Goal: Task Accomplishment & Management: Use online tool/utility

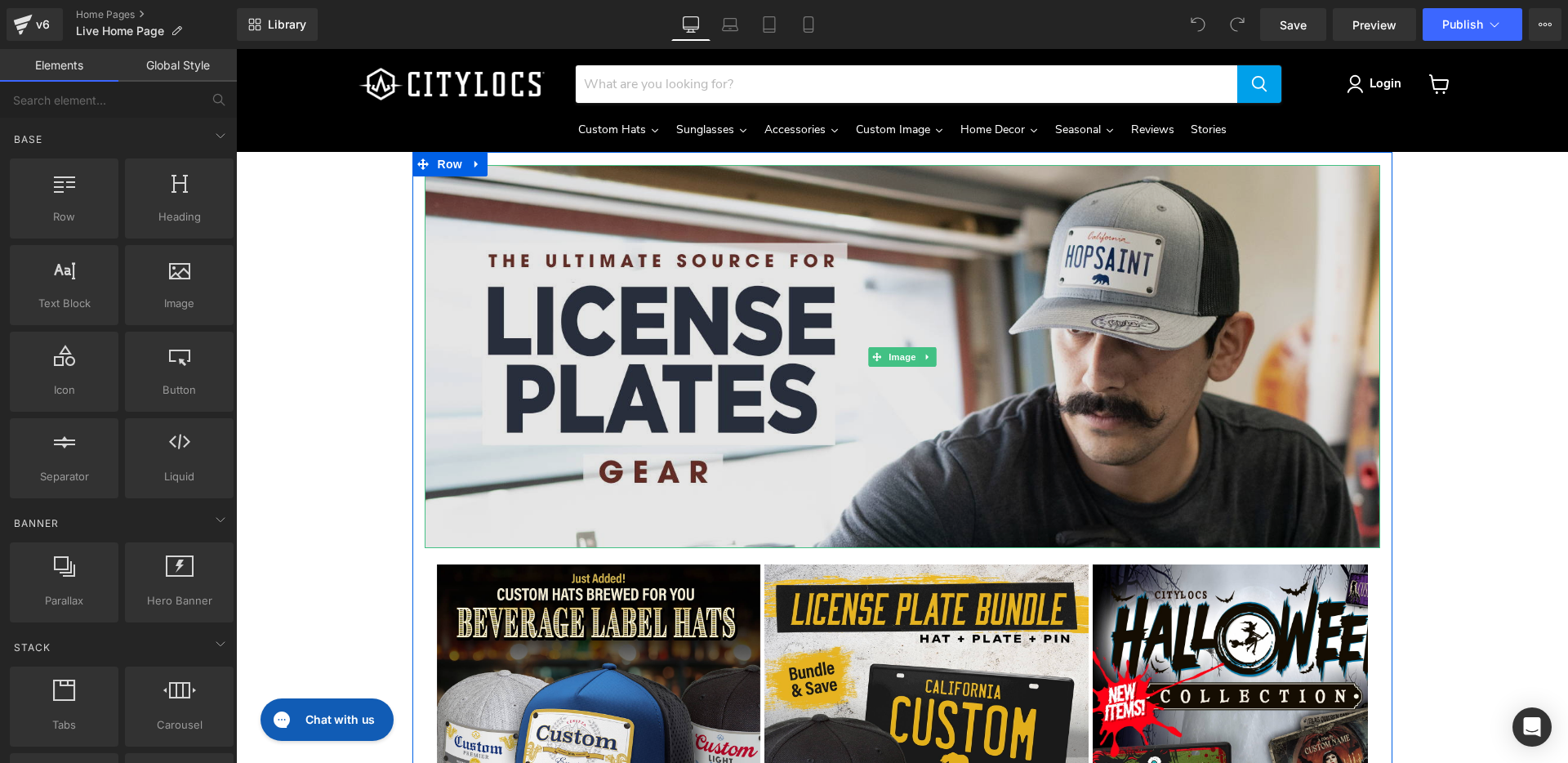
click at [606, 329] on img "Main content" at bounding box center [902, 356] width 956 height 383
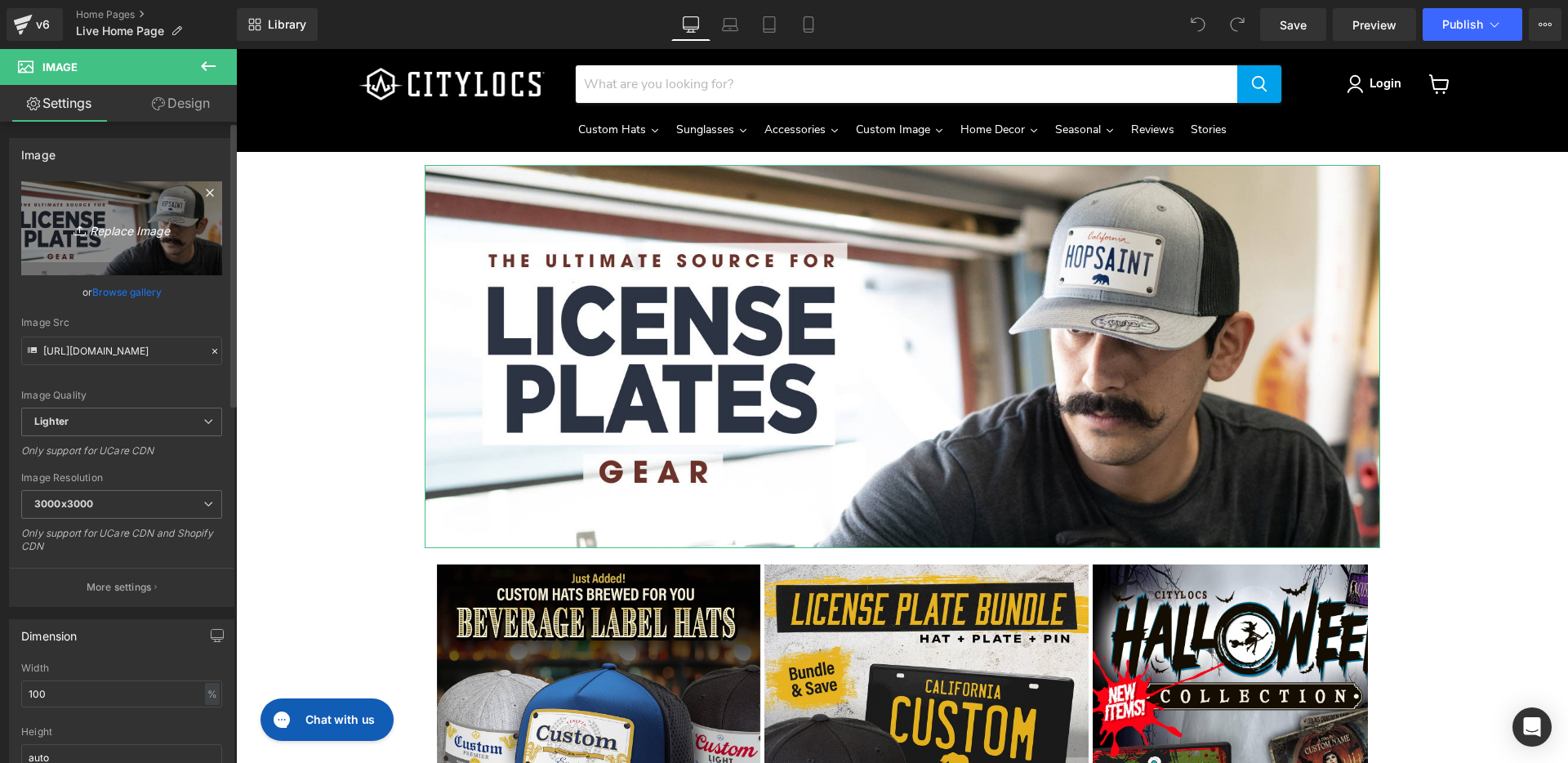
click at [122, 223] on icon "Replace Image" at bounding box center [122, 228] width 131 height 21
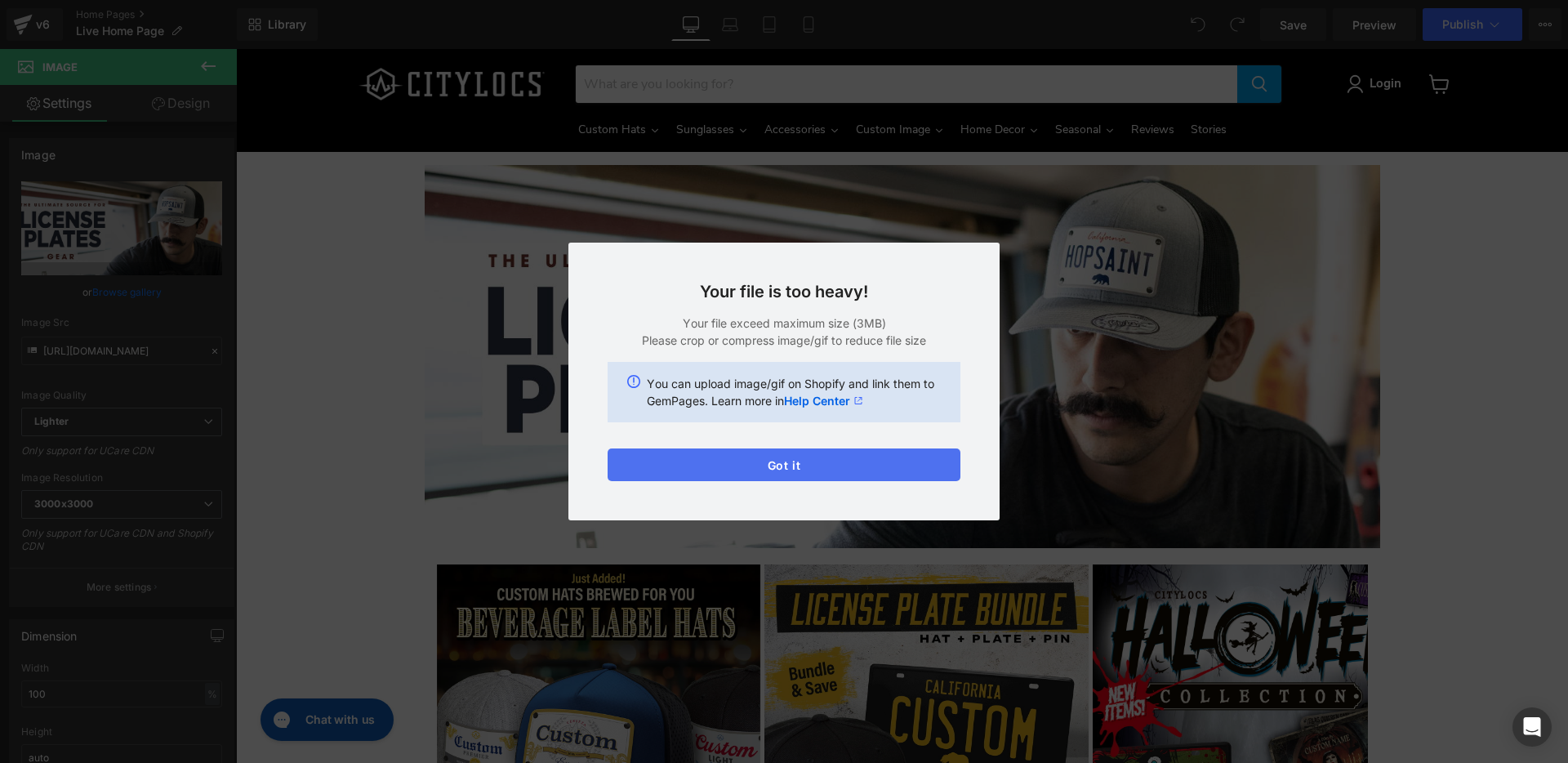
click at [814, 462] on button "Got it" at bounding box center [784, 465] width 352 height 33
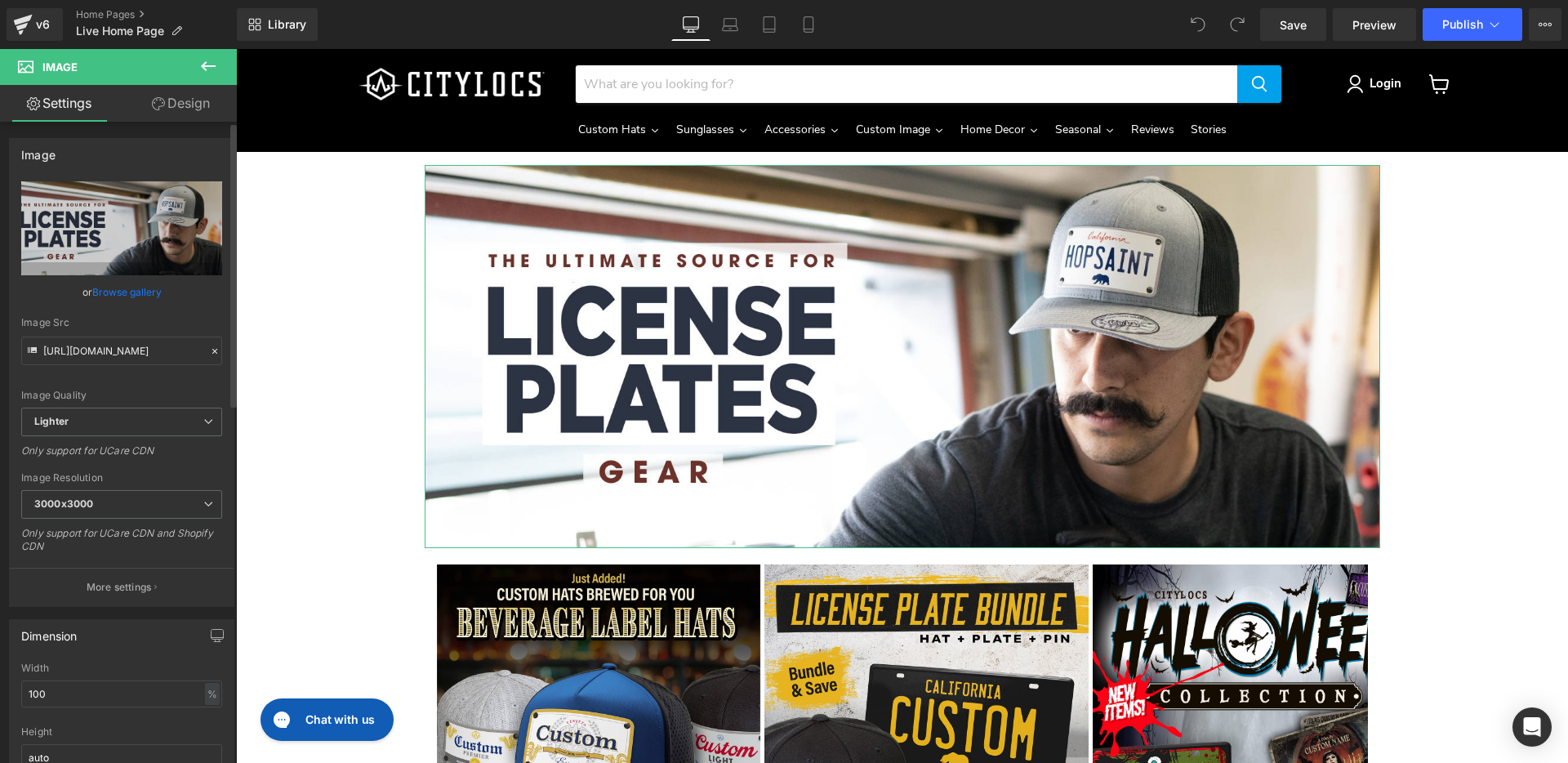
click at [104, 290] on link "Browse gallery" at bounding box center [127, 292] width 69 height 29
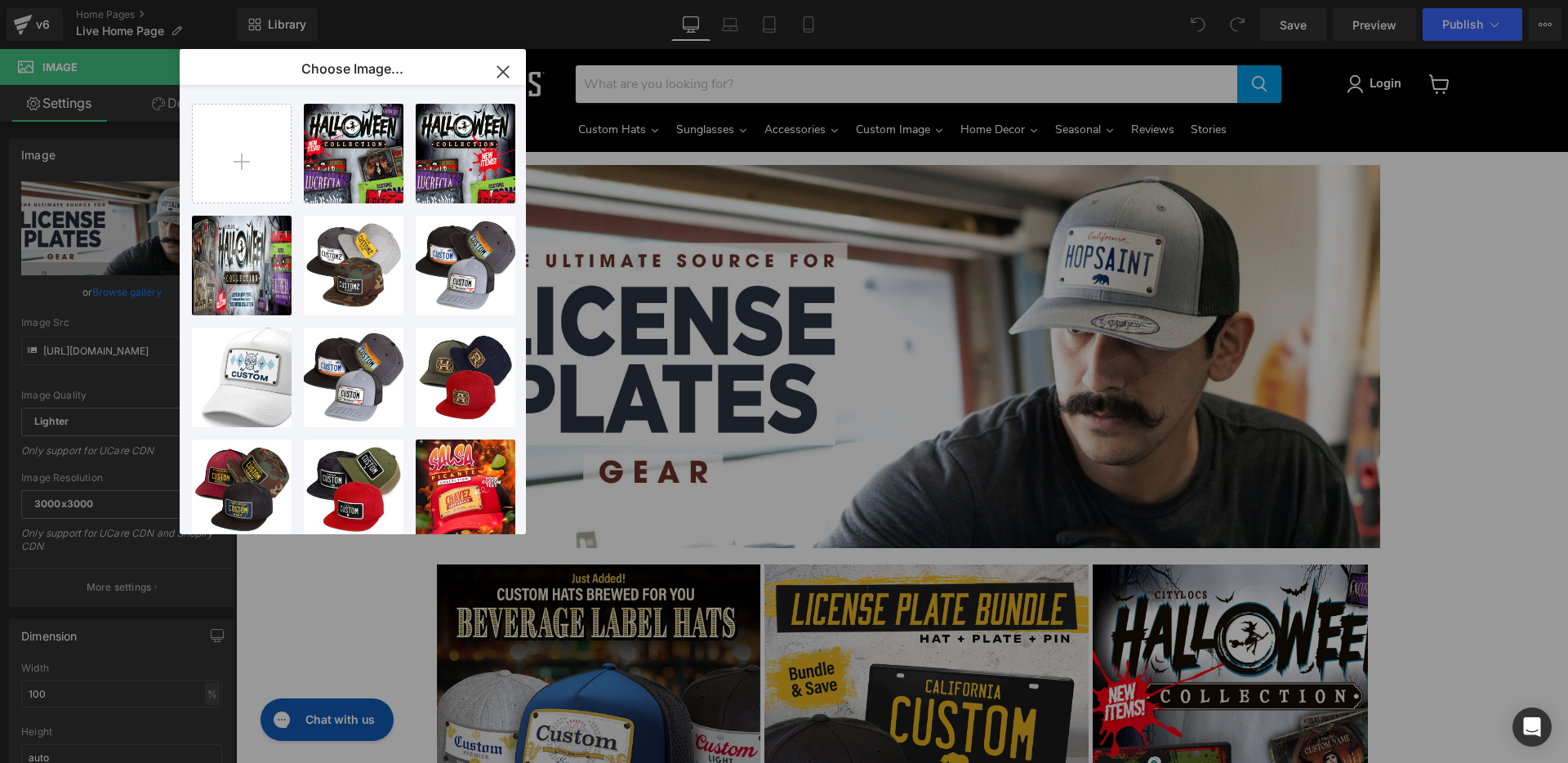
click at [497, 67] on icon "button" at bounding box center [503, 72] width 26 height 26
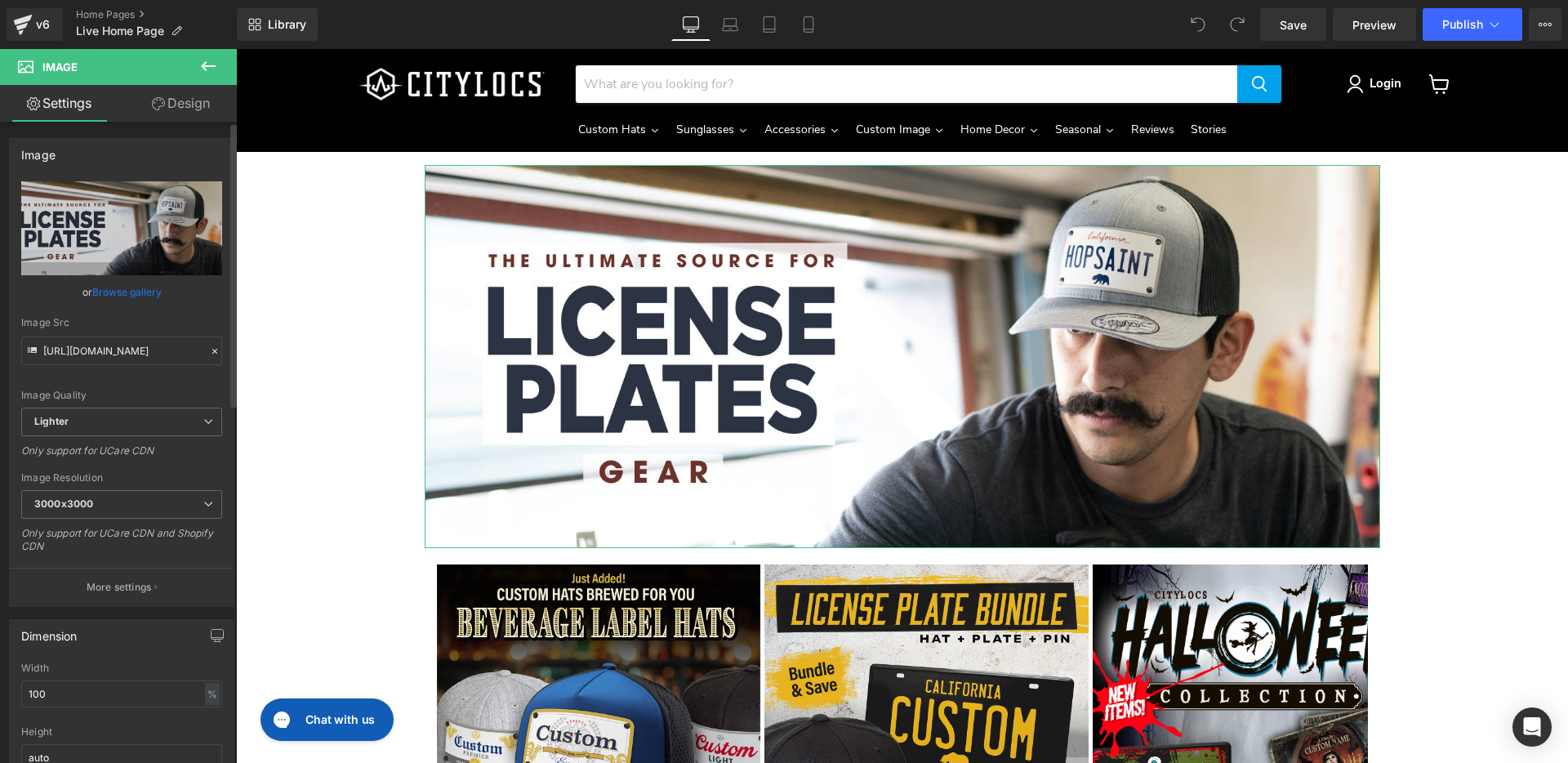
click at [128, 293] on link "Browse gallery" at bounding box center [127, 292] width 69 height 29
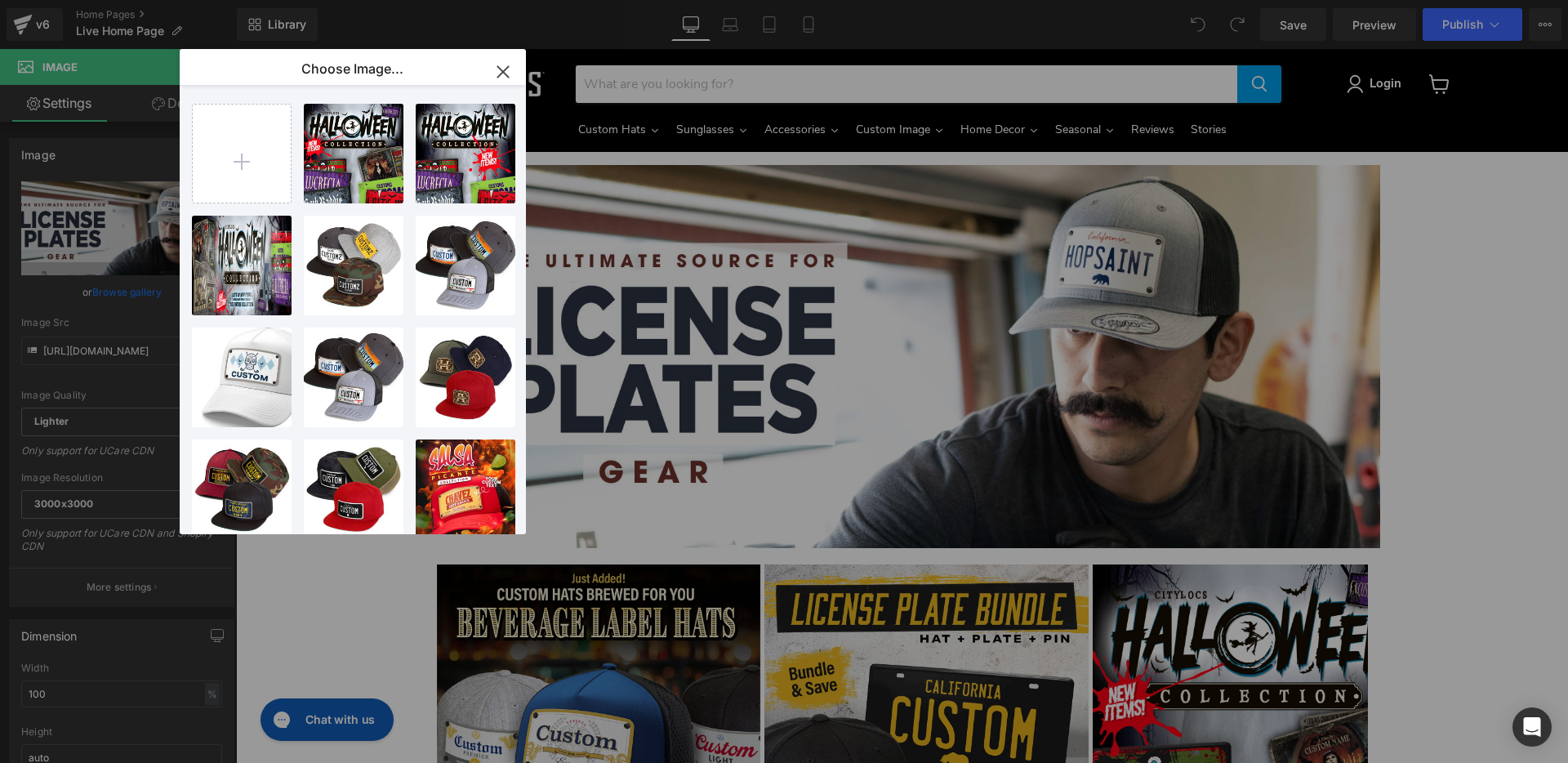
click at [499, 70] on icon "button" at bounding box center [503, 72] width 26 height 26
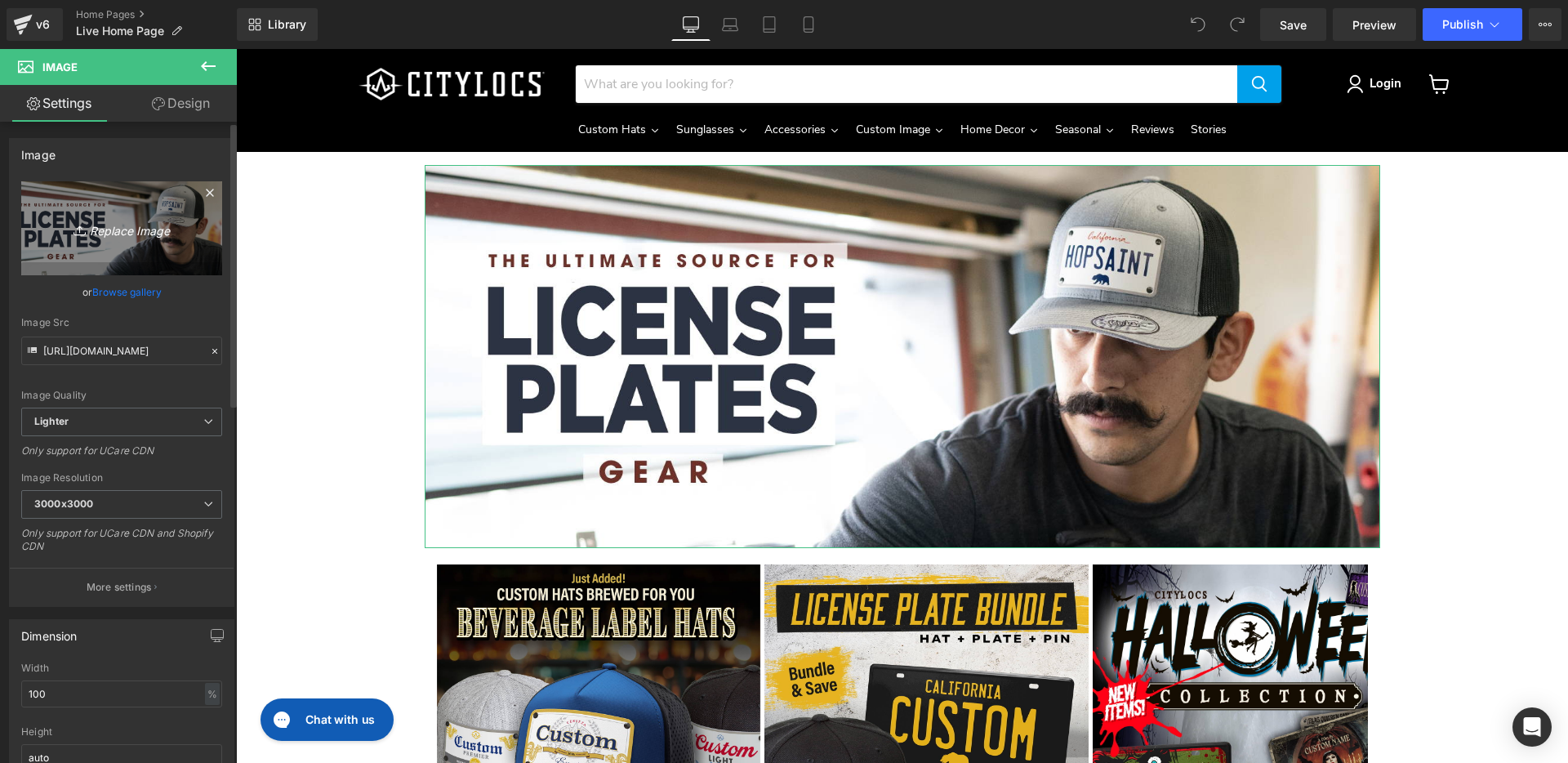
click at [94, 209] on link "Replace Image" at bounding box center [122, 228] width 201 height 94
type input "C:\fakepath\top_home_banner-OCT-2025.jpg"
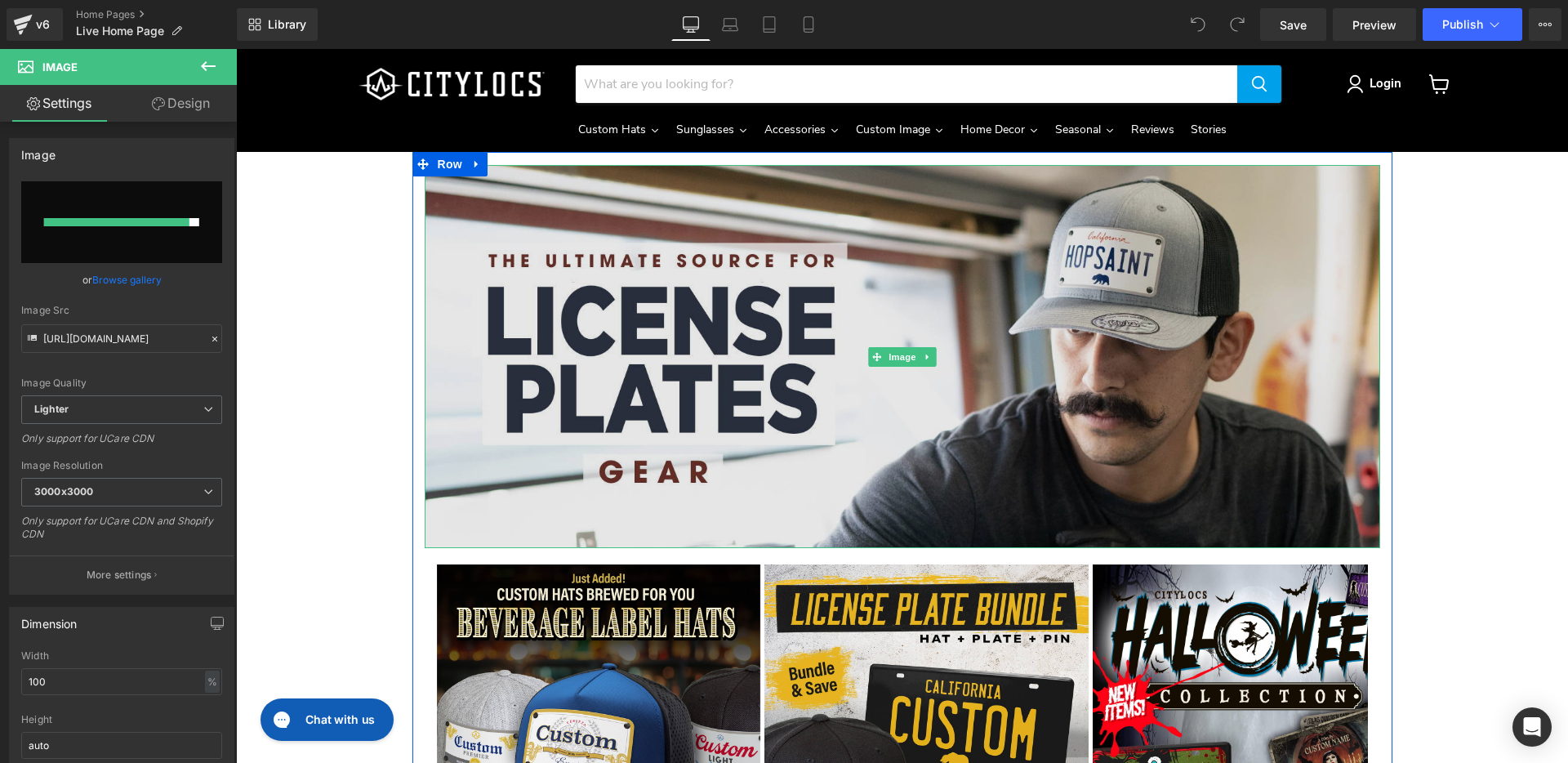
type input "[URL][DOMAIN_NAME]"
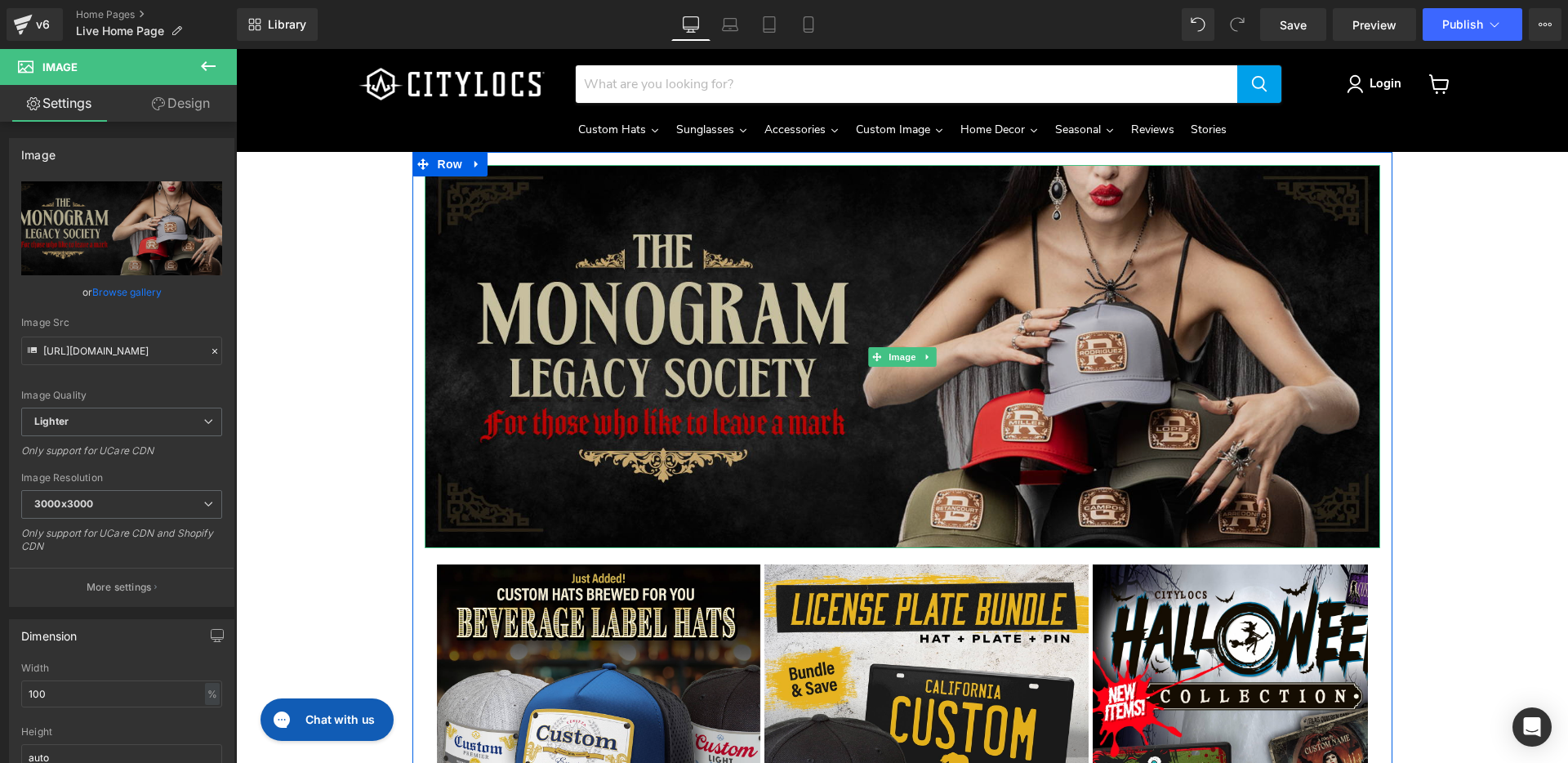
click at [933, 385] on img "Main content" at bounding box center [902, 356] width 956 height 383
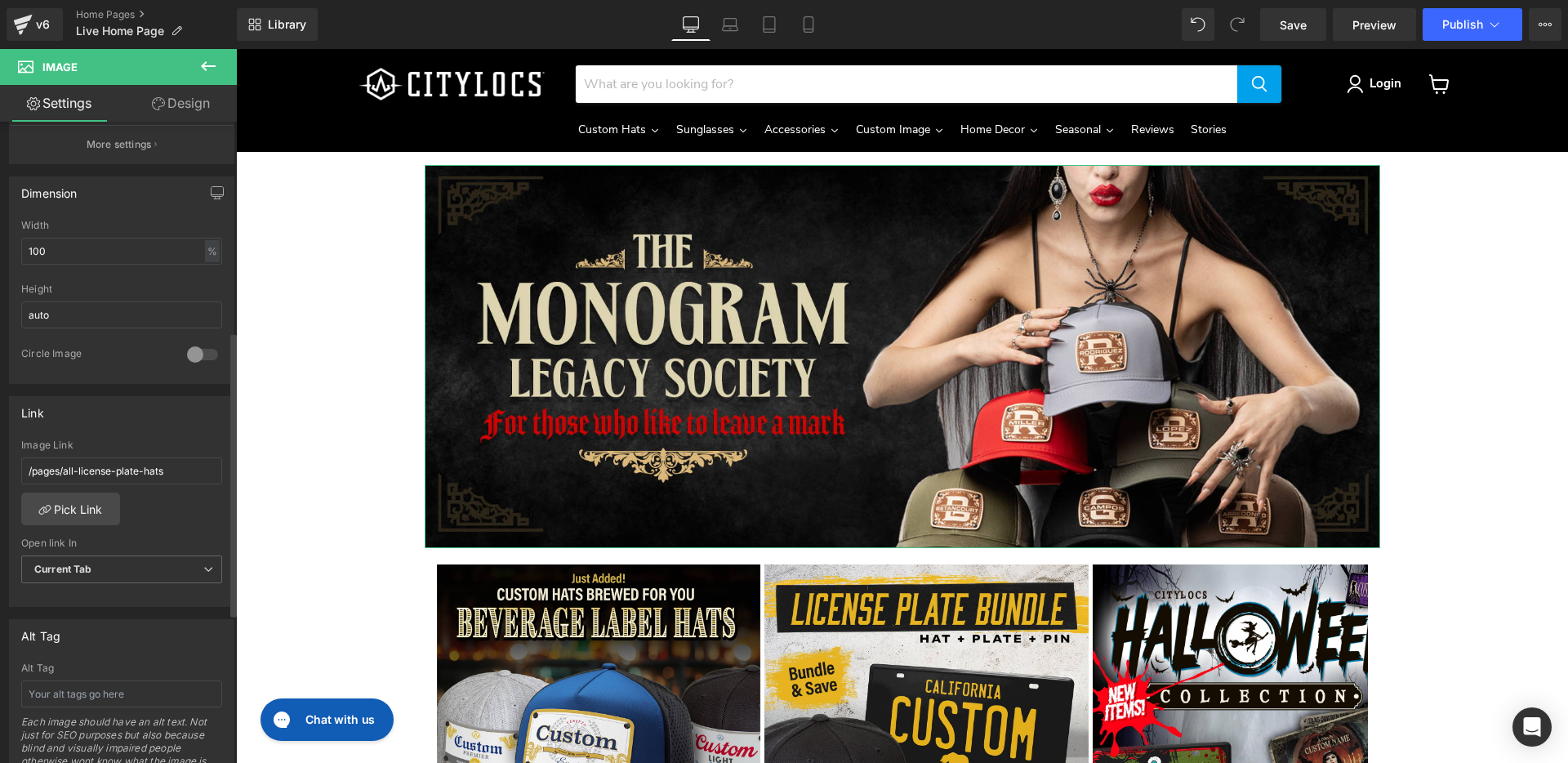
scroll to position [573, 0]
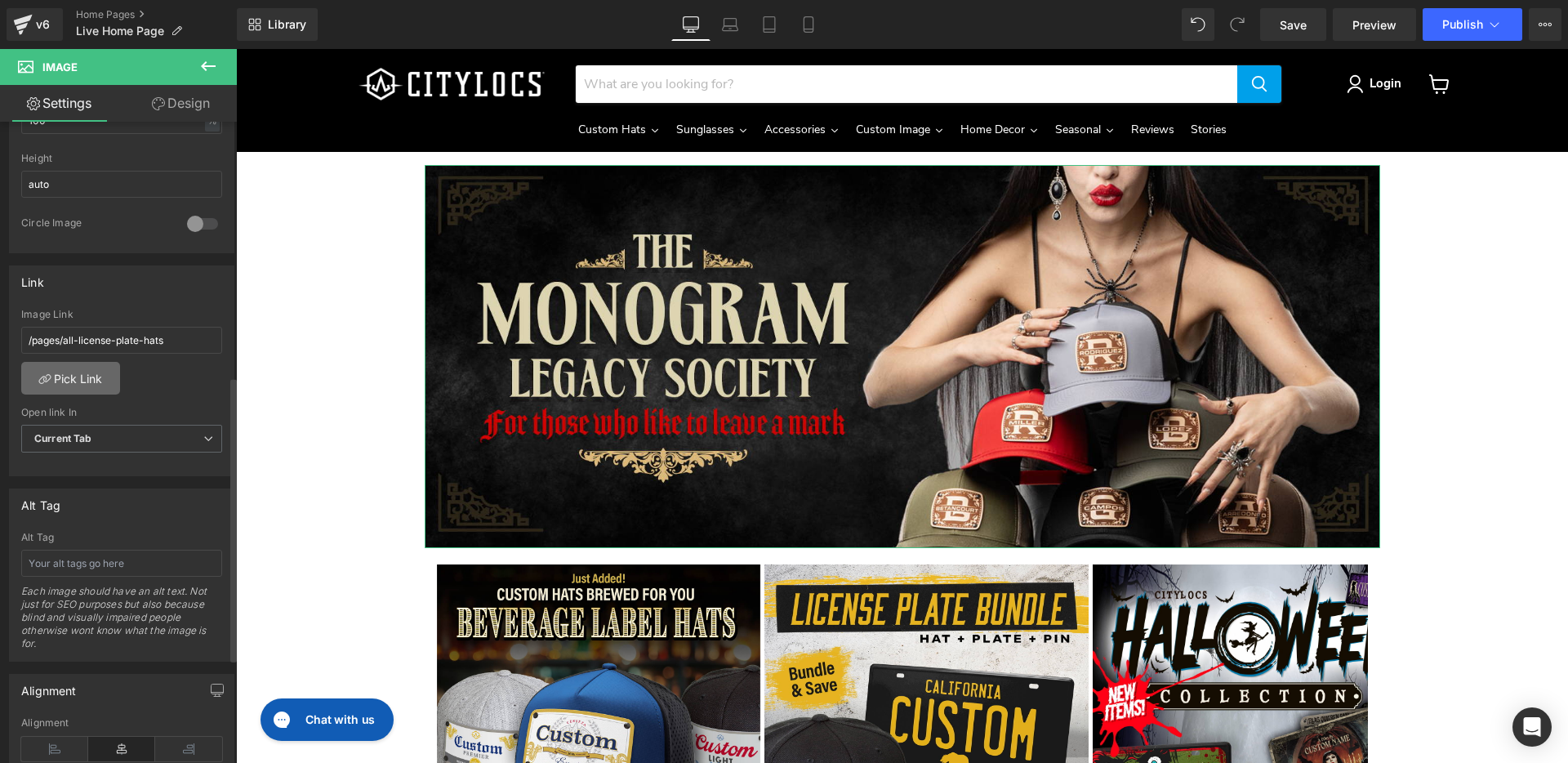
click at [76, 382] on link "Pick Link" at bounding box center [71, 378] width 99 height 33
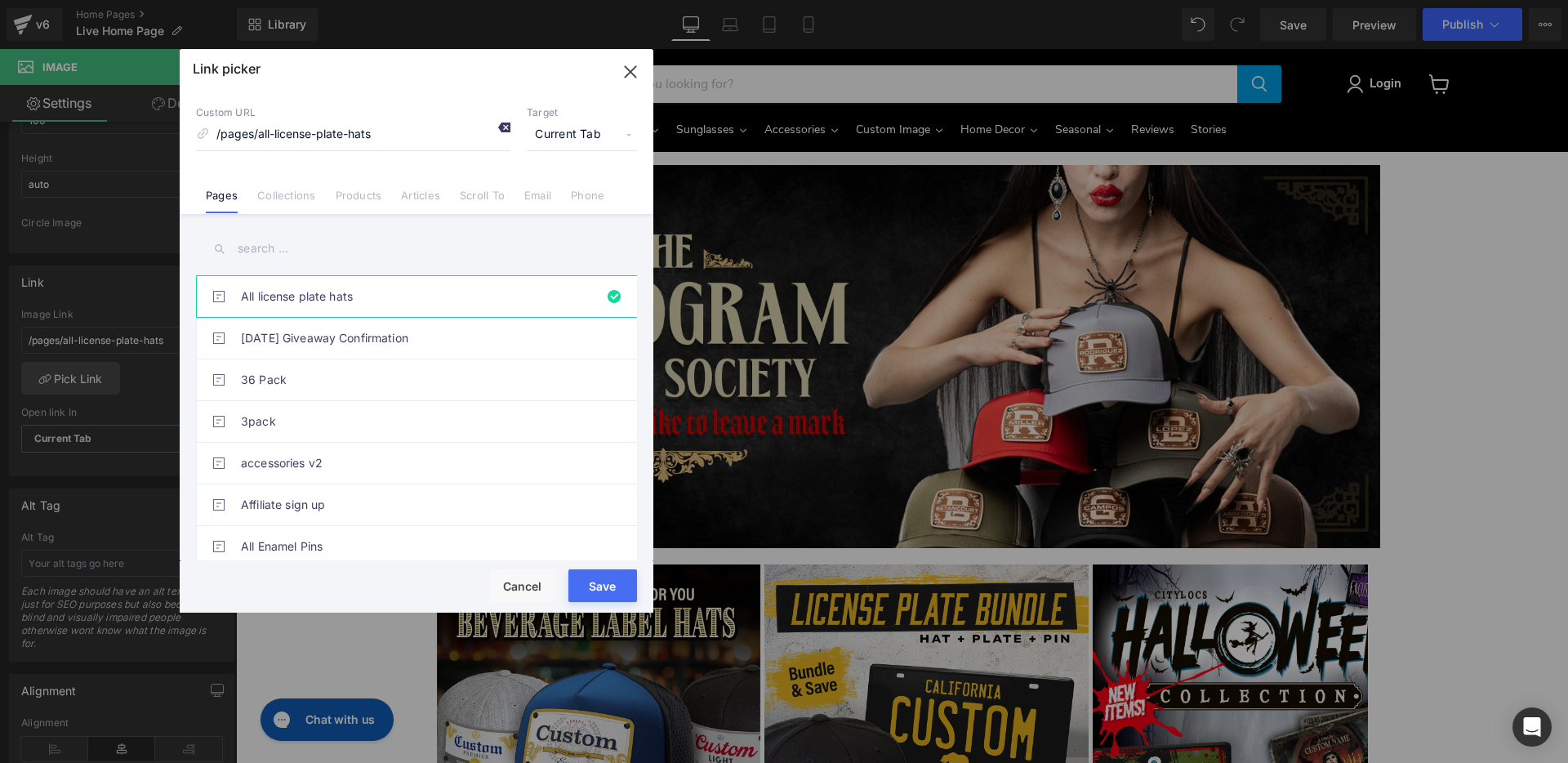
click at [504, 128] on icon at bounding box center [504, 127] width 13 height 13
click at [285, 244] on input "text" at bounding box center [417, 248] width 441 height 36
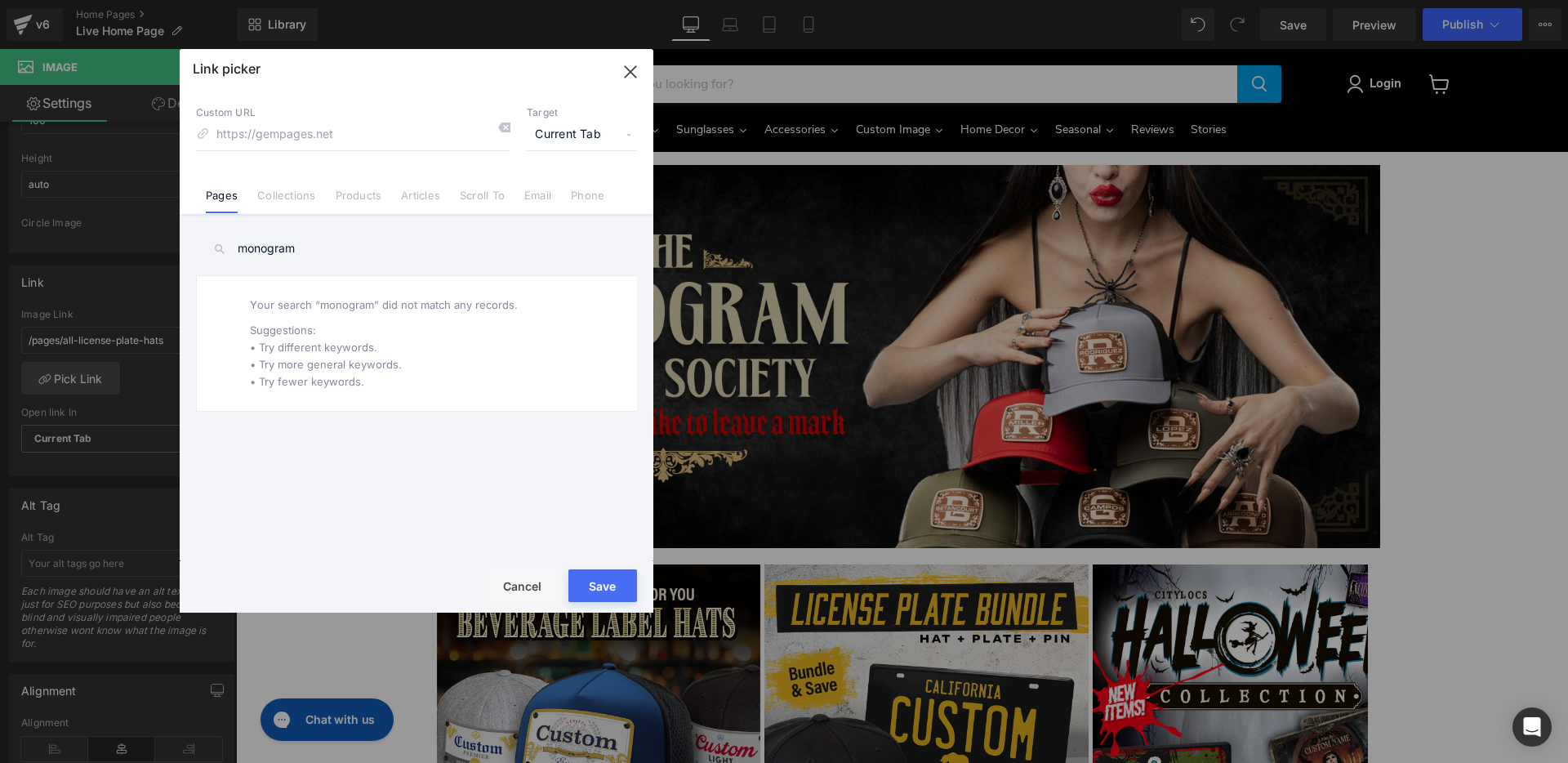
click at [274, 247] on input "monogram" at bounding box center [417, 248] width 441 height 36
type input "monogram"
click at [260, 196] on link "Collections" at bounding box center [286, 201] width 58 height 24
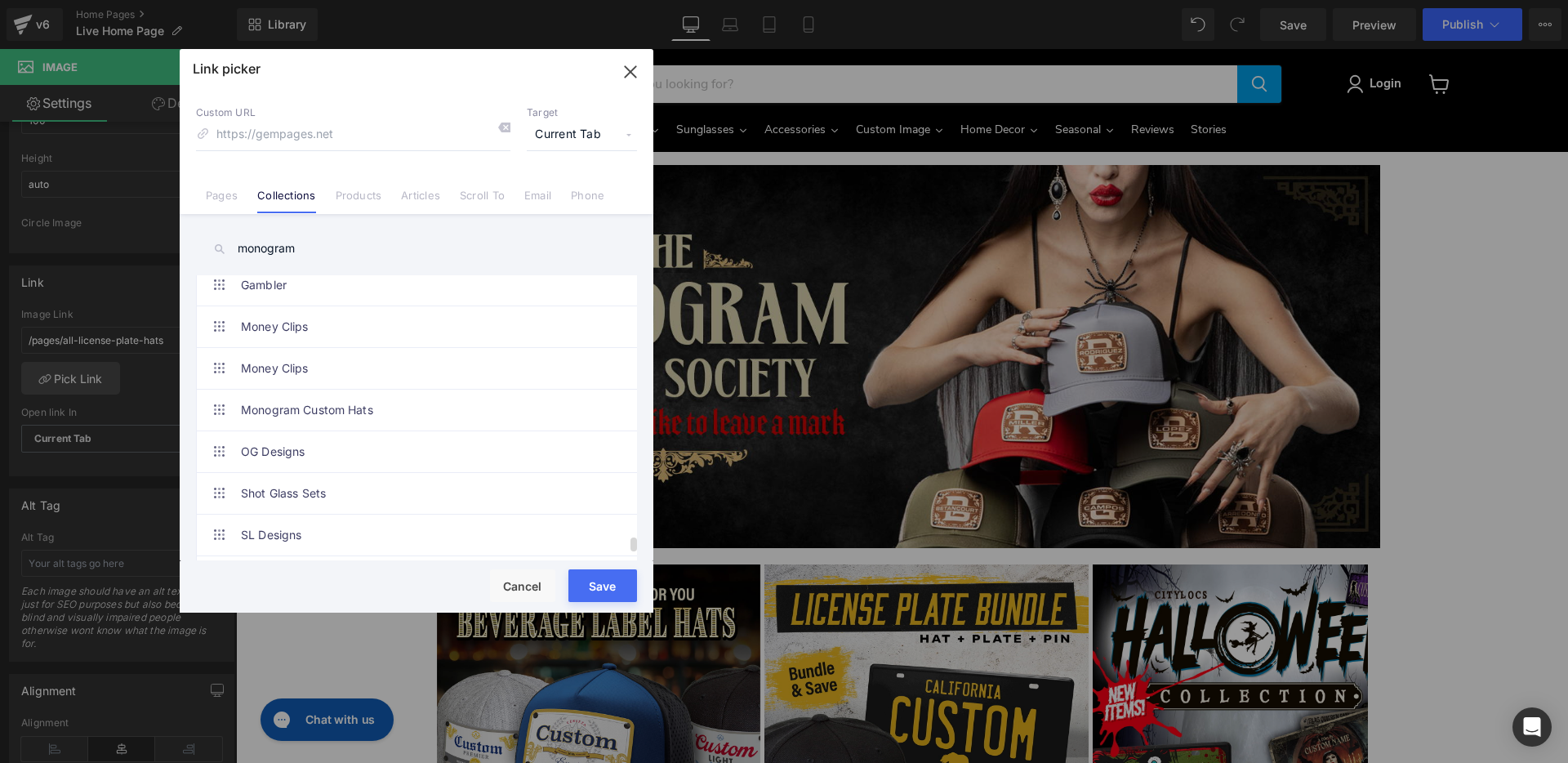
scroll to position [10737, 0]
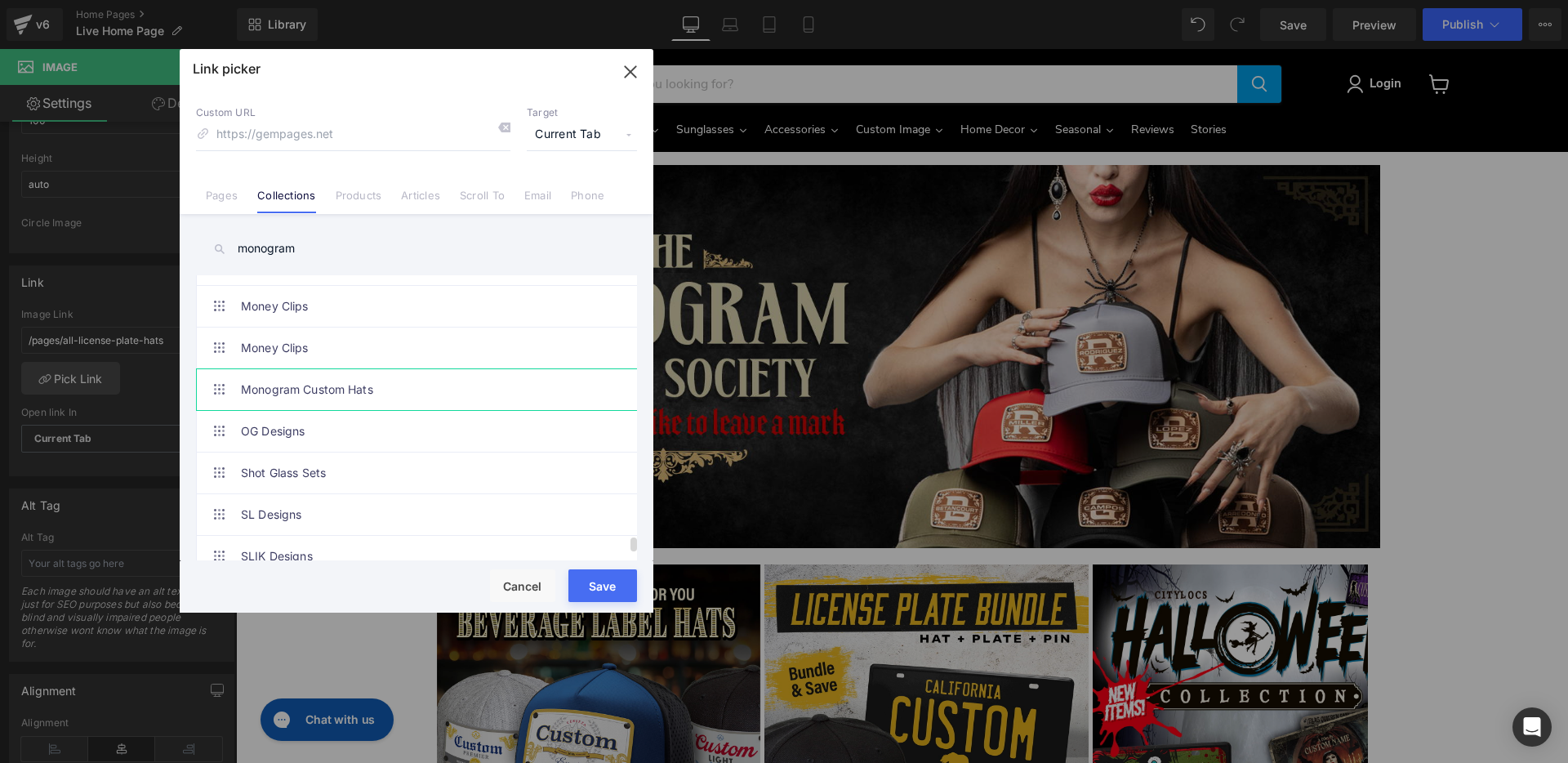
click at [279, 389] on link "Monogram Custom Hats" at bounding box center [421, 390] width 359 height 41
type input "/collections/monogram-custom-hats"
drag, startPoint x: 595, startPoint y: 590, endPoint x: 358, endPoint y: 540, distance: 242.2
click at [595, 590] on button "Save" at bounding box center [602, 585] width 68 height 33
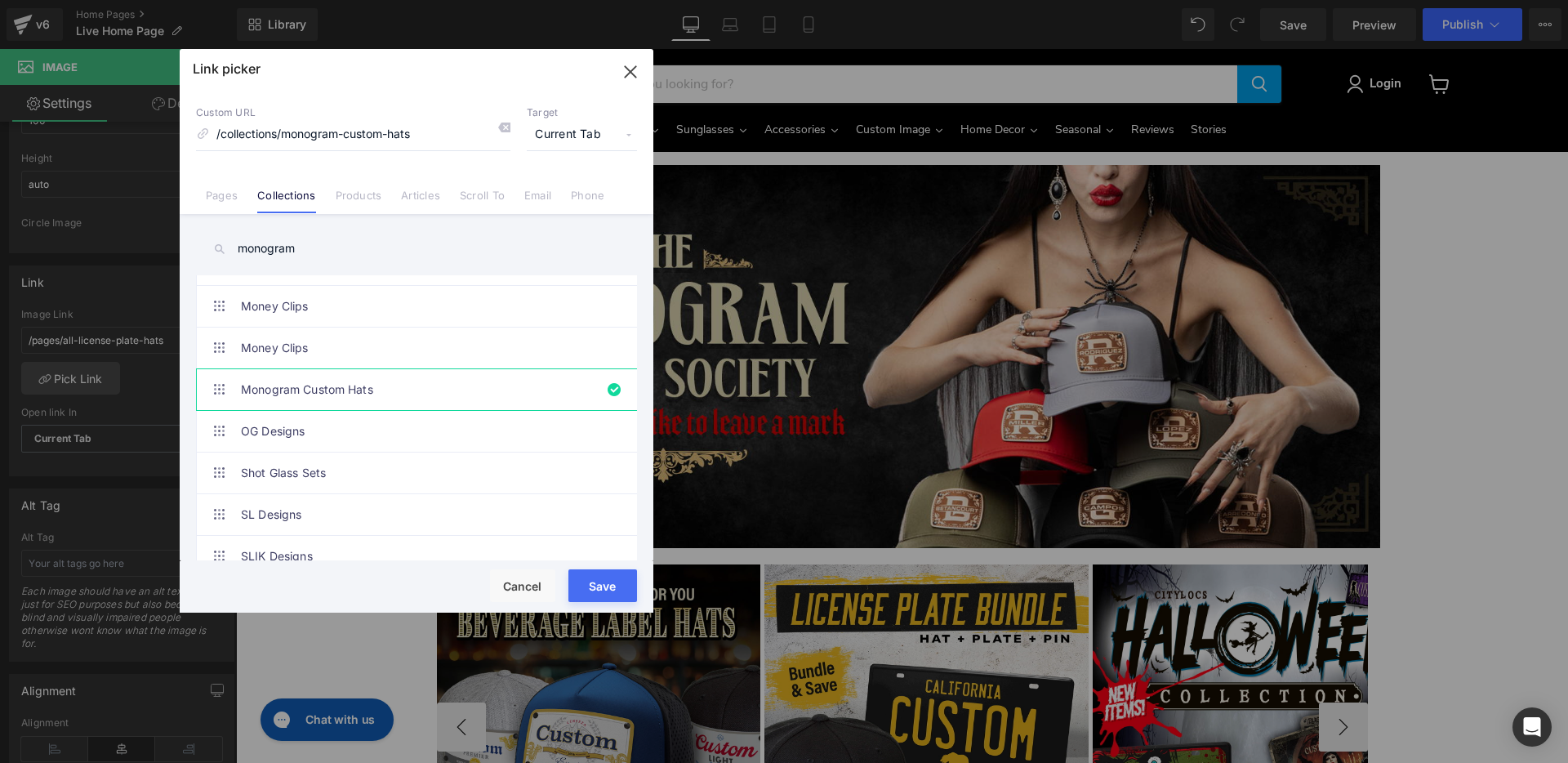
type input "/collections/monogram-custom-hats"
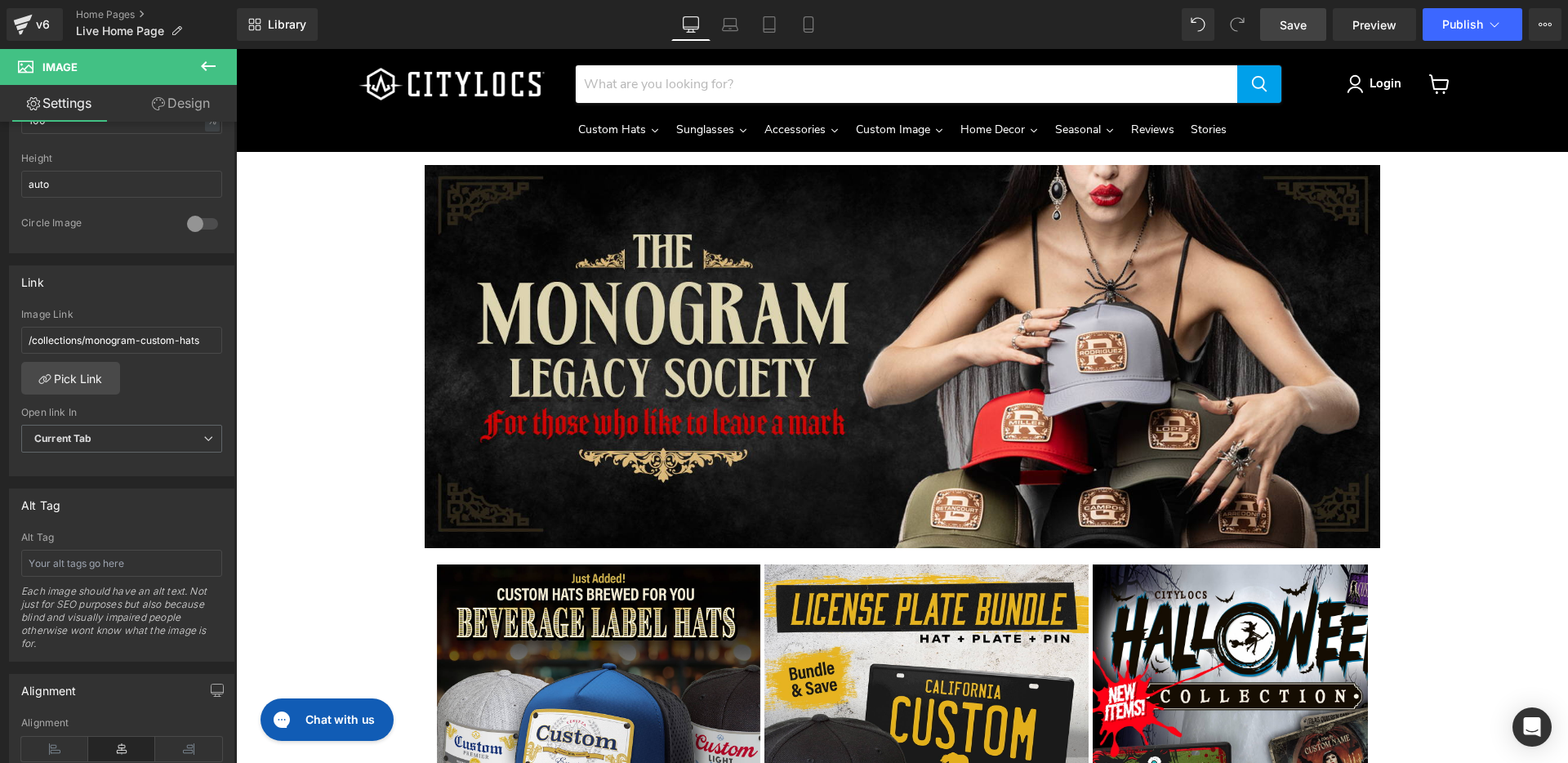
click at [1296, 26] on span "Save" at bounding box center [1293, 24] width 27 height 17
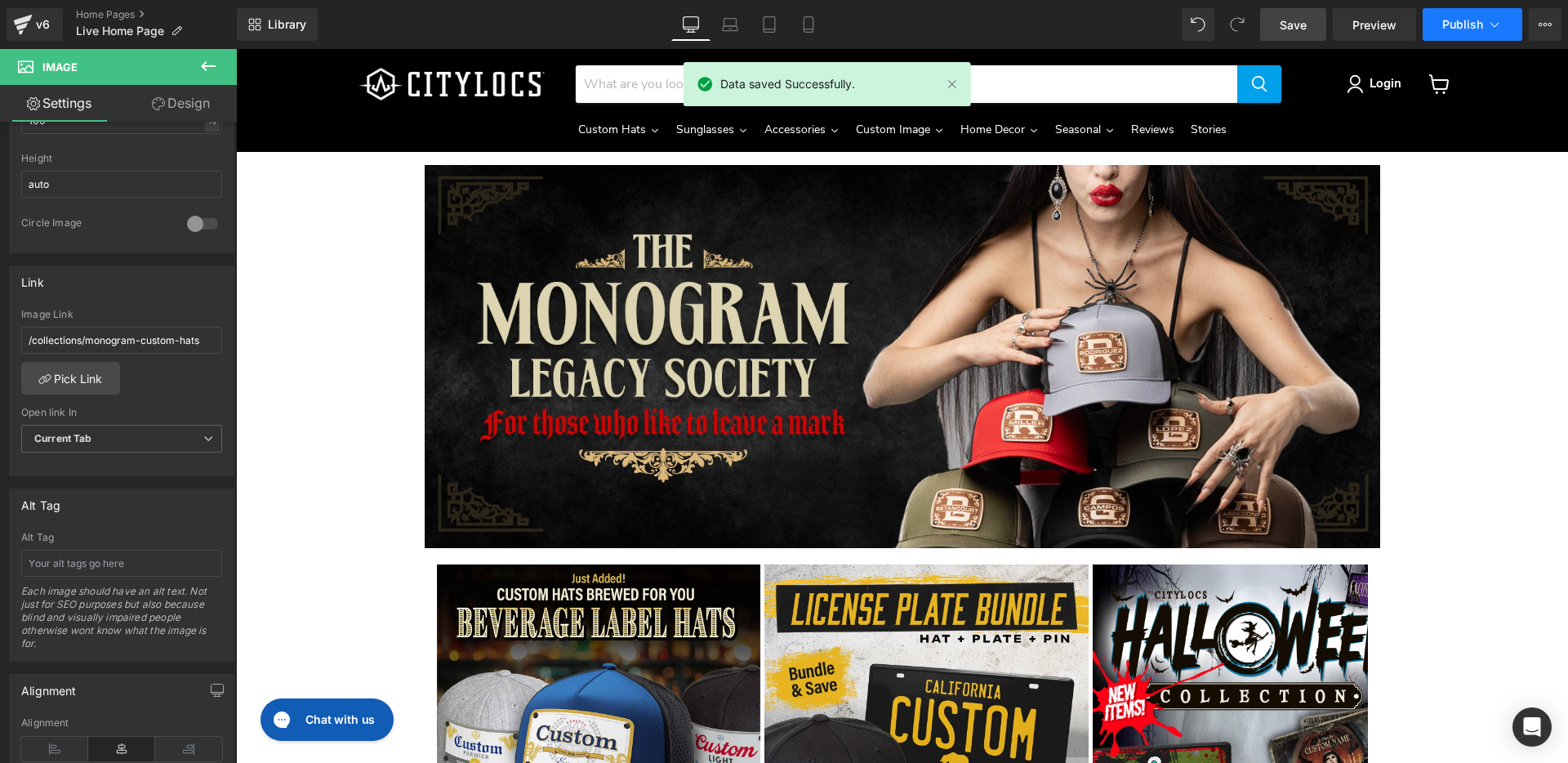
click at [1457, 28] on span "Publish" at bounding box center [1463, 24] width 41 height 13
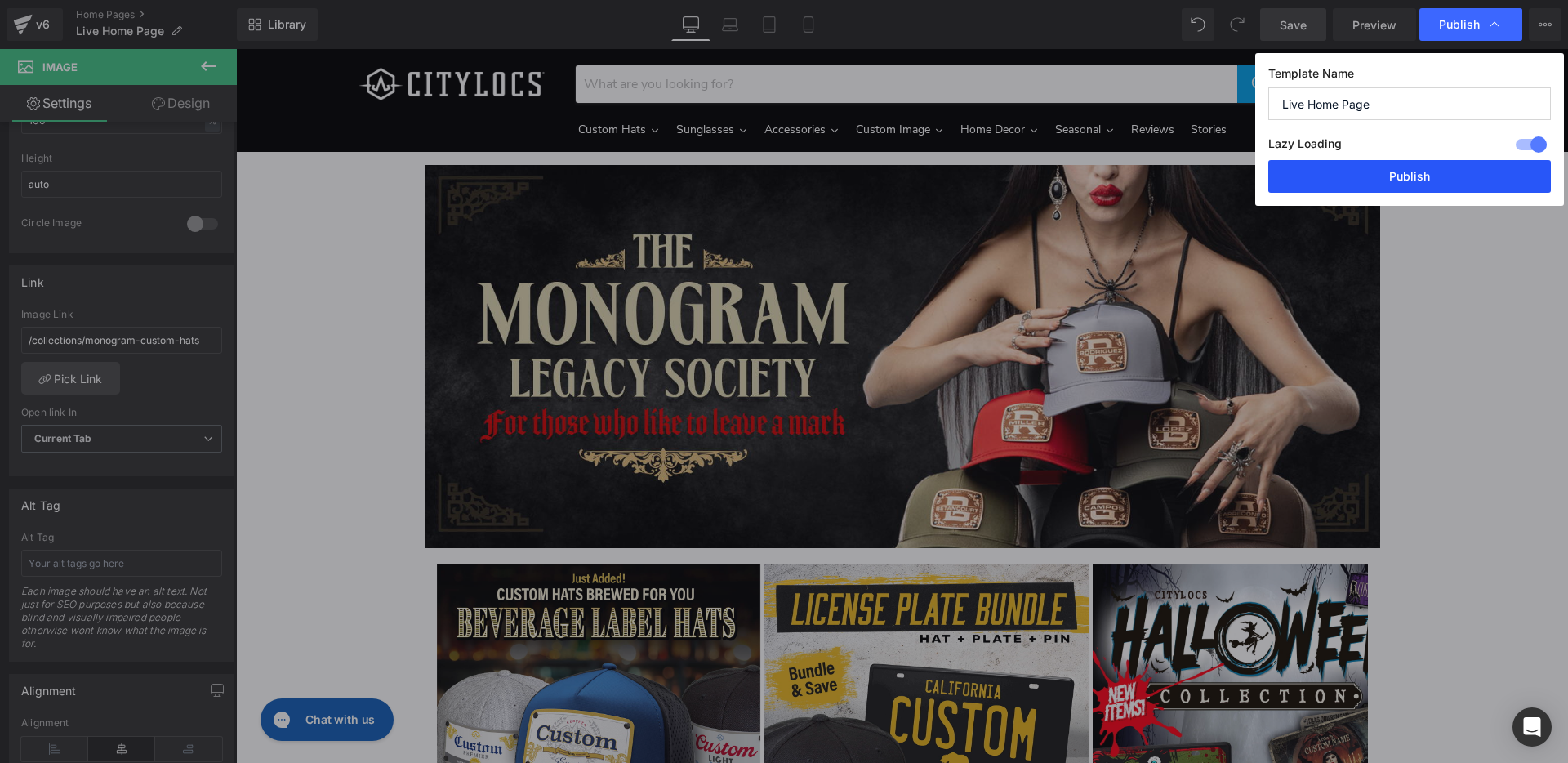
click at [1414, 178] on button "Publish" at bounding box center [1410, 176] width 282 height 33
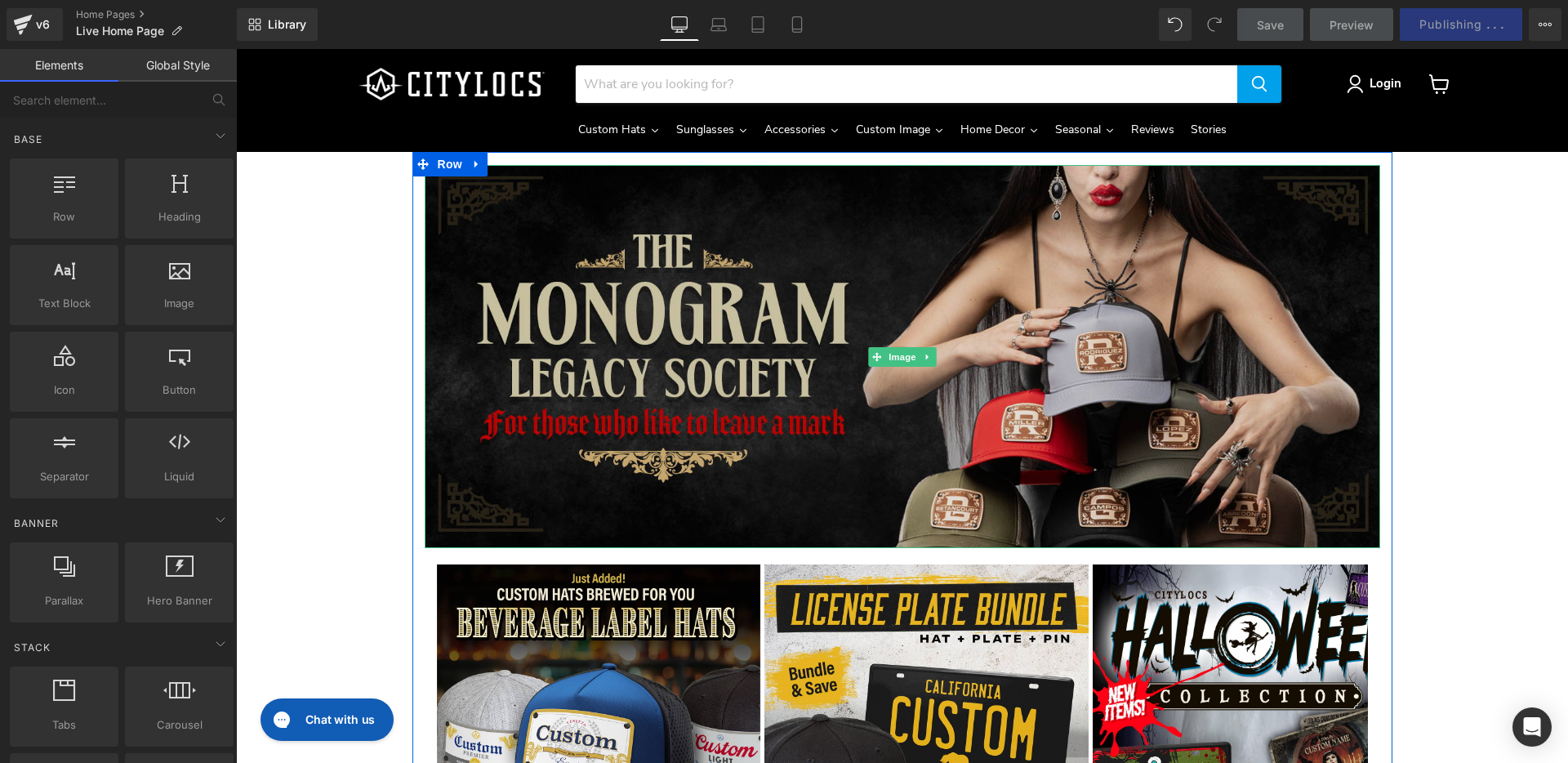
click at [550, 291] on img "Main content" at bounding box center [902, 356] width 956 height 383
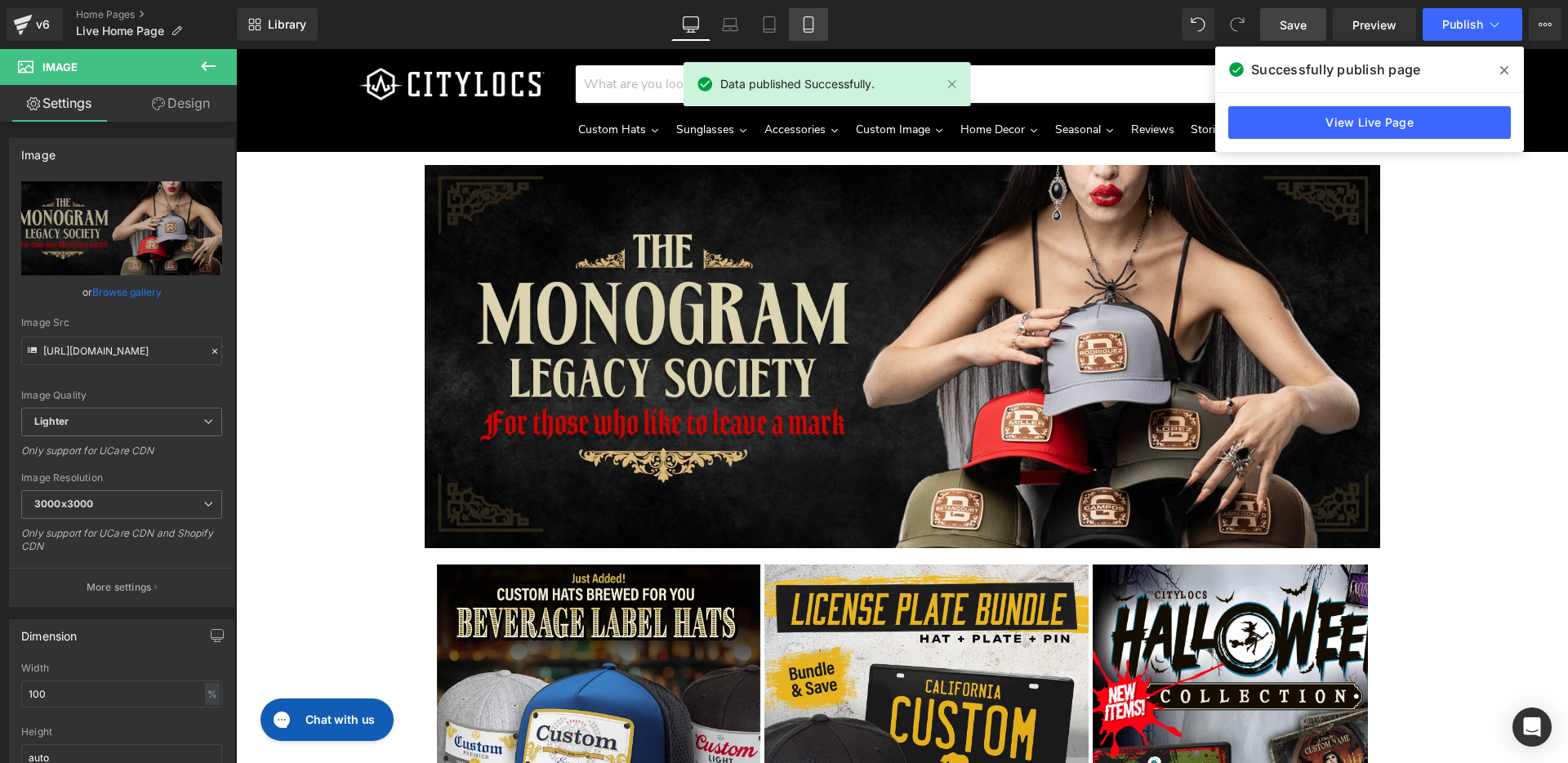
click at [810, 22] on icon at bounding box center [808, 23] width 16 height 16
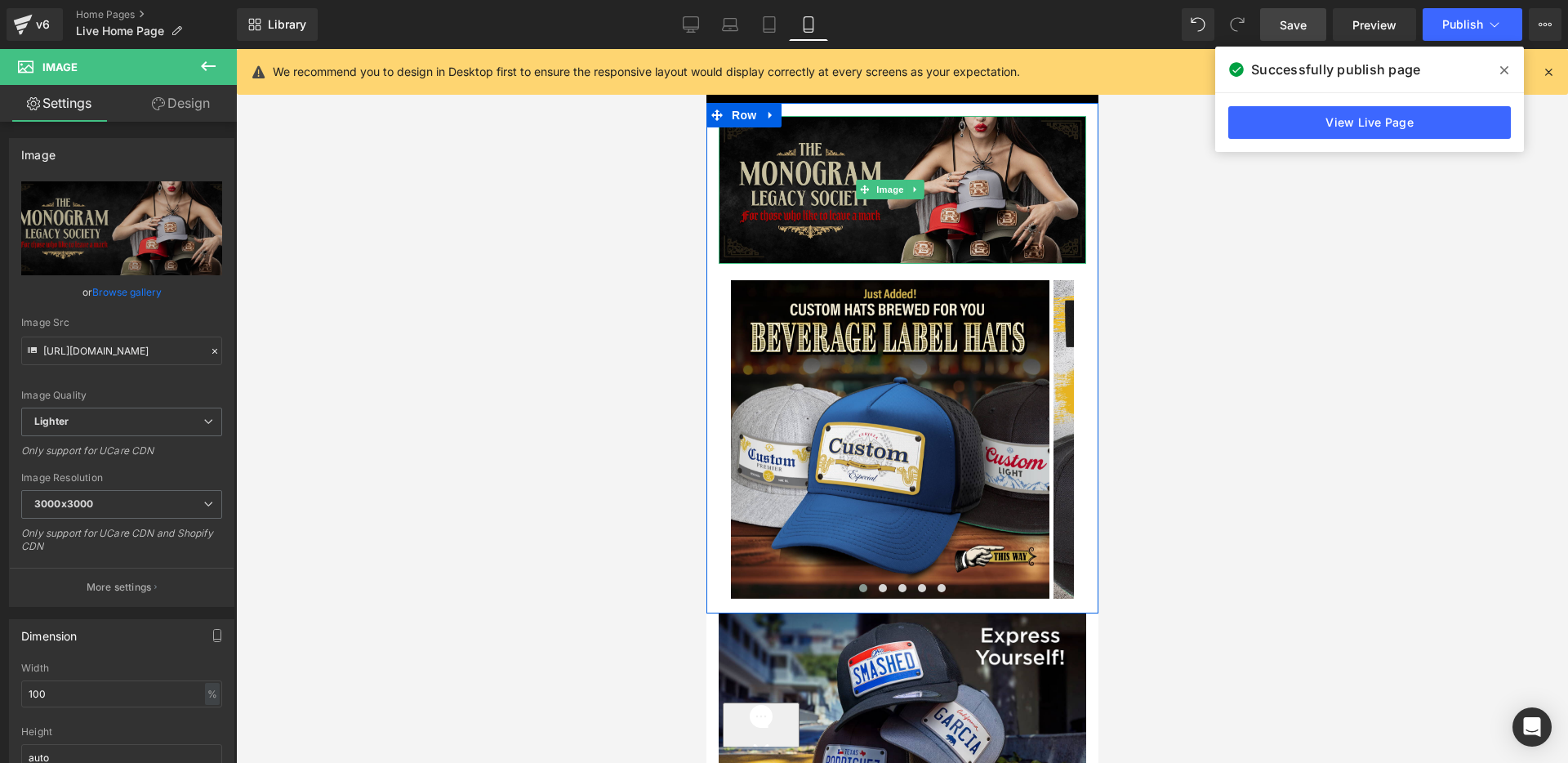
click at [881, 205] on img "Main content" at bounding box center [901, 190] width 367 height 148
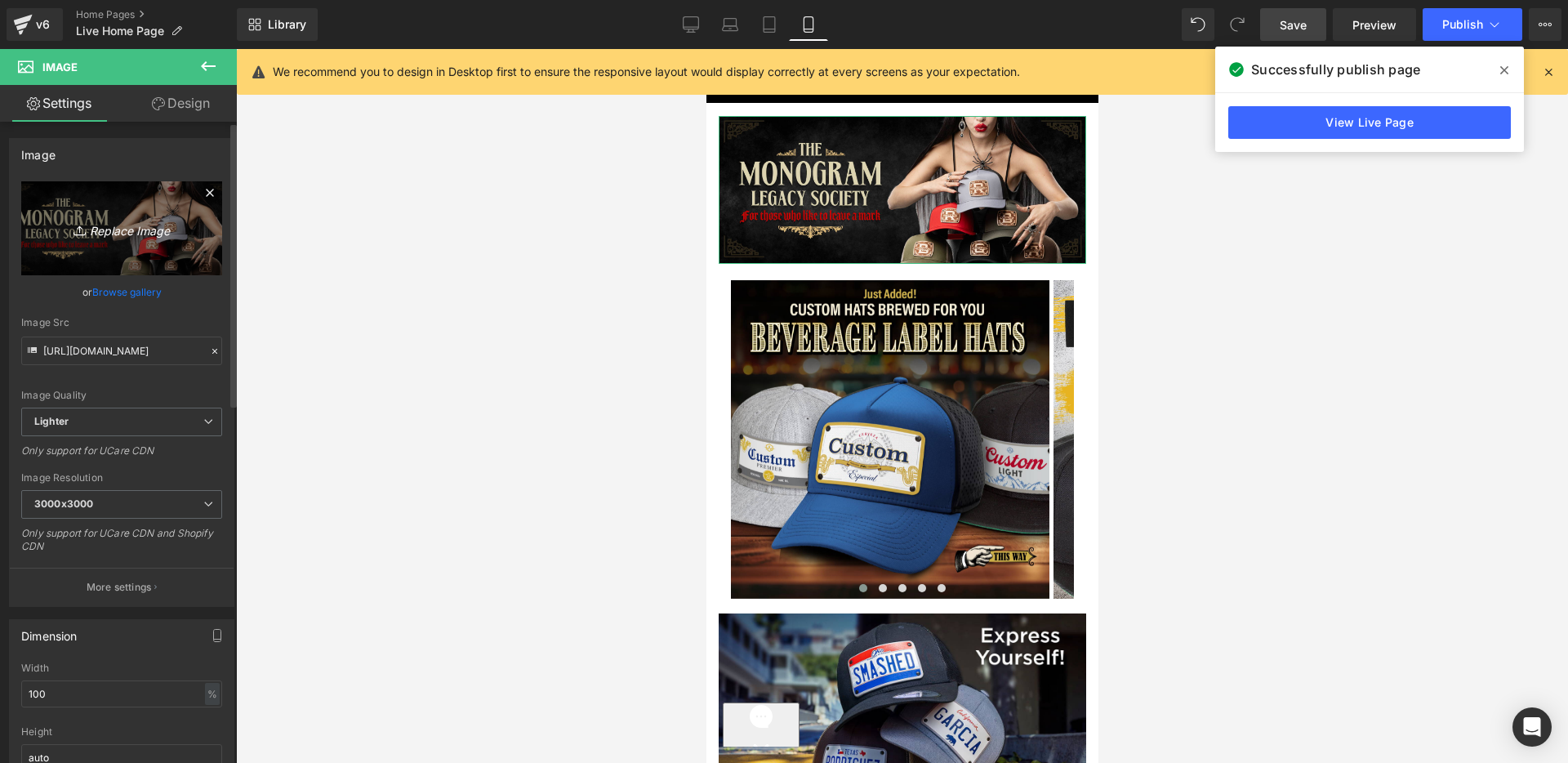
click at [105, 229] on icon "Replace Image" at bounding box center [122, 228] width 131 height 21
type input "C:\fakepath\[DATE]-2025-MOBILE.jpg"
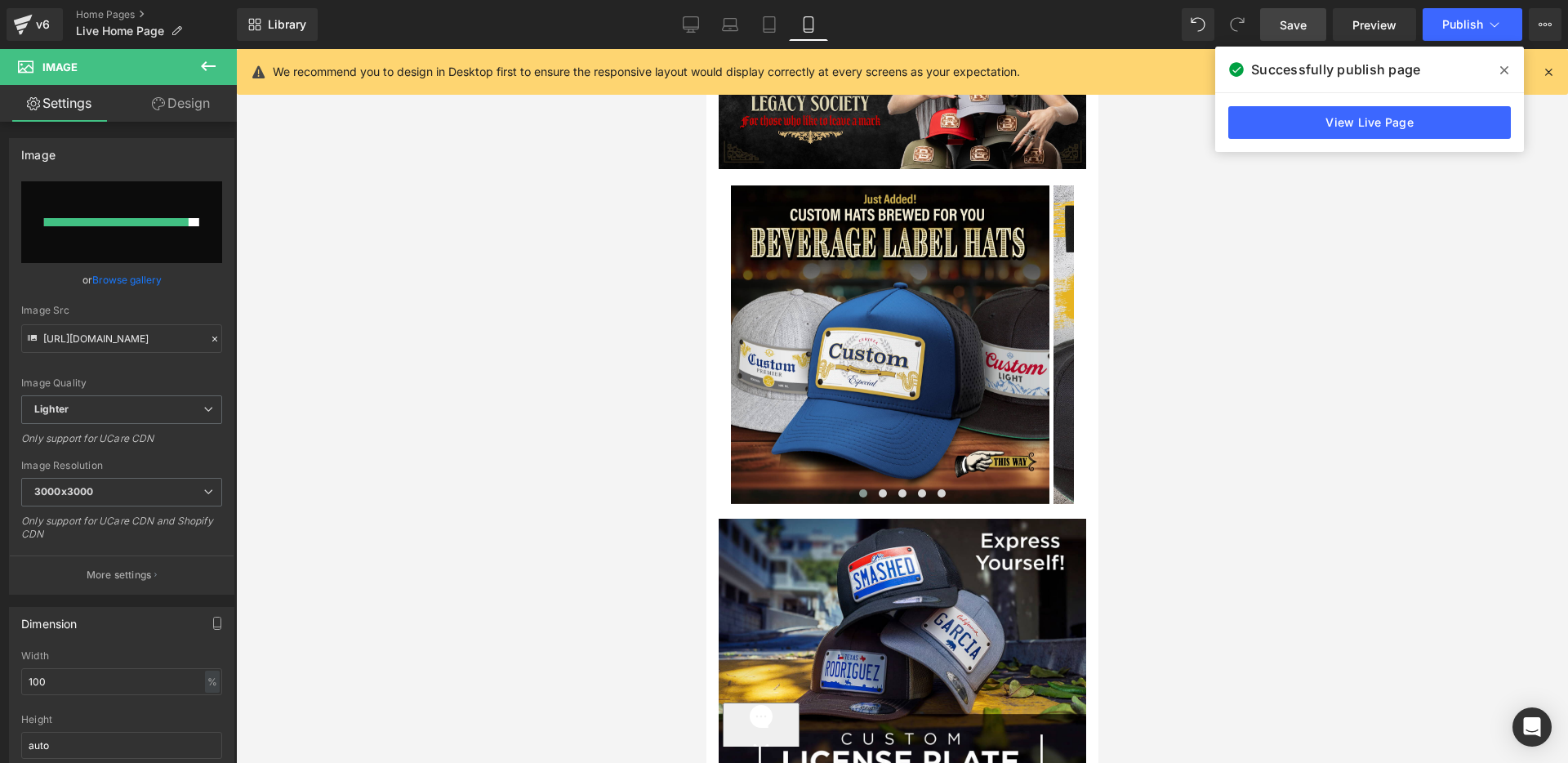
scroll to position [0, 0]
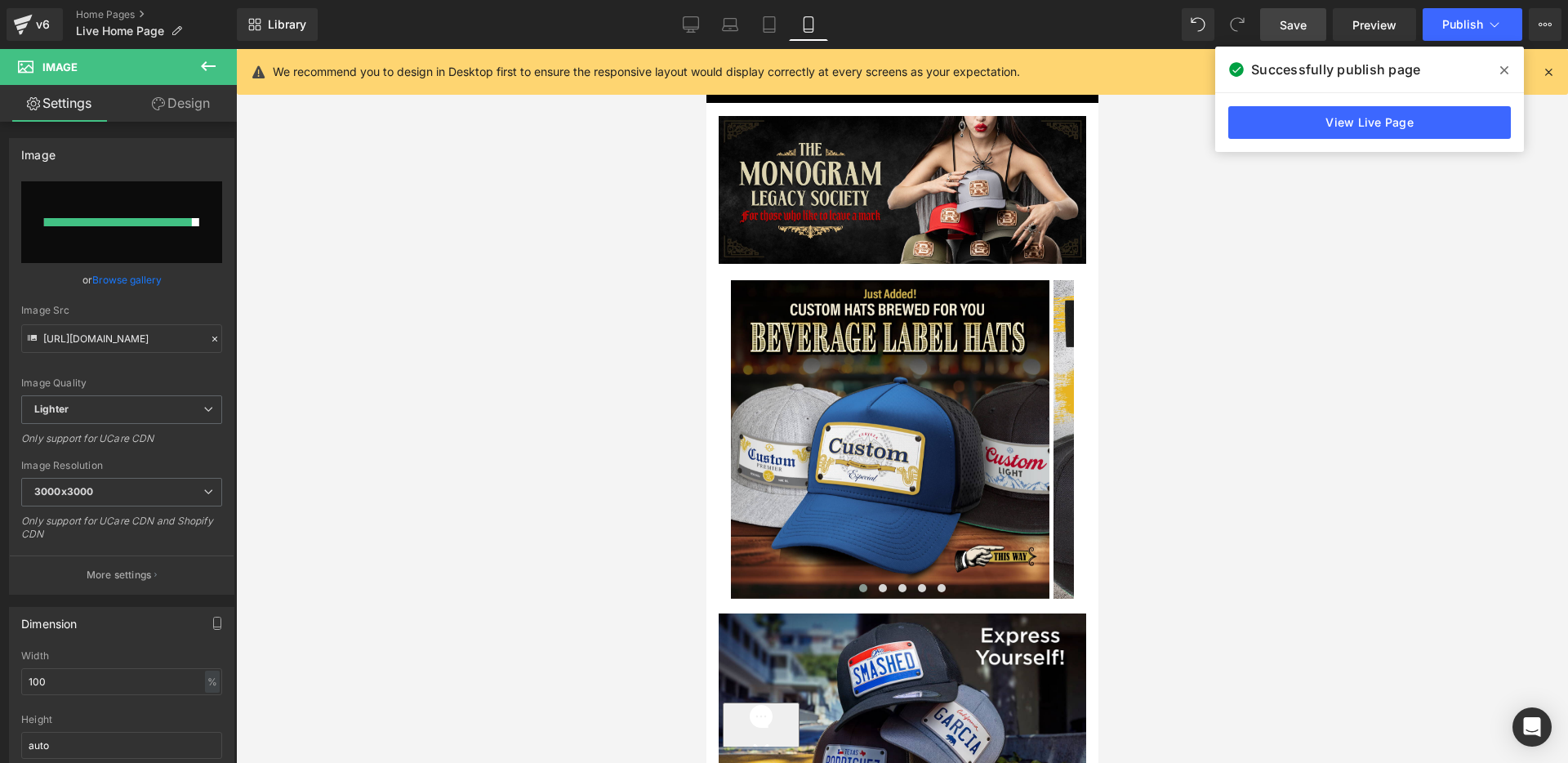
click at [1503, 66] on icon at bounding box center [1504, 70] width 8 height 13
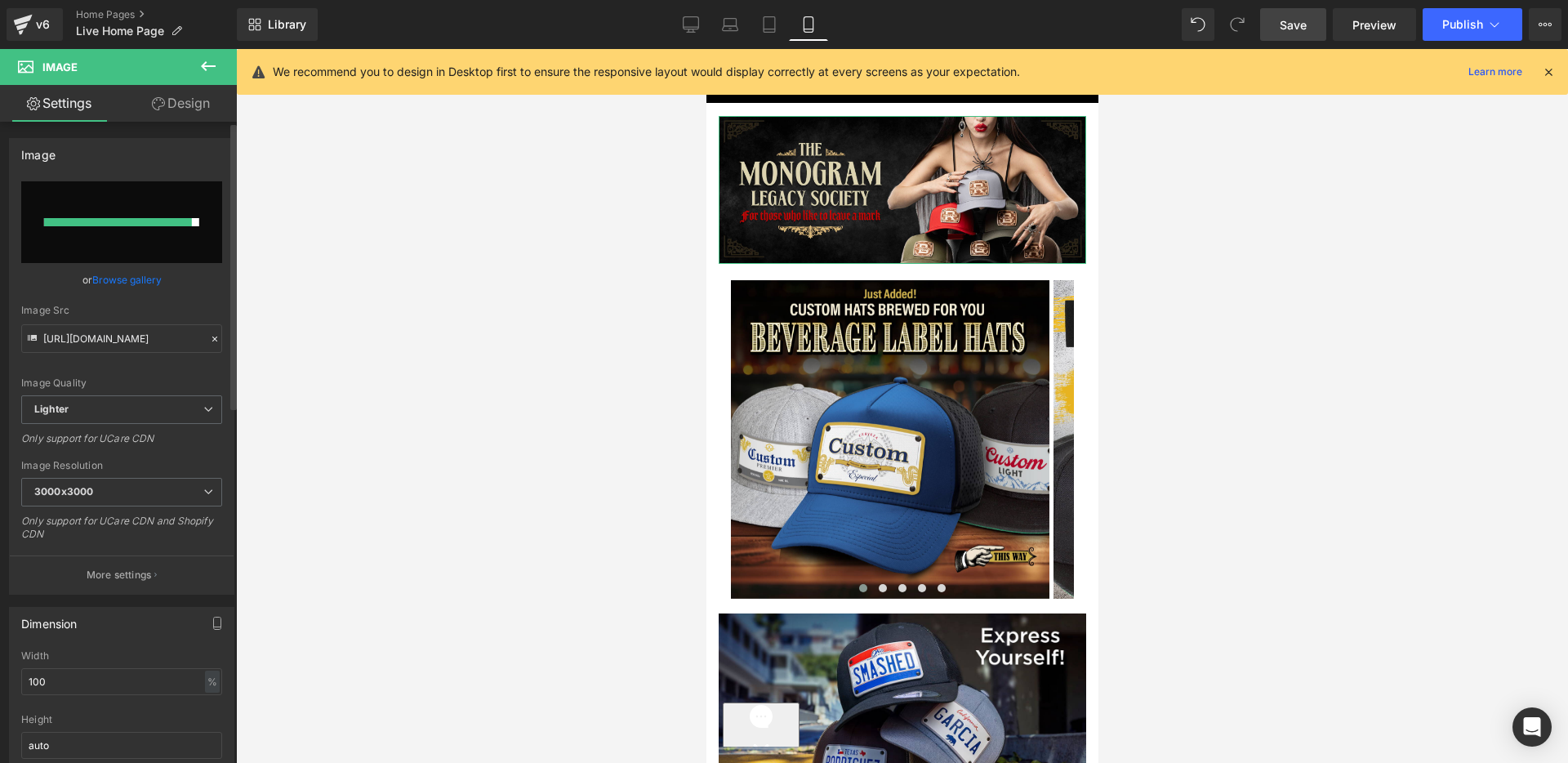
click at [135, 276] on link "Browse gallery" at bounding box center [127, 280] width 69 height 29
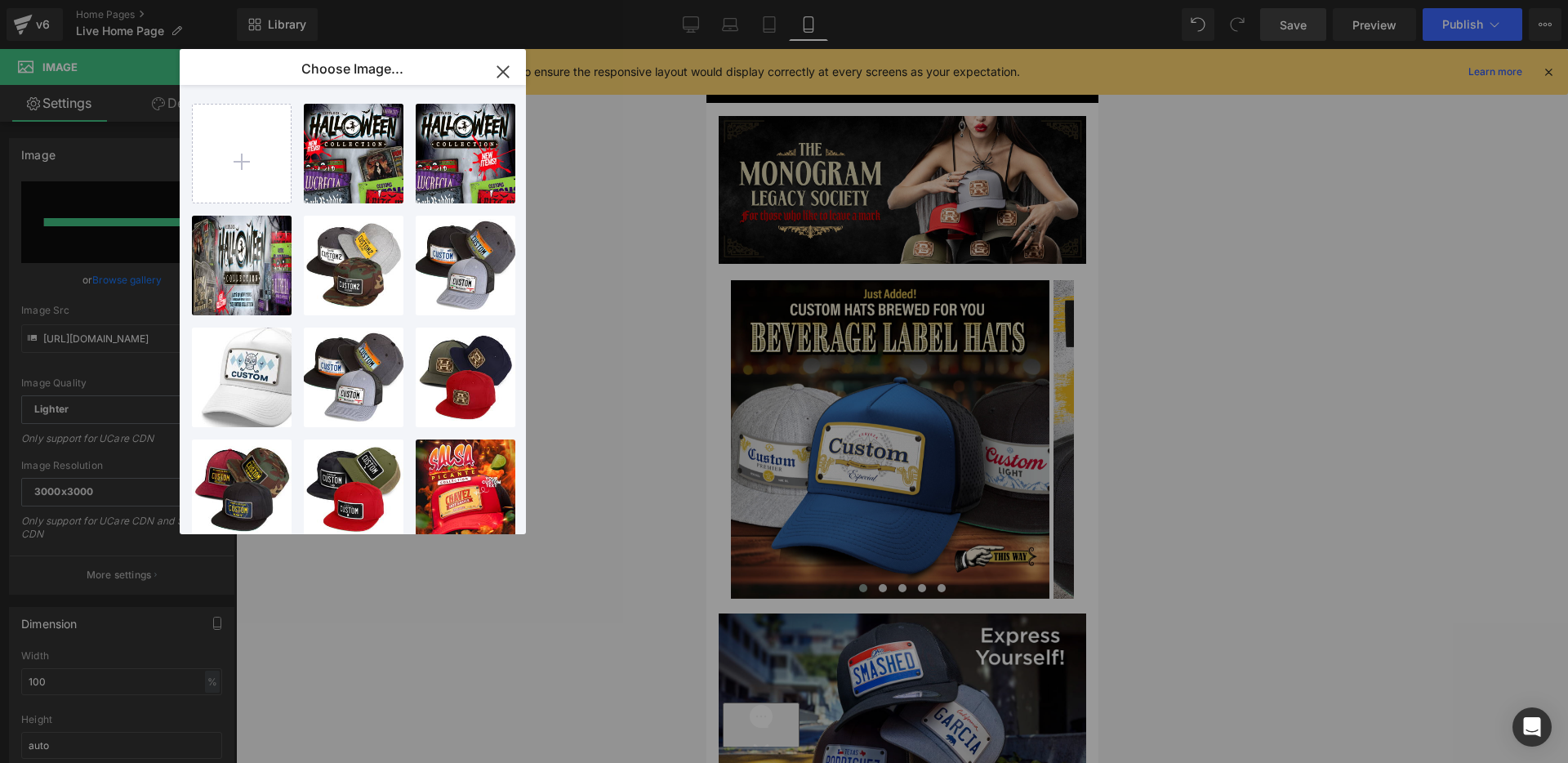
click at [500, 76] on icon "button" at bounding box center [503, 72] width 26 height 26
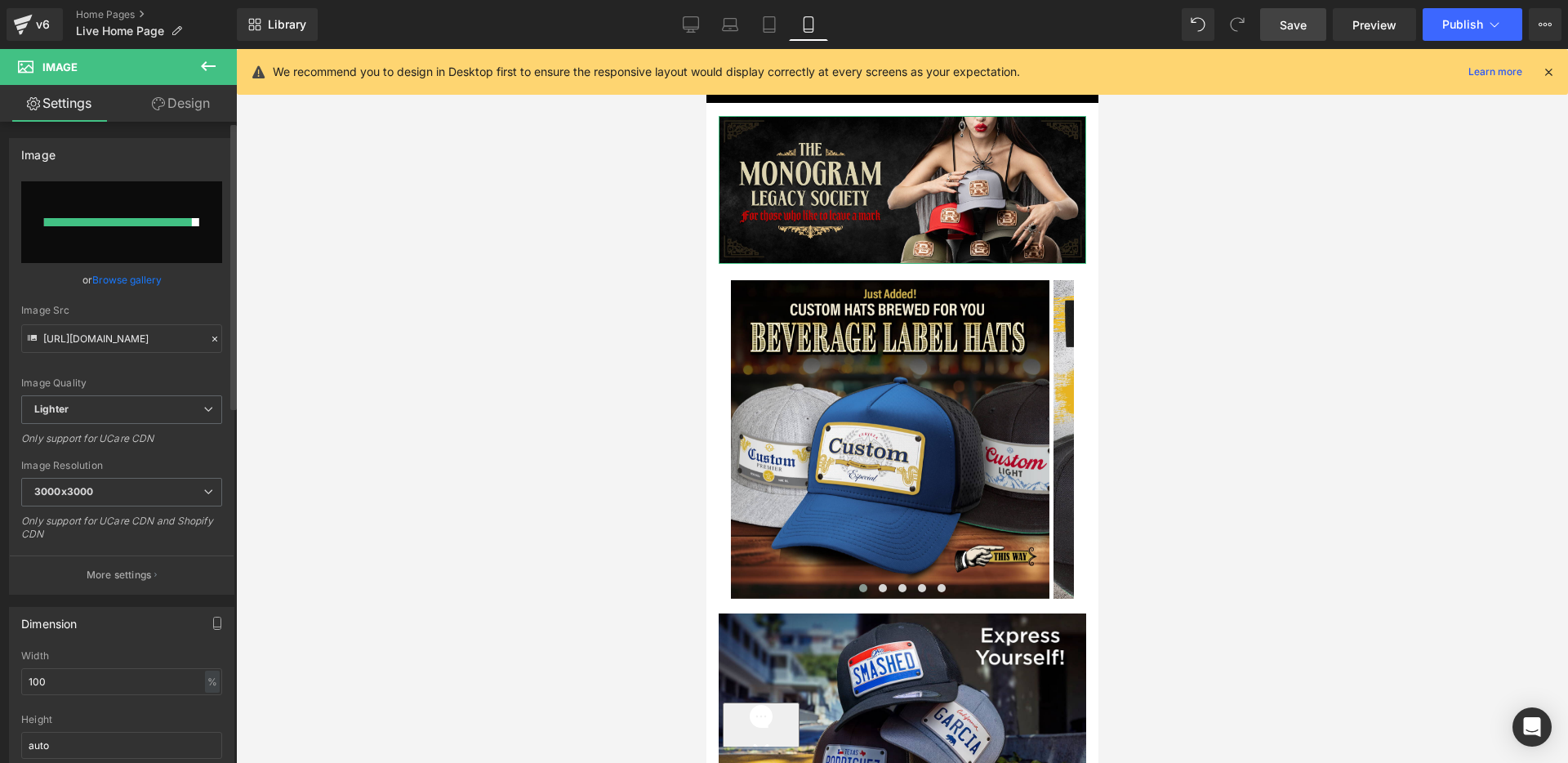
click at [143, 228] on input "file" at bounding box center [122, 222] width 201 height 81
type input "C:\fakepath\[DATE]-2025-MOBILE.jpg"
click at [151, 231] on input "file" at bounding box center [122, 222] width 201 height 81
type input "C:\fakepath\[DATE]-2025-MOBILE.jpg"
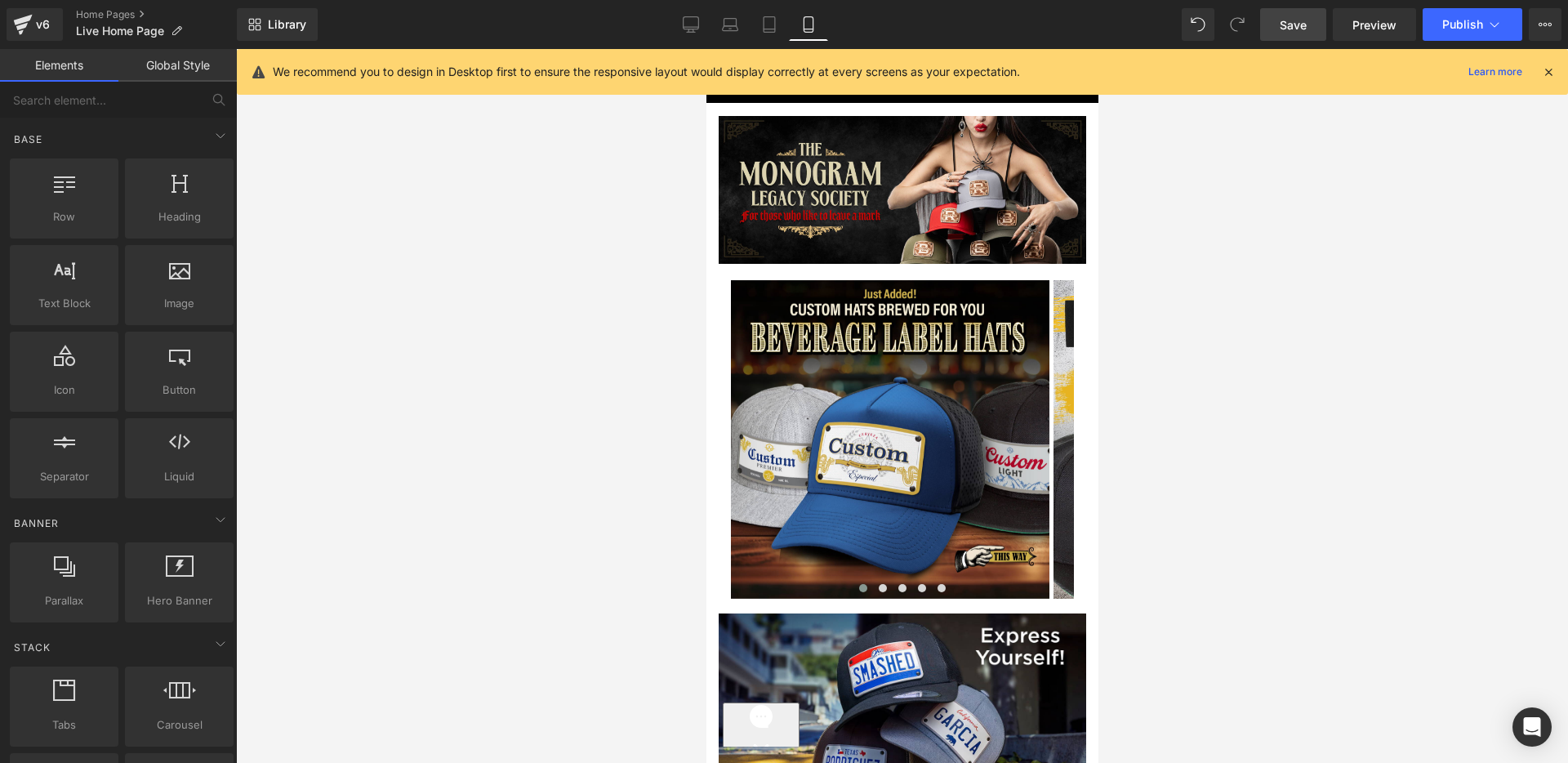
click at [1348, 332] on div at bounding box center [901, 405] width 1332 height 713
click at [694, 21] on icon at bounding box center [690, 23] width 16 height 16
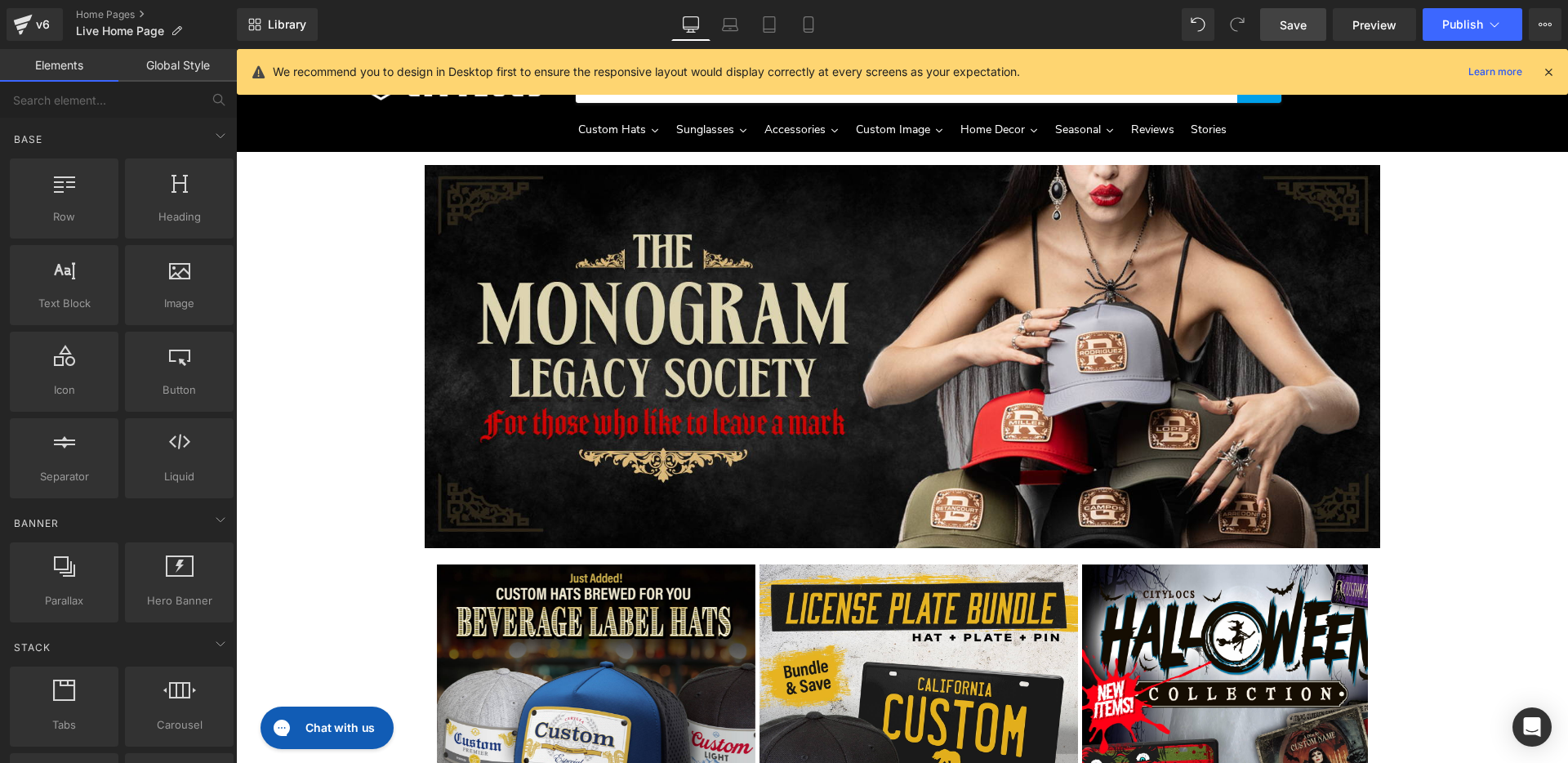
scroll to position [103, 0]
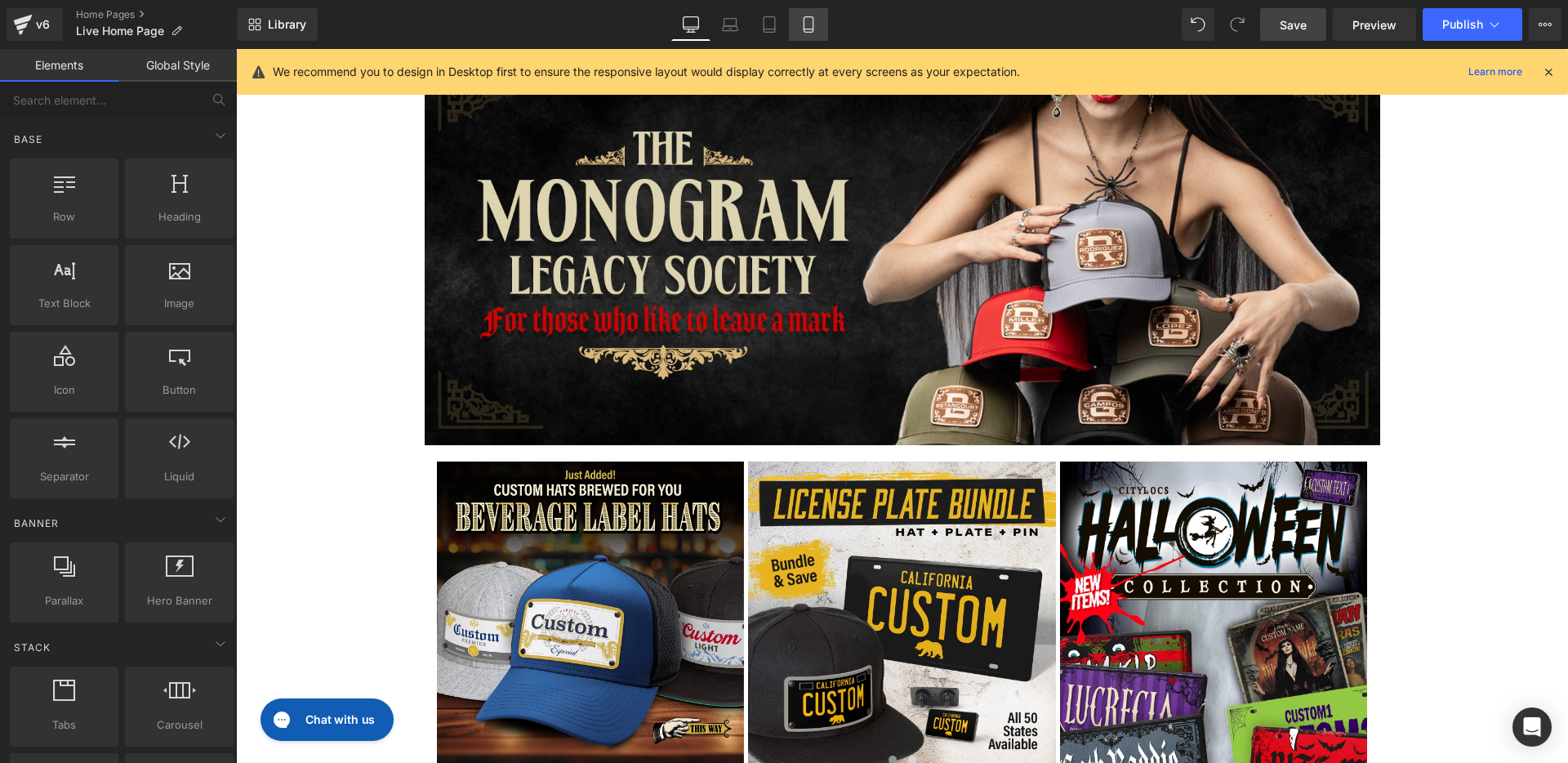
click at [812, 25] on icon at bounding box center [808, 23] width 16 height 16
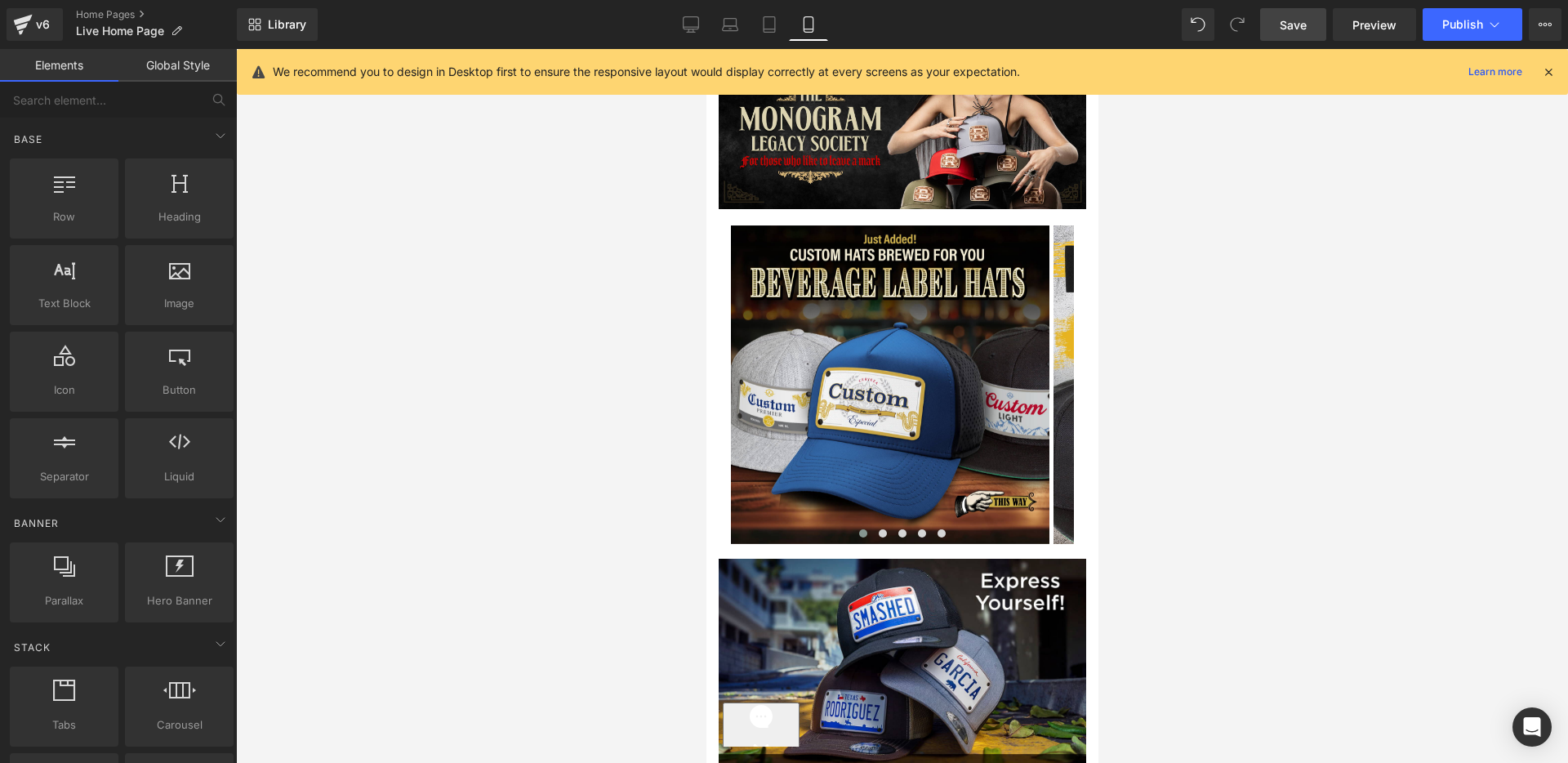
scroll to position [54, 0]
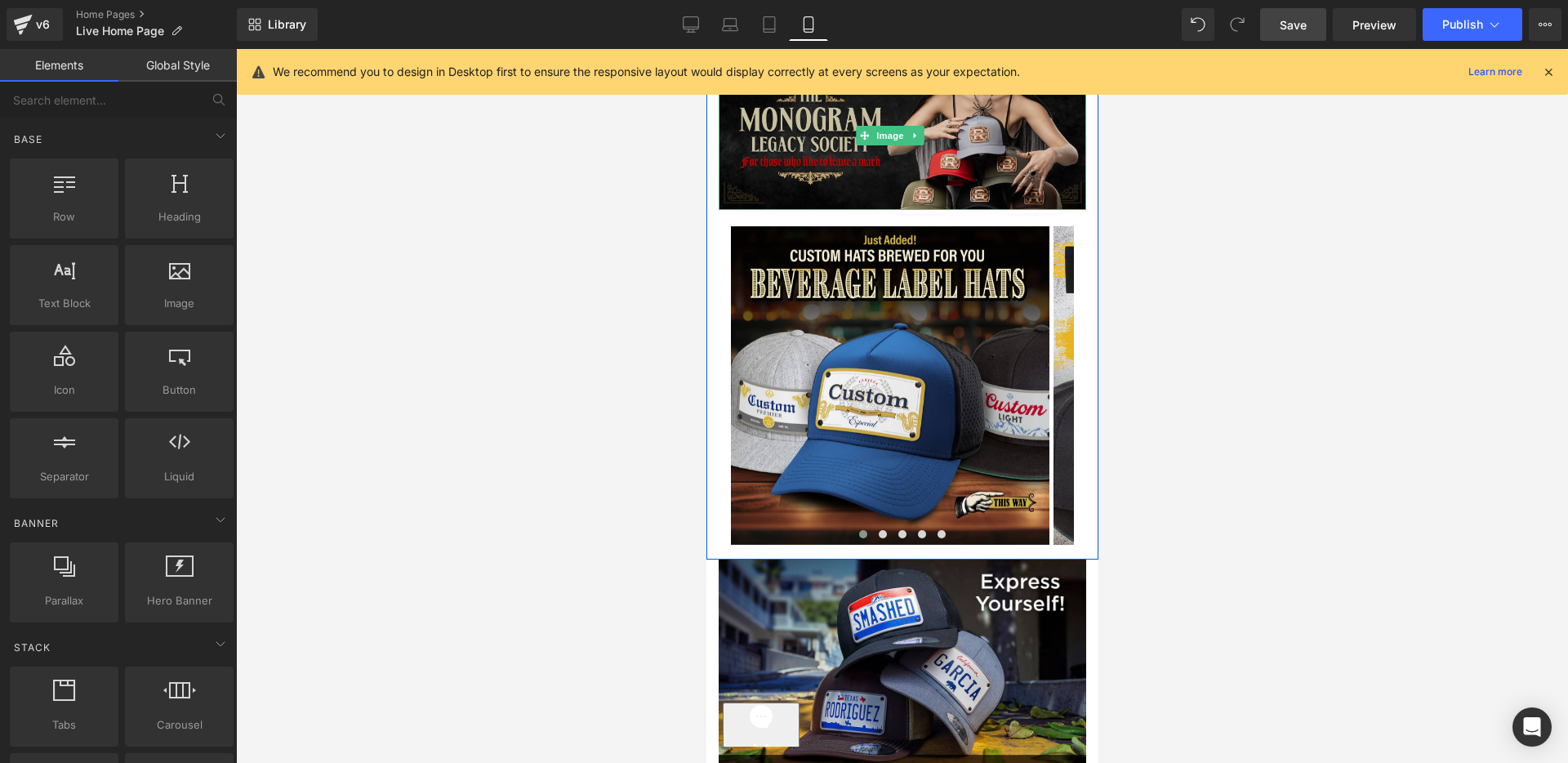
click at [854, 166] on img "Main content" at bounding box center [901, 136] width 367 height 148
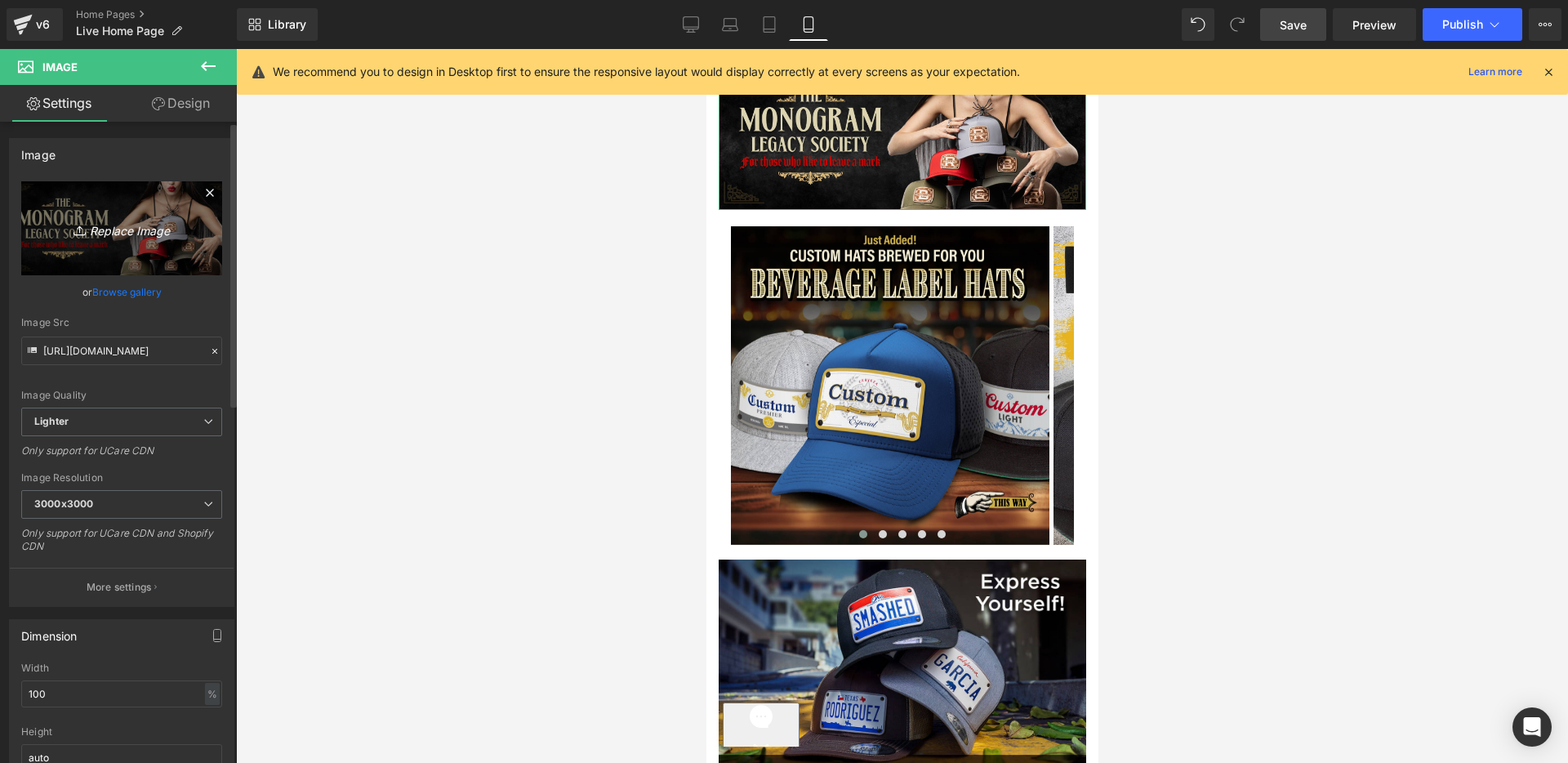
click at [112, 232] on icon "Replace Image" at bounding box center [122, 228] width 131 height 21
type input "C:\fakepath\[DATE]-2025-MOBILE.jpg"
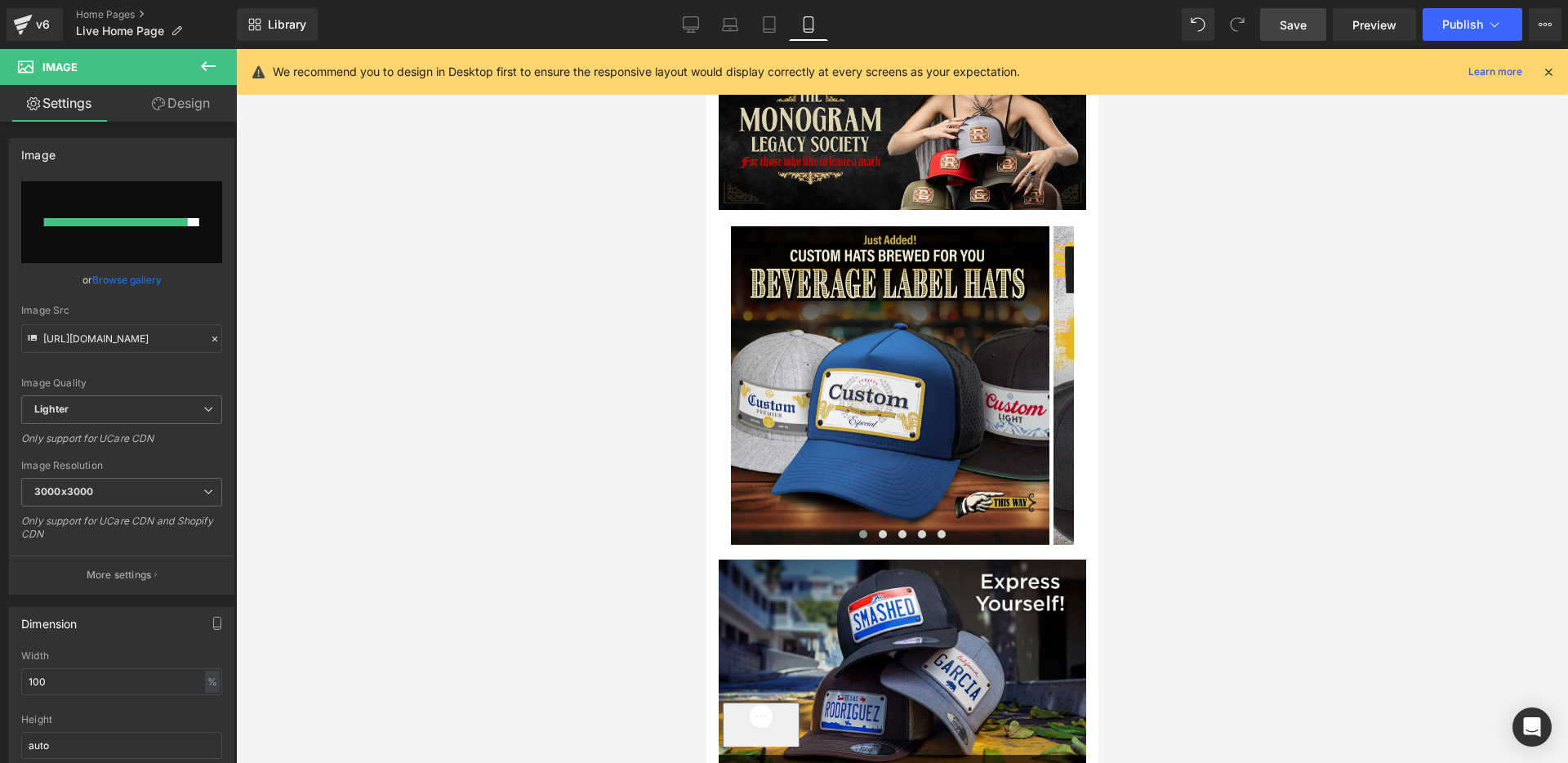
type input "[URL][DOMAIN_NAME]"
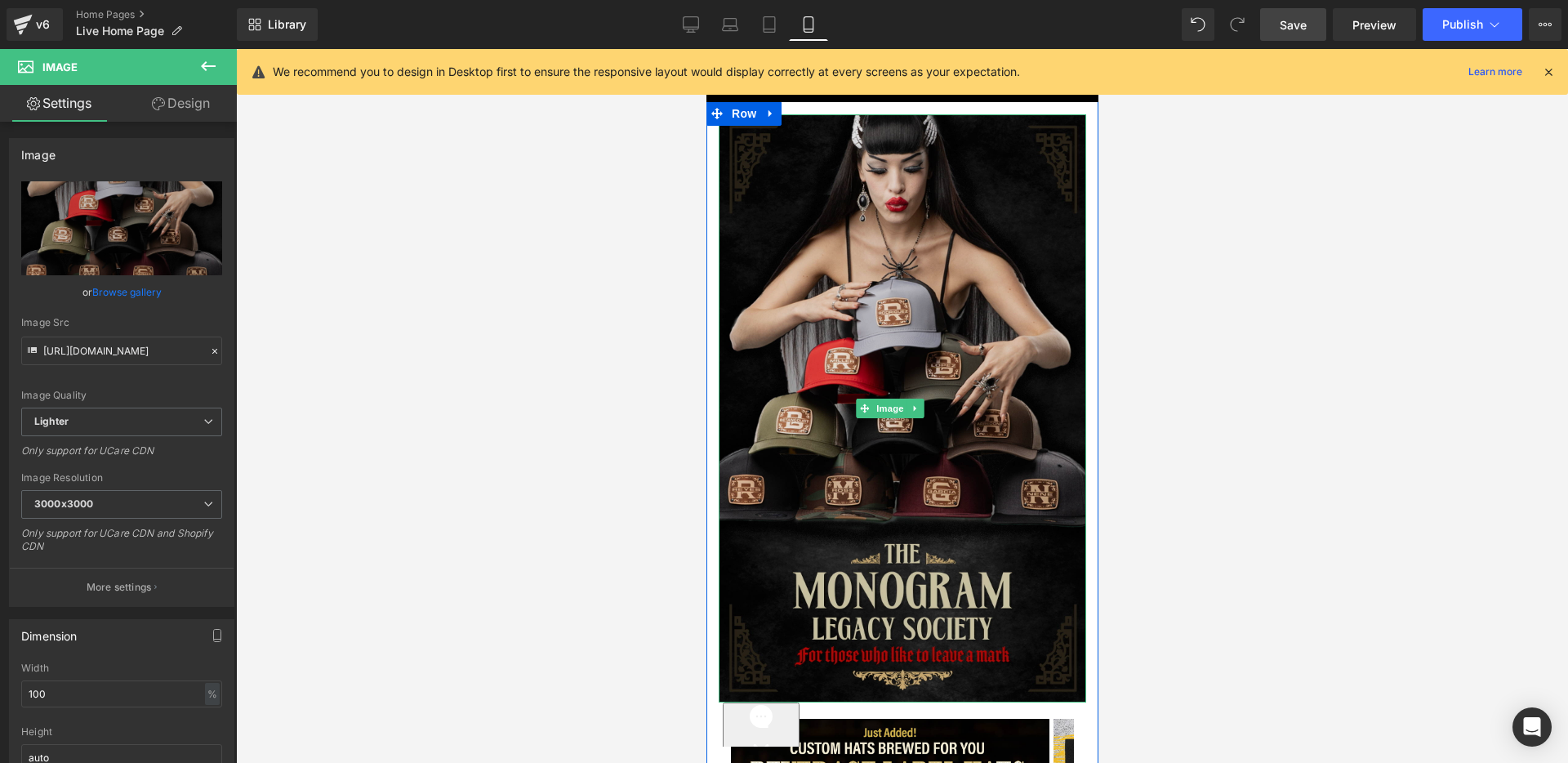
scroll to position [0, 0]
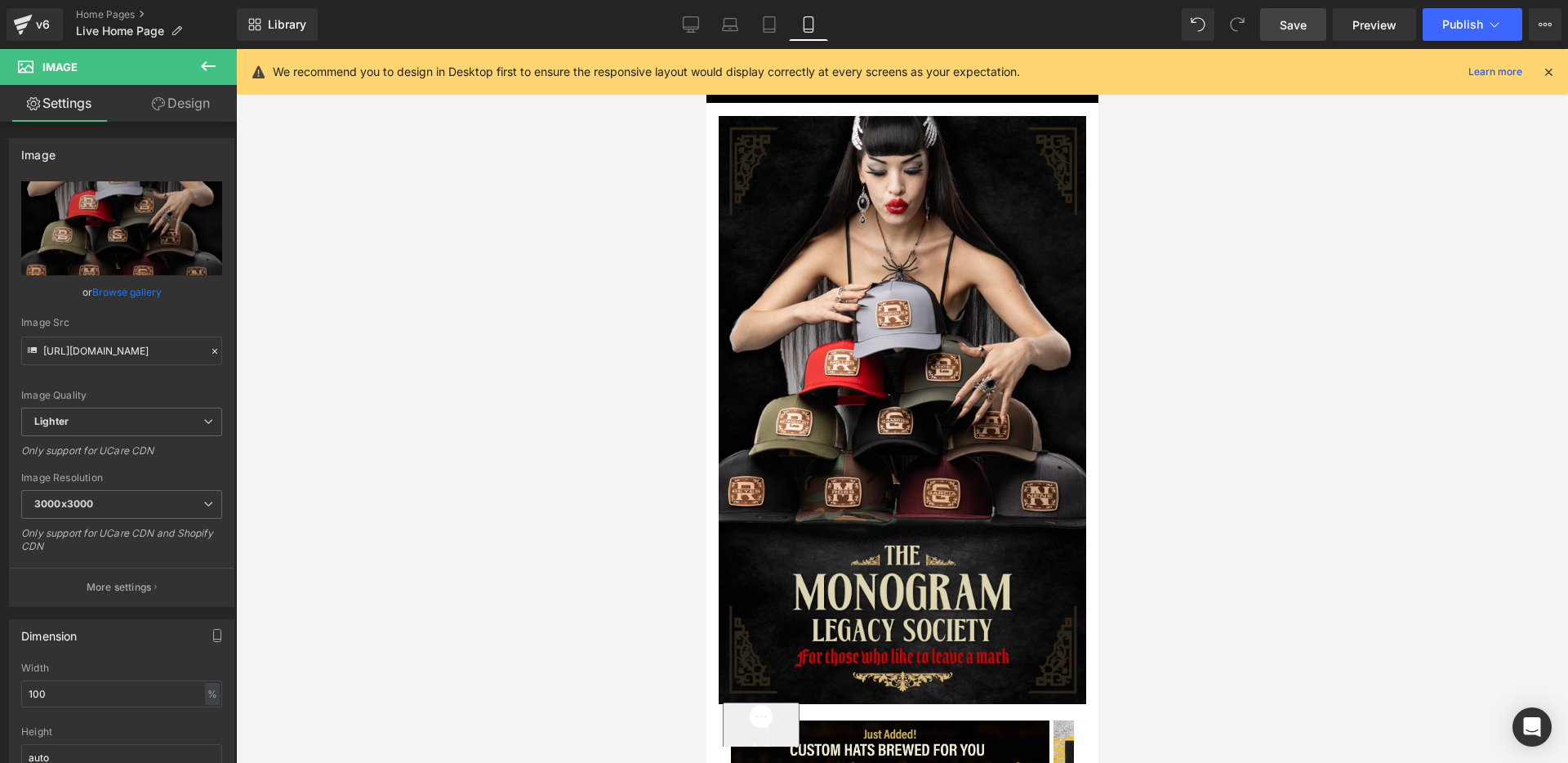
click at [1546, 68] on icon at bounding box center [1548, 72] width 15 height 15
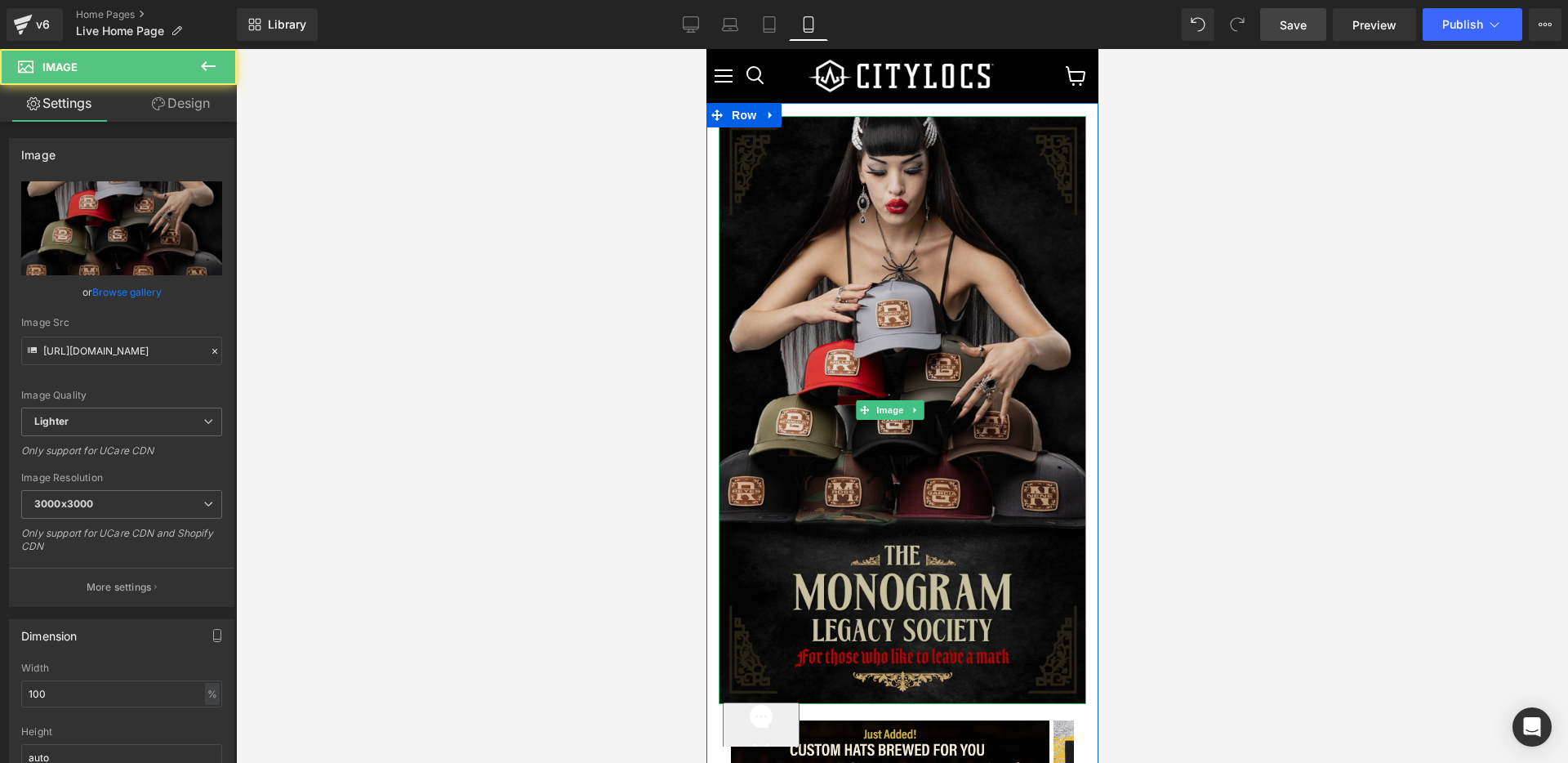
click at [933, 354] on img "Main content" at bounding box center [901, 410] width 367 height 588
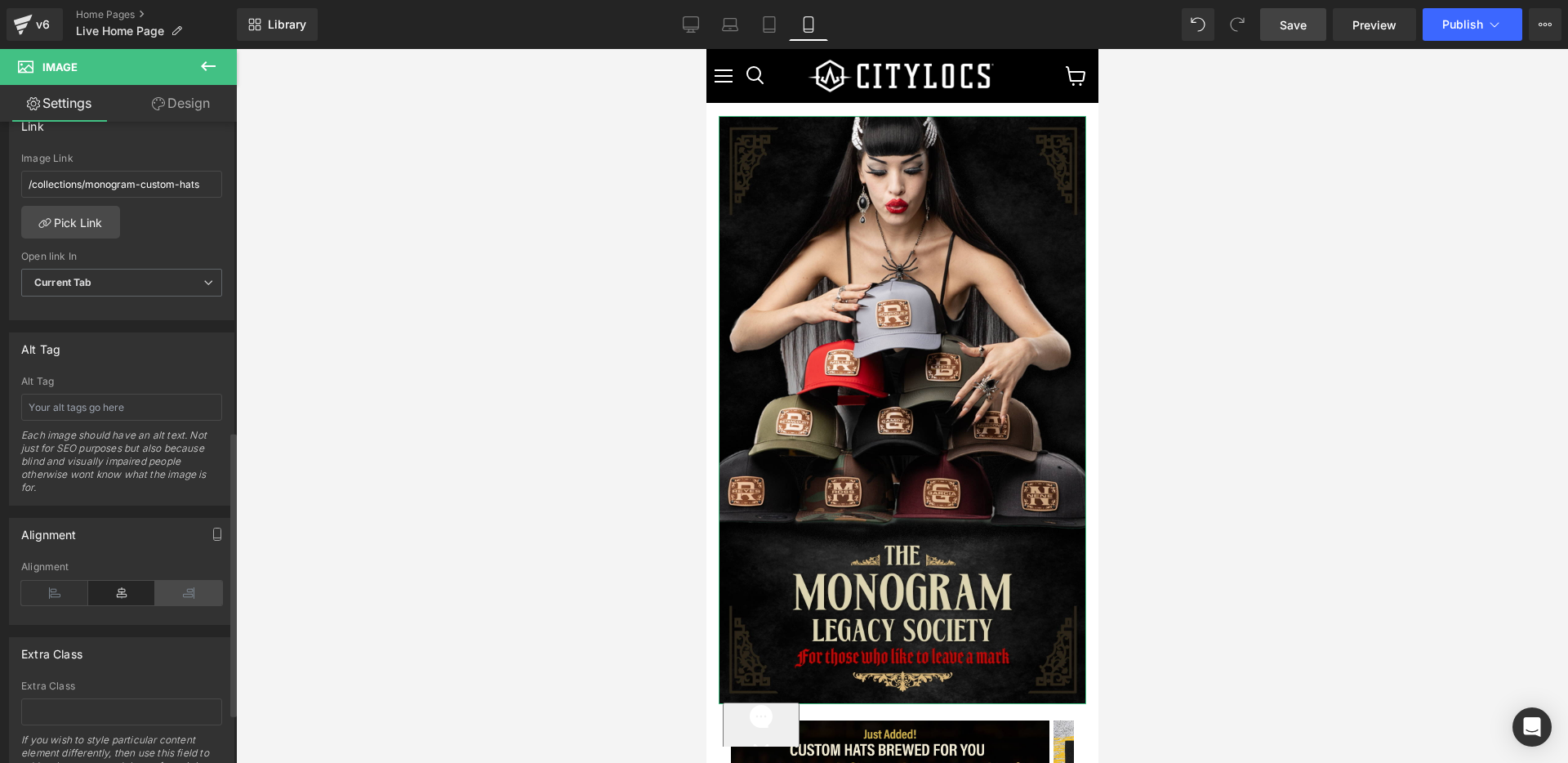
scroll to position [576, 0]
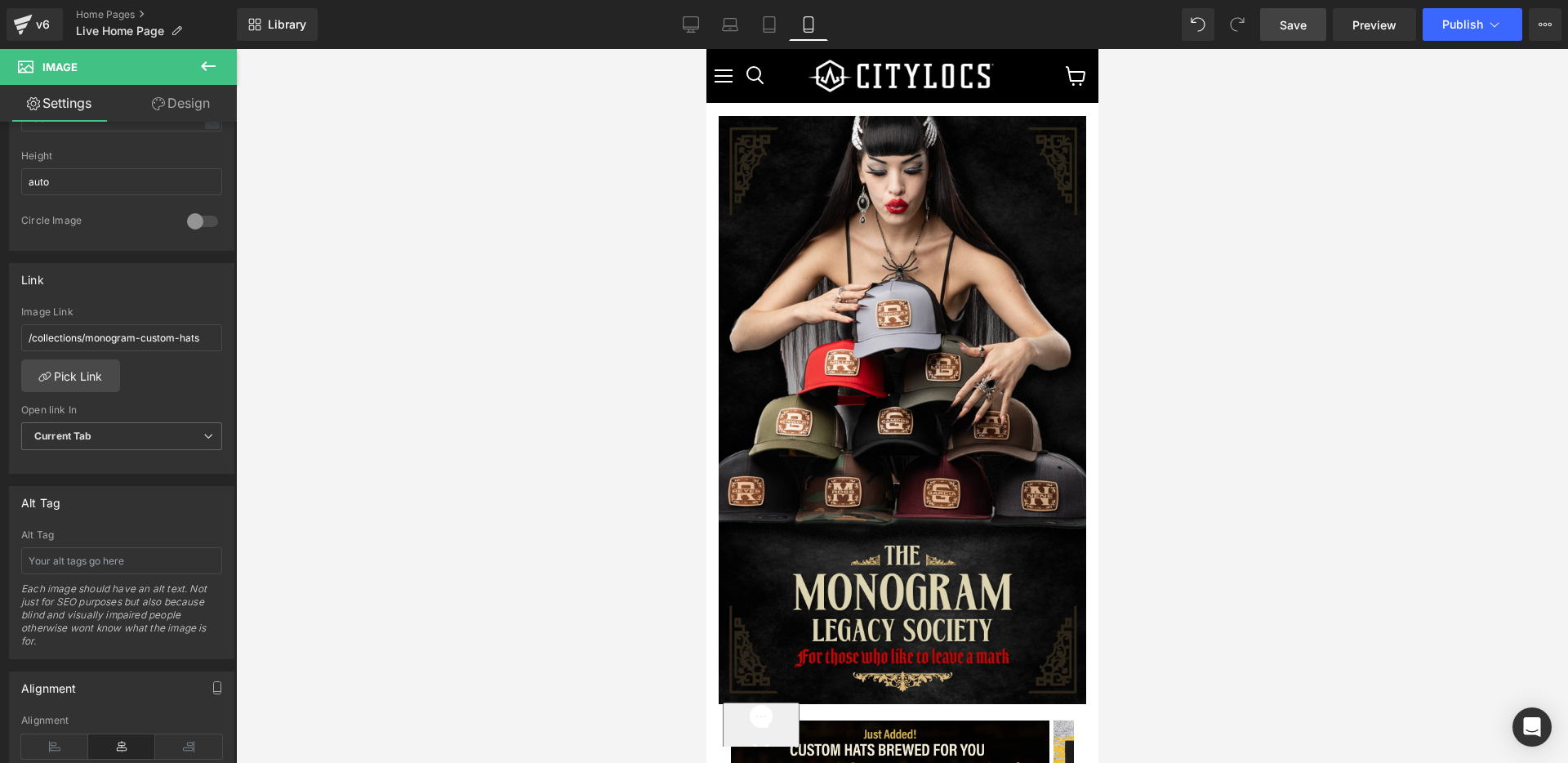
click at [1294, 22] on span "Save" at bounding box center [1293, 24] width 27 height 17
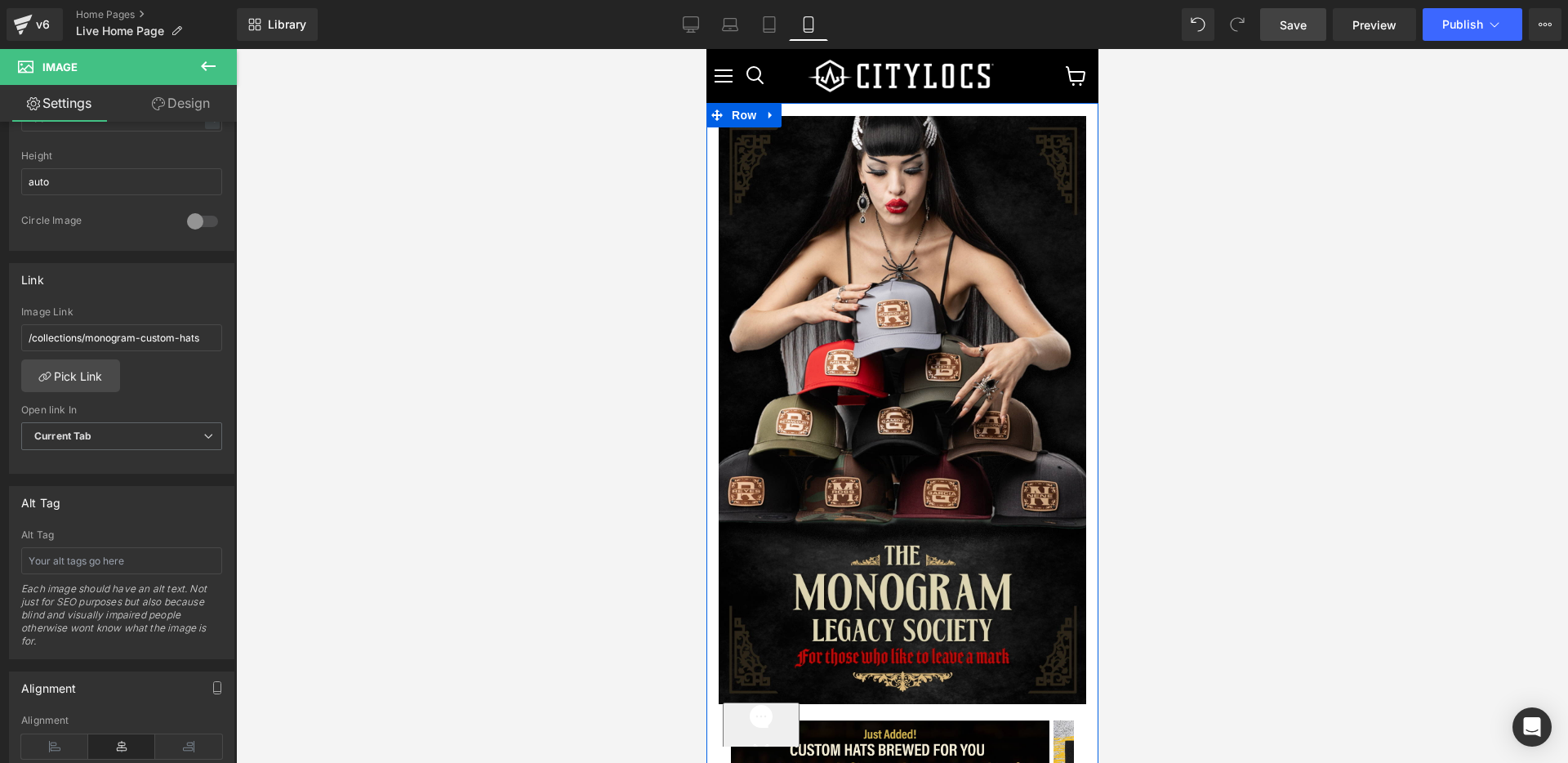
click at [1055, 108] on div "Image Image Image Image Image Image ‹ › [GEOGRAPHIC_DATA]" at bounding box center [901, 578] width 392 height 951
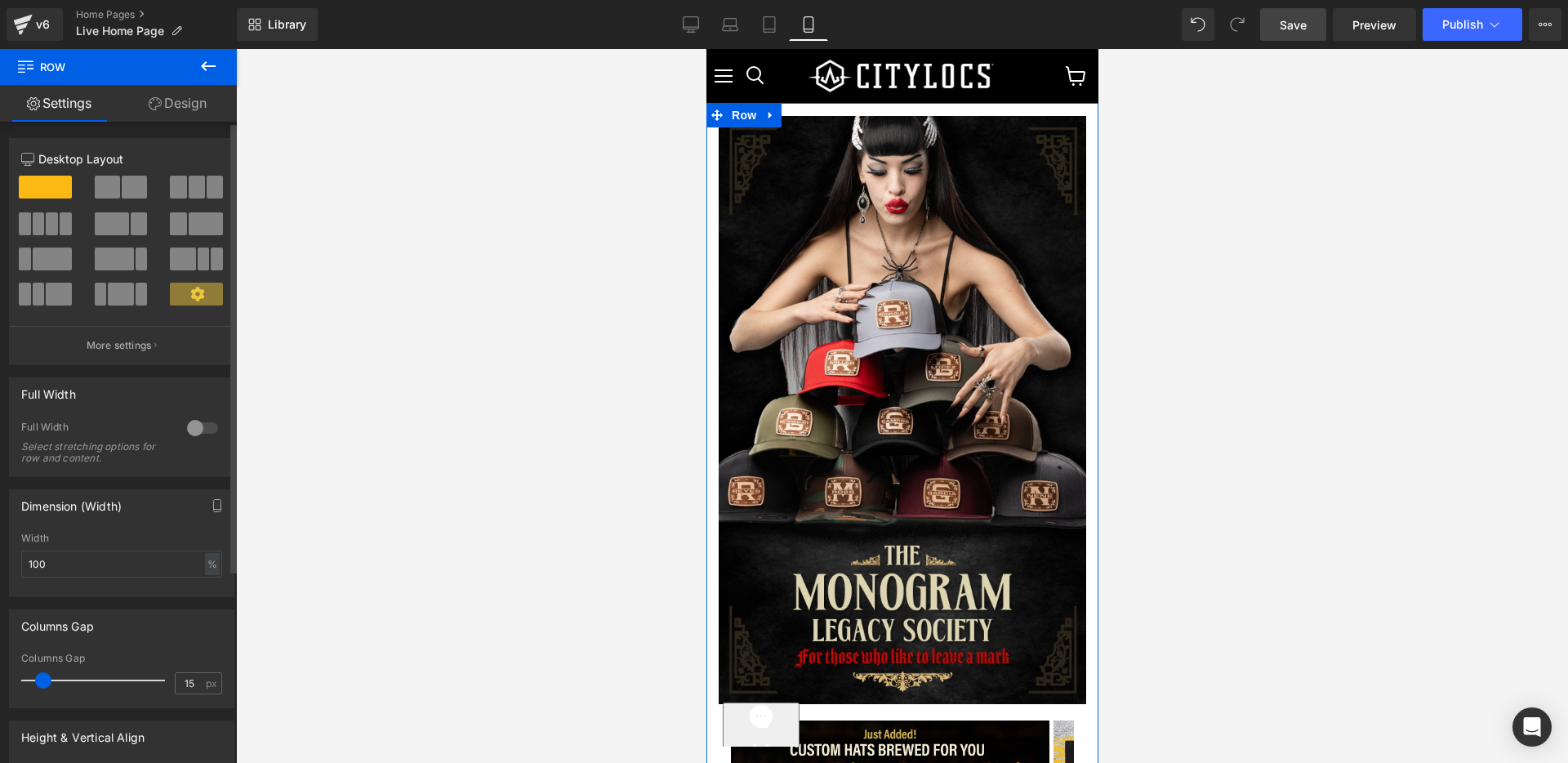
click at [197, 427] on div at bounding box center [203, 428] width 39 height 26
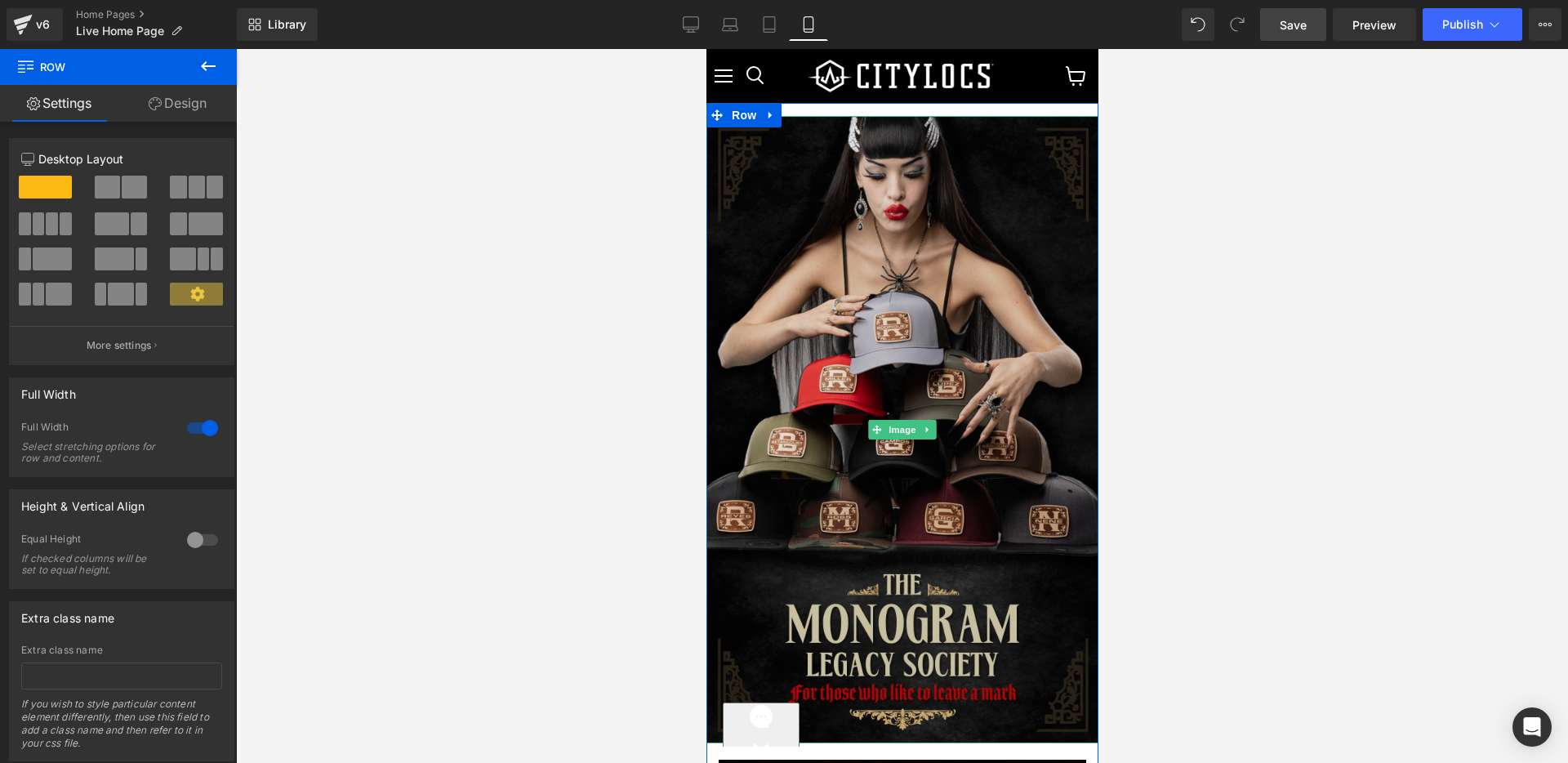
scroll to position [1, 0]
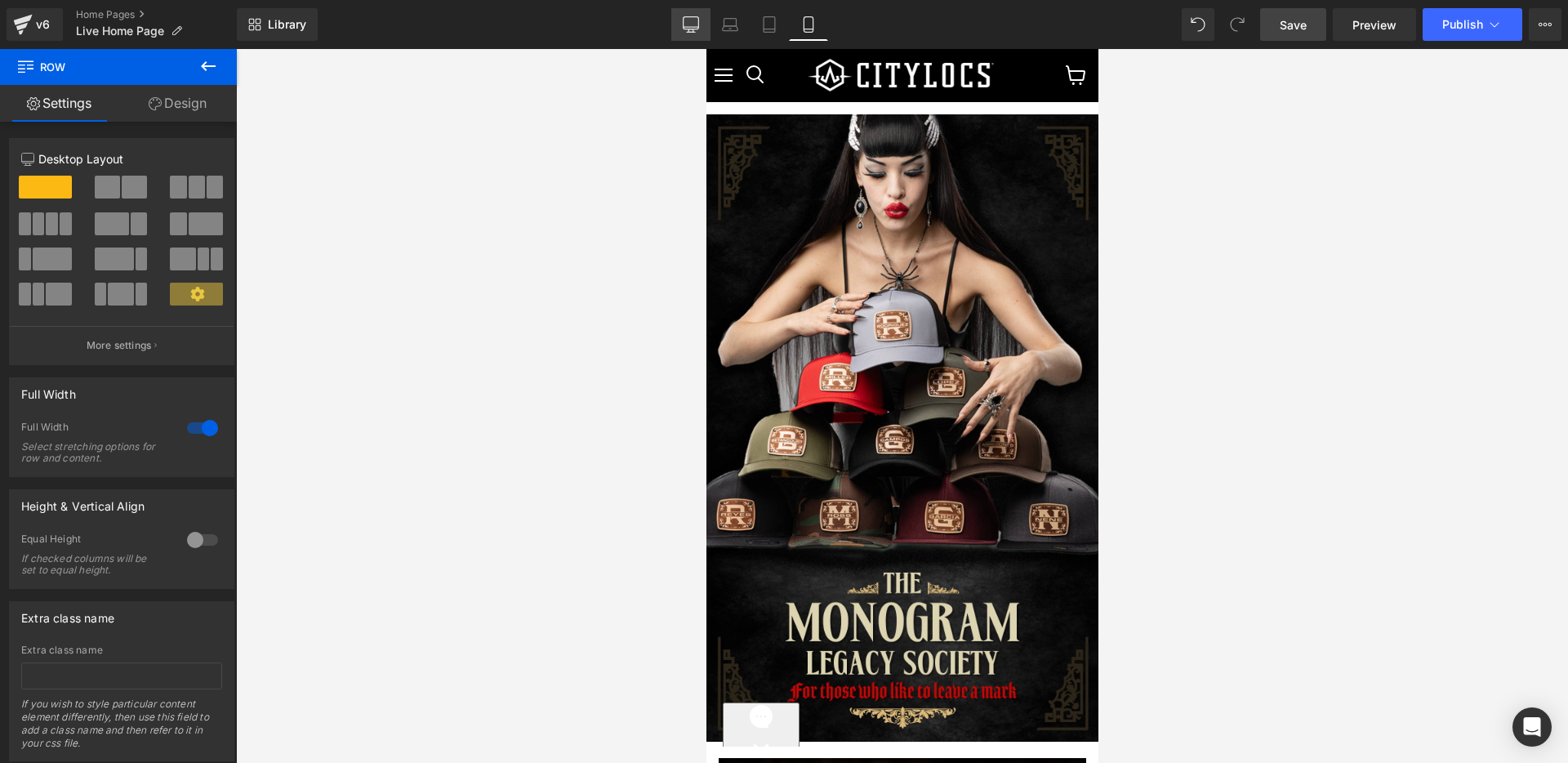
click at [694, 24] on icon at bounding box center [690, 23] width 16 height 16
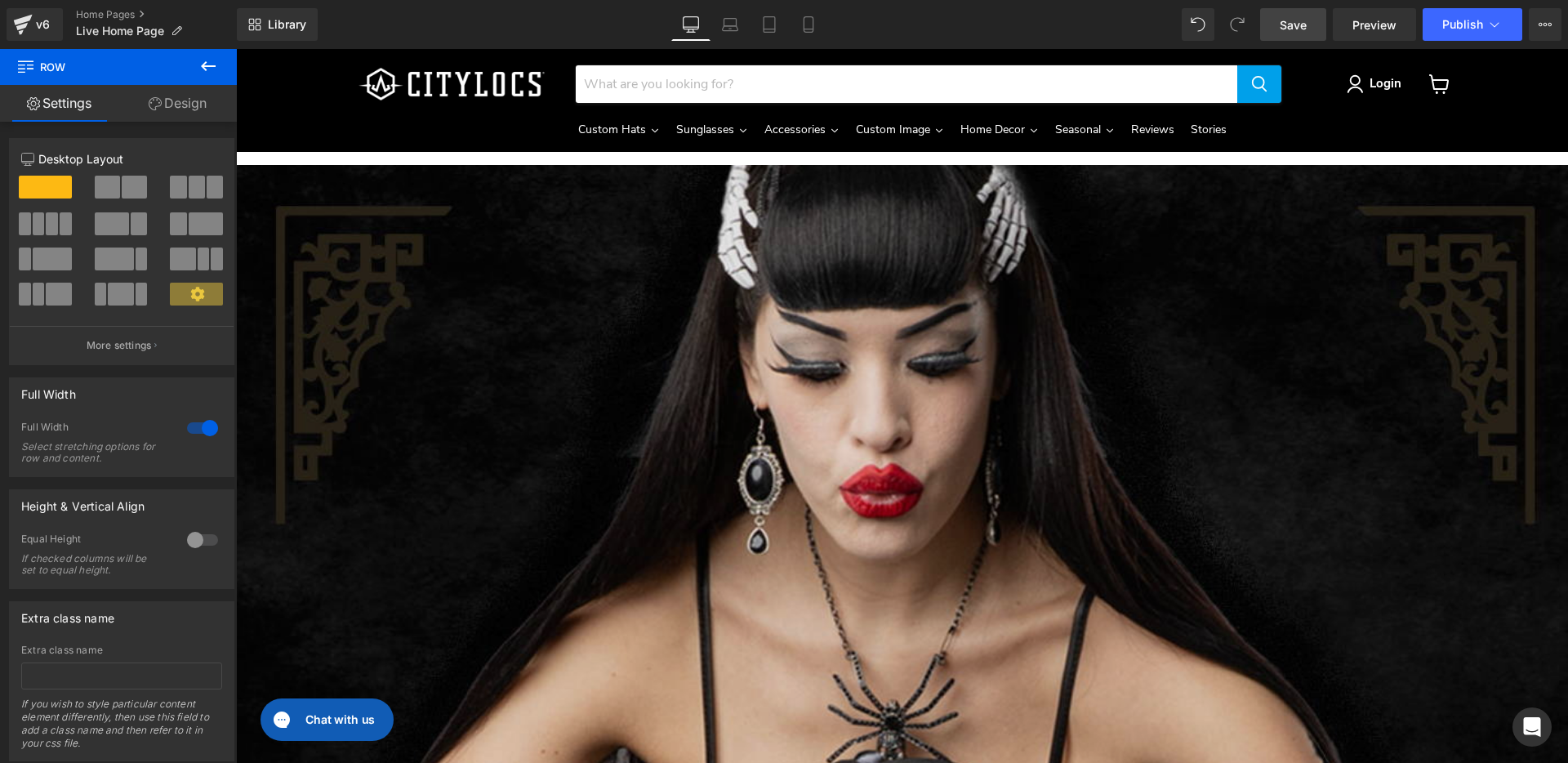
scroll to position [0, 0]
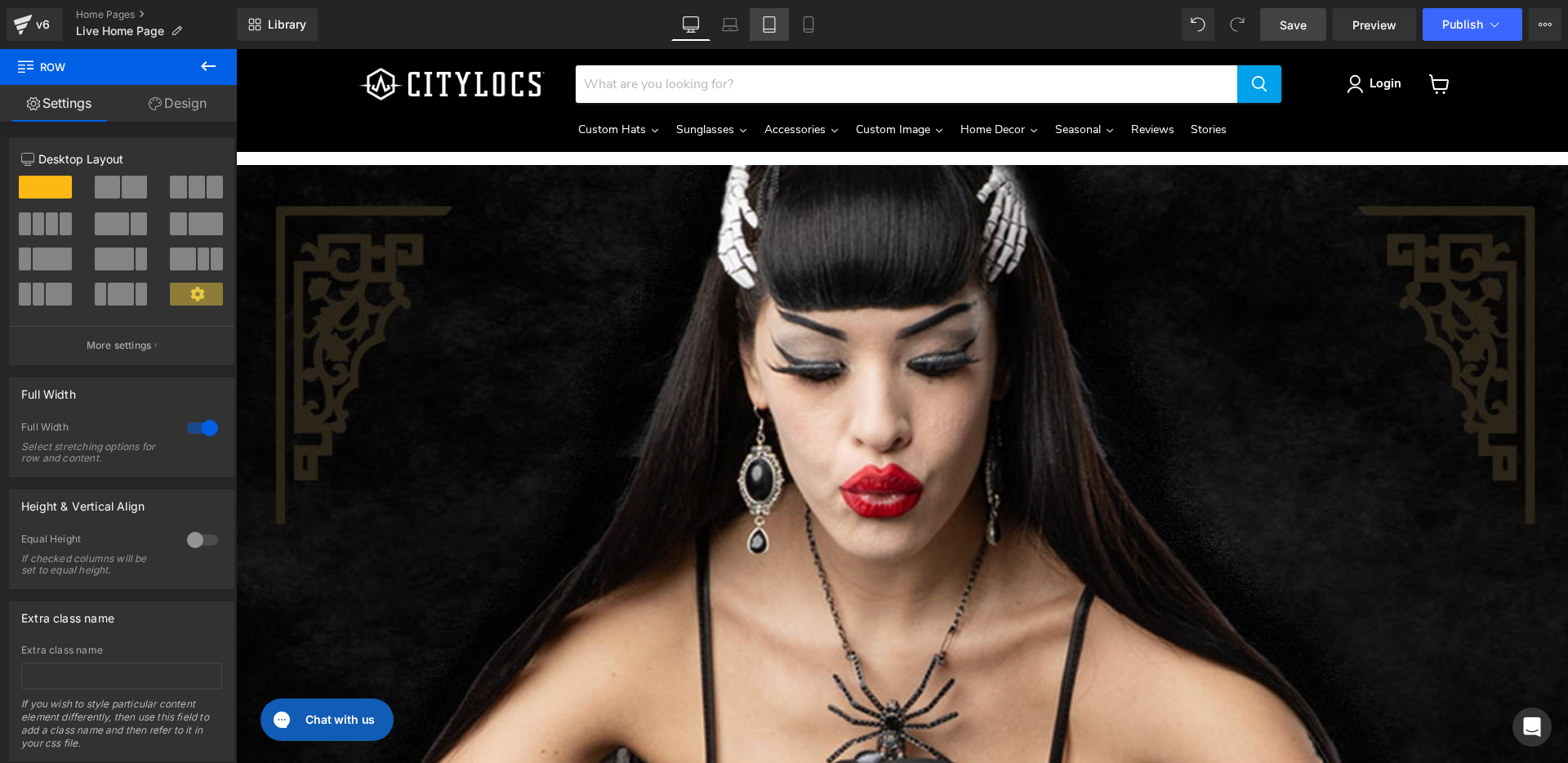
click at [767, 23] on icon at bounding box center [769, 23] width 16 height 16
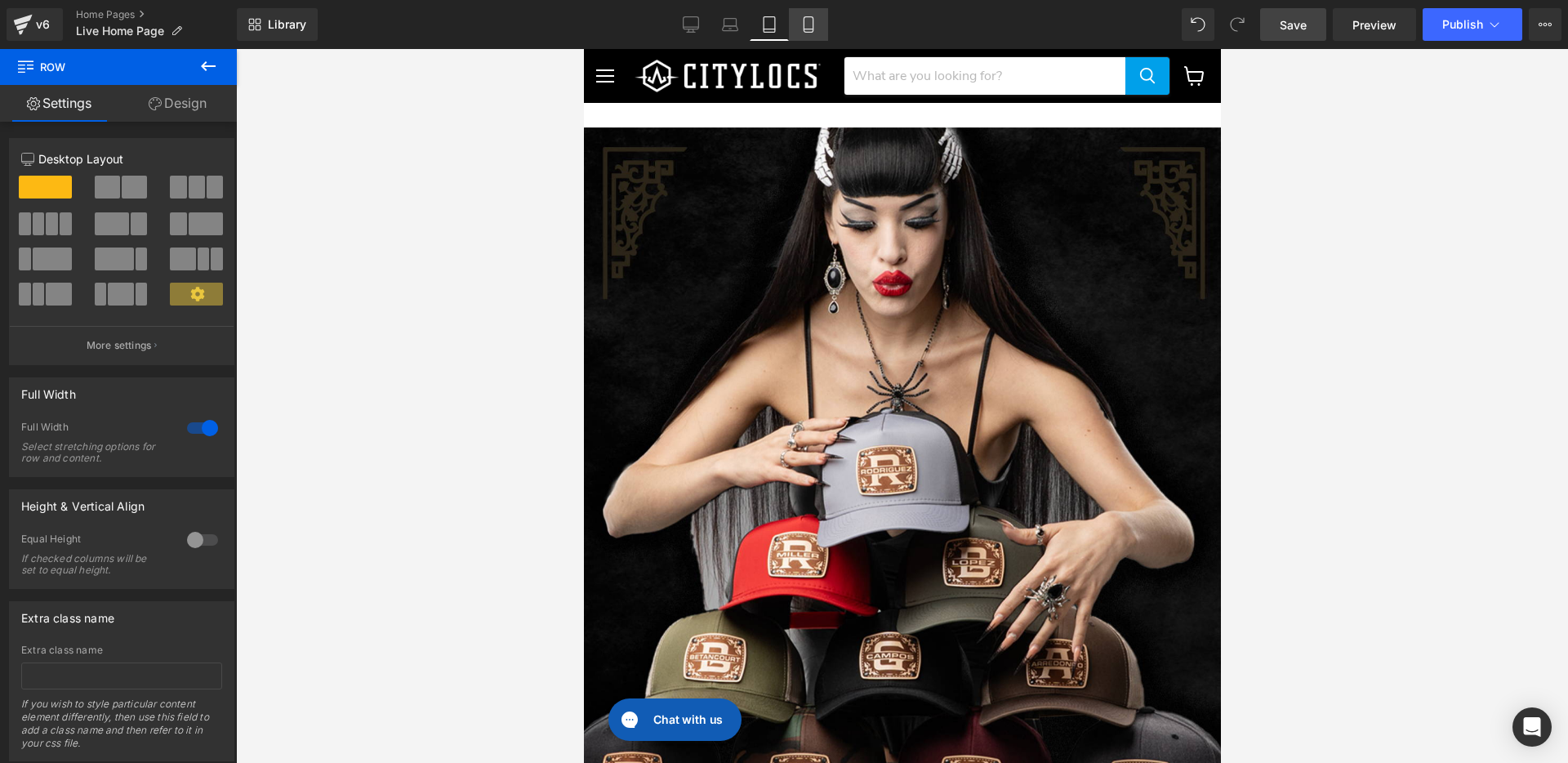
click at [817, 18] on link "Mobile" at bounding box center [809, 24] width 39 height 33
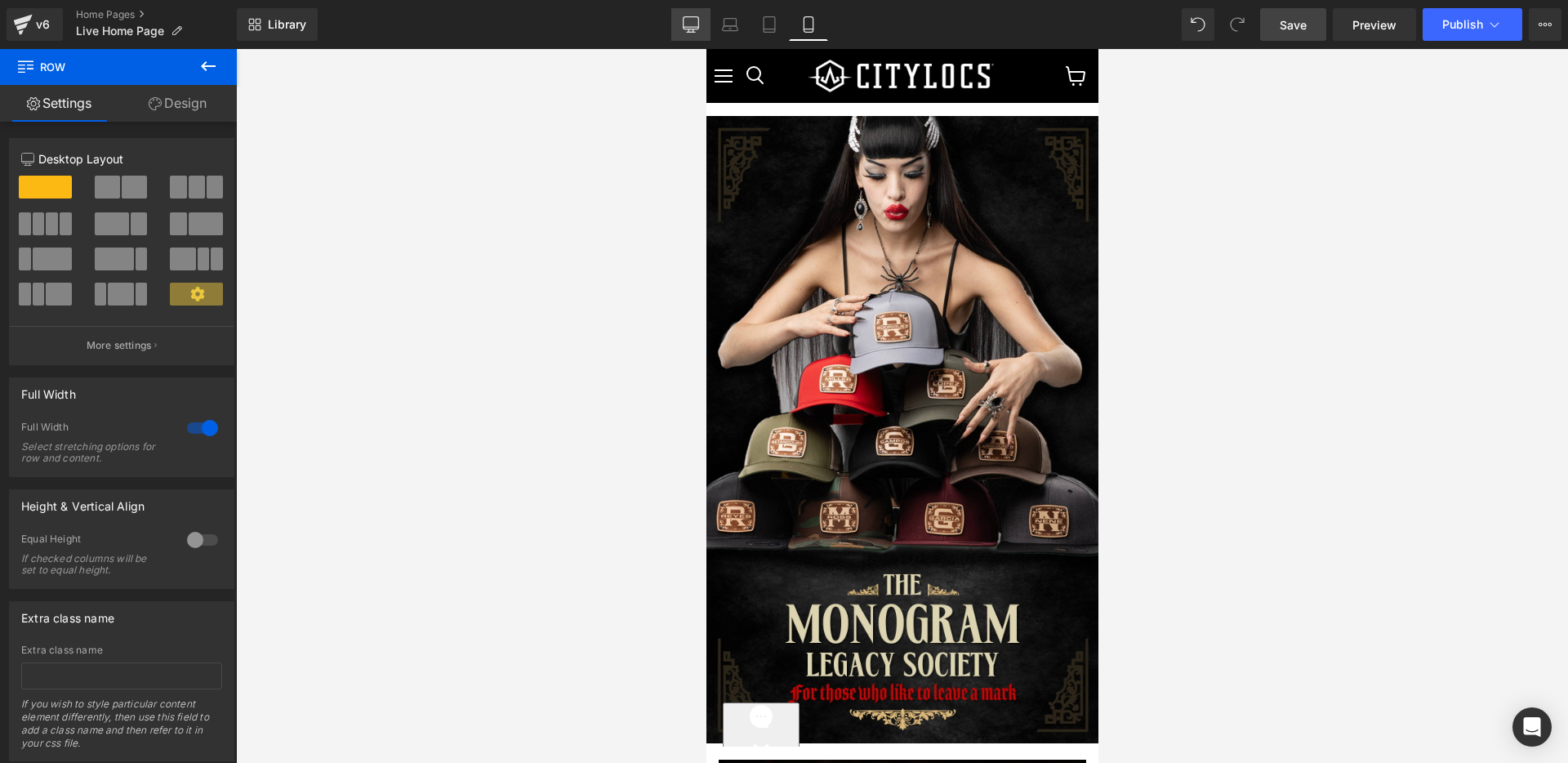
click at [686, 22] on icon at bounding box center [690, 23] width 16 height 16
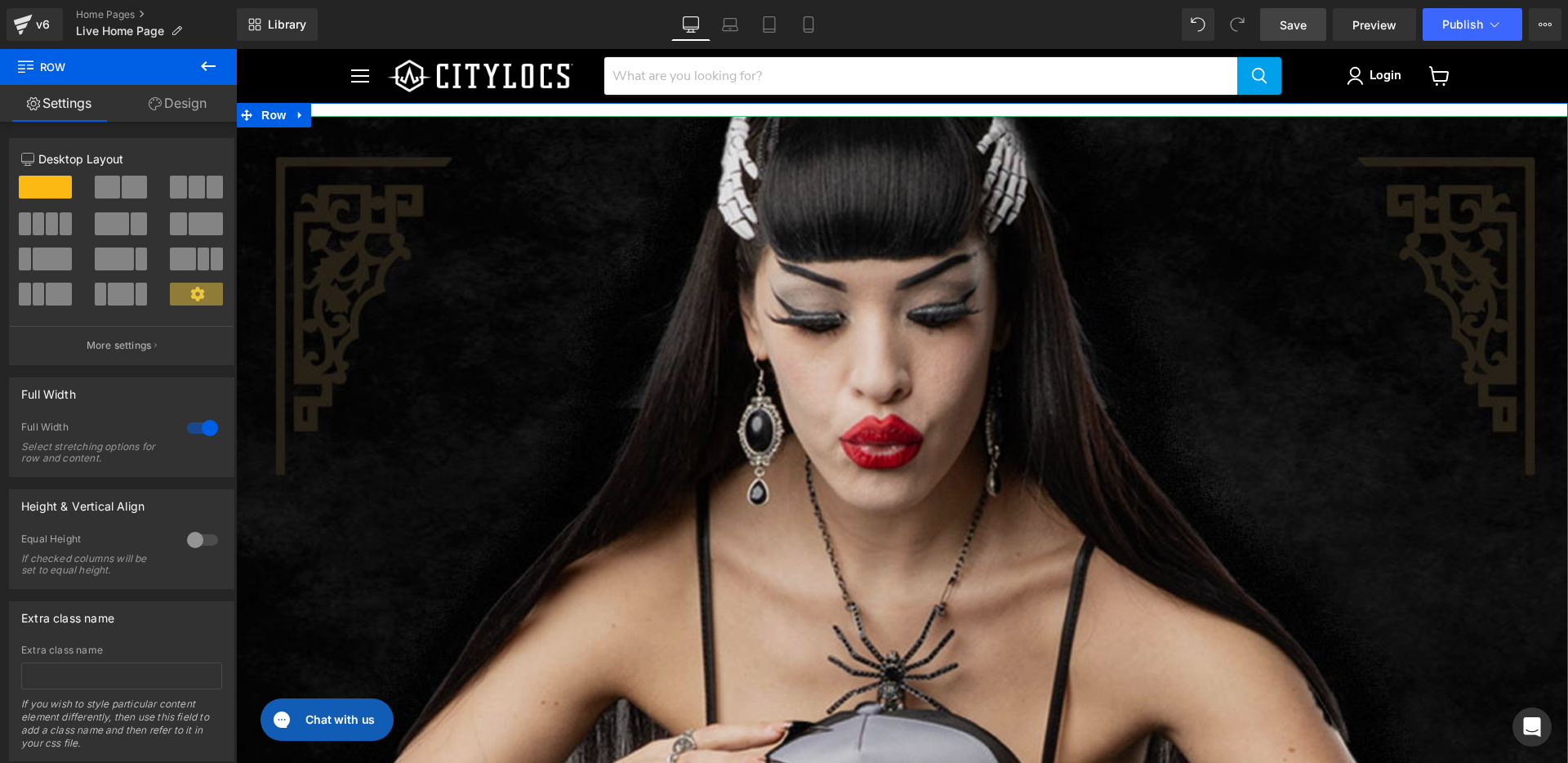
scroll to position [765, 0]
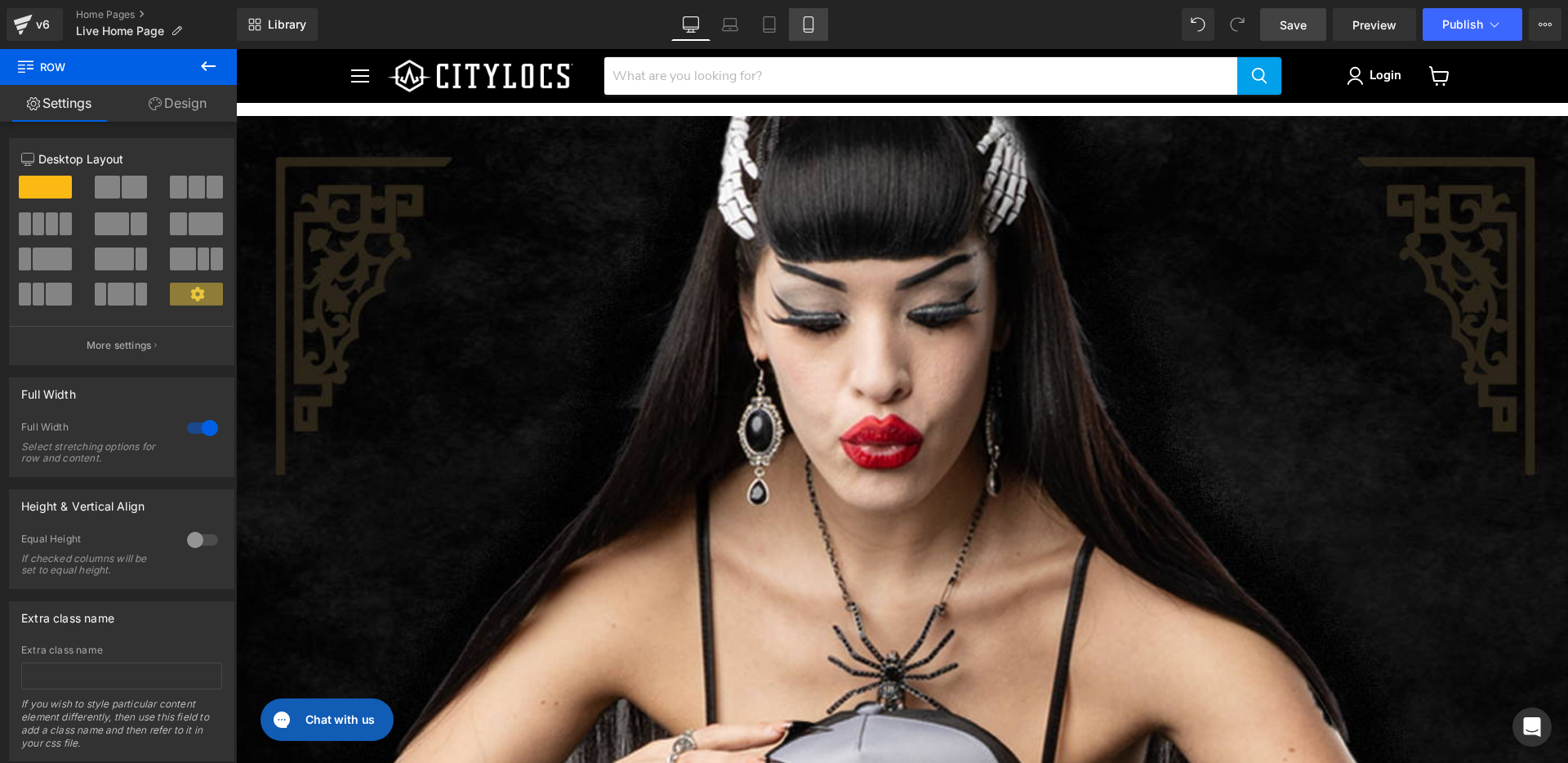
click at [804, 22] on icon at bounding box center [808, 23] width 16 height 16
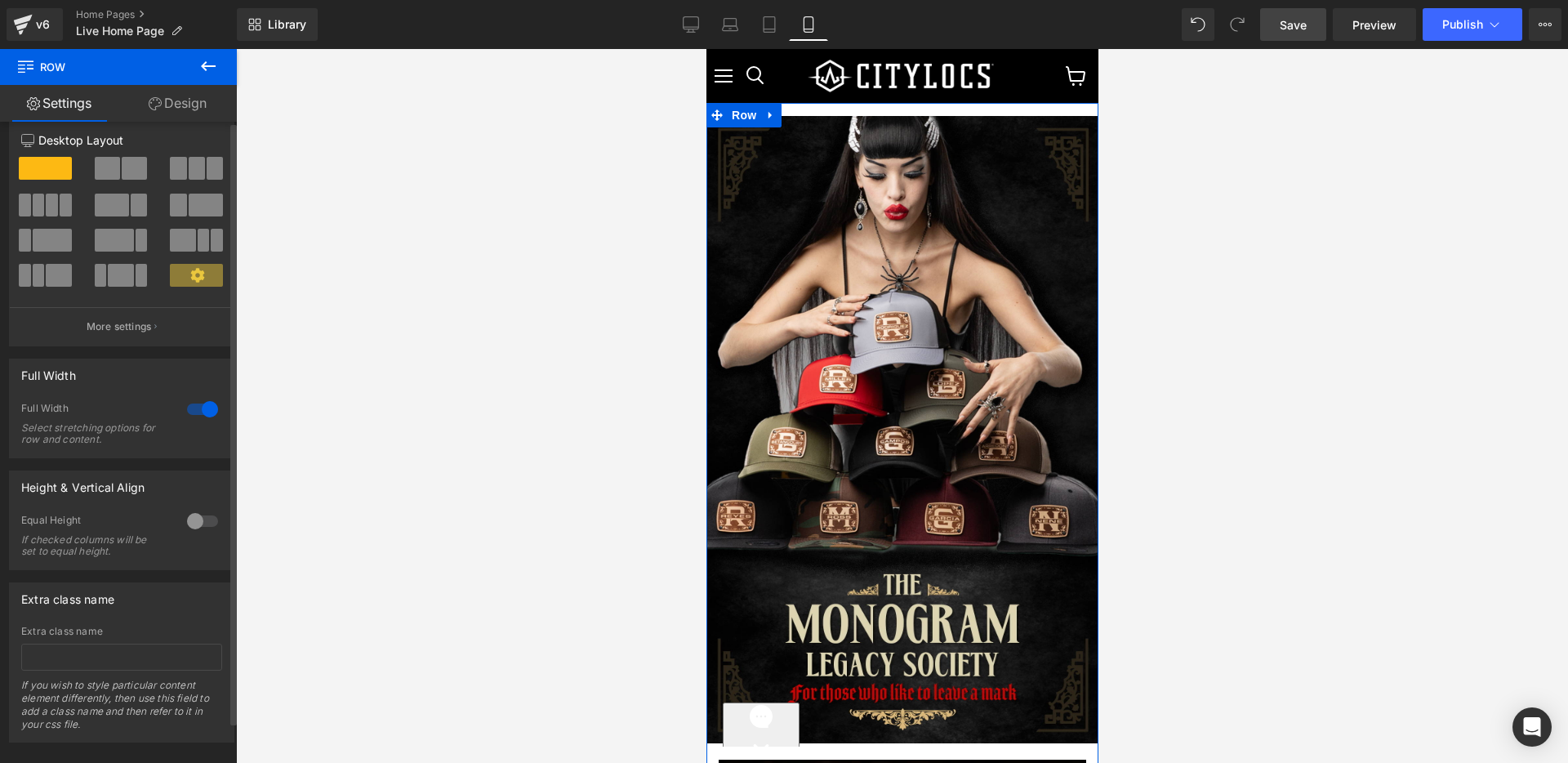
scroll to position [0, 0]
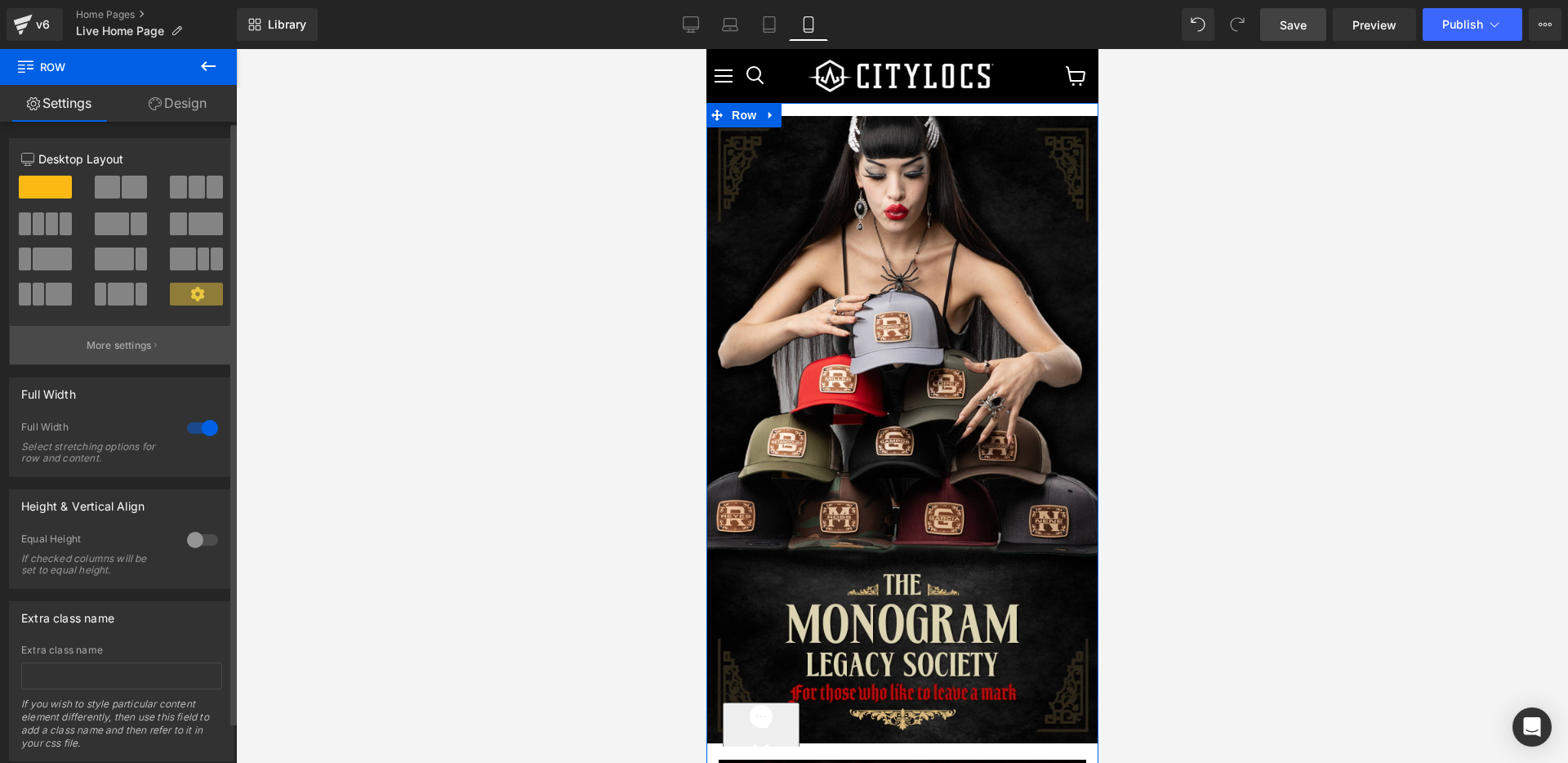
click at [145, 350] on p "More settings" at bounding box center [120, 346] width 65 height 15
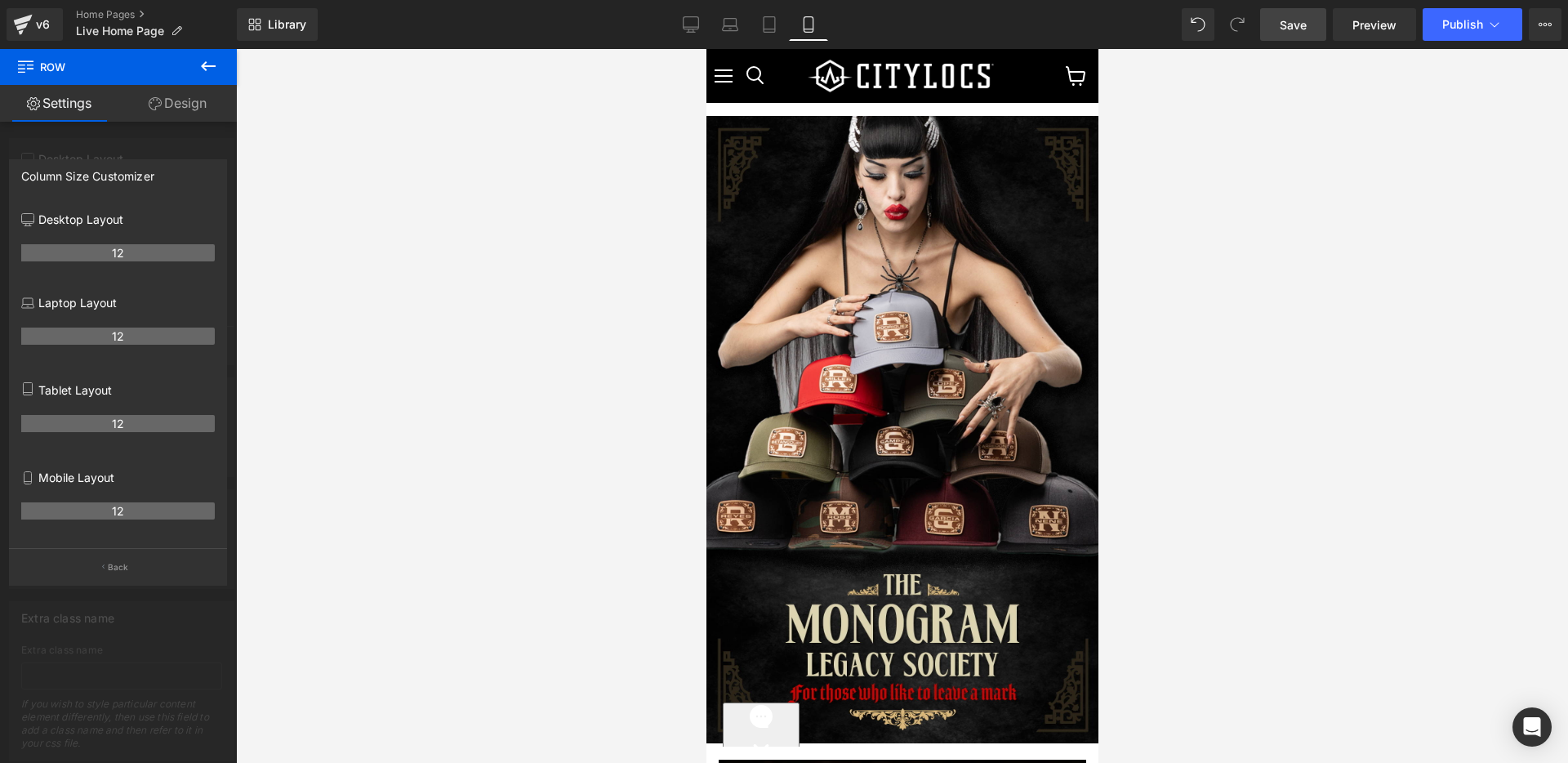
click at [208, 64] on icon at bounding box center [208, 65] width 20 height 20
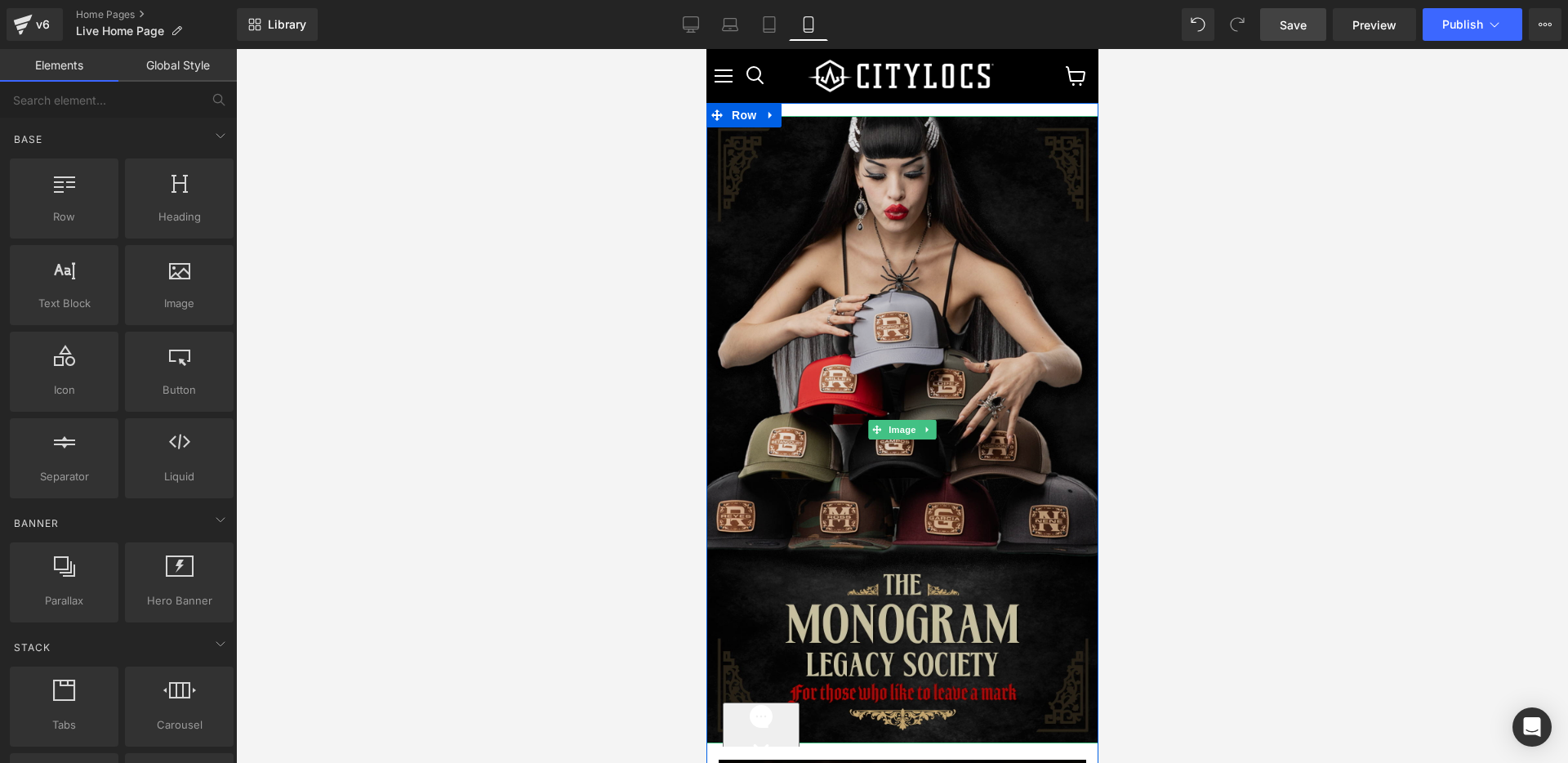
click at [781, 338] on img "Main content" at bounding box center [901, 429] width 392 height 627
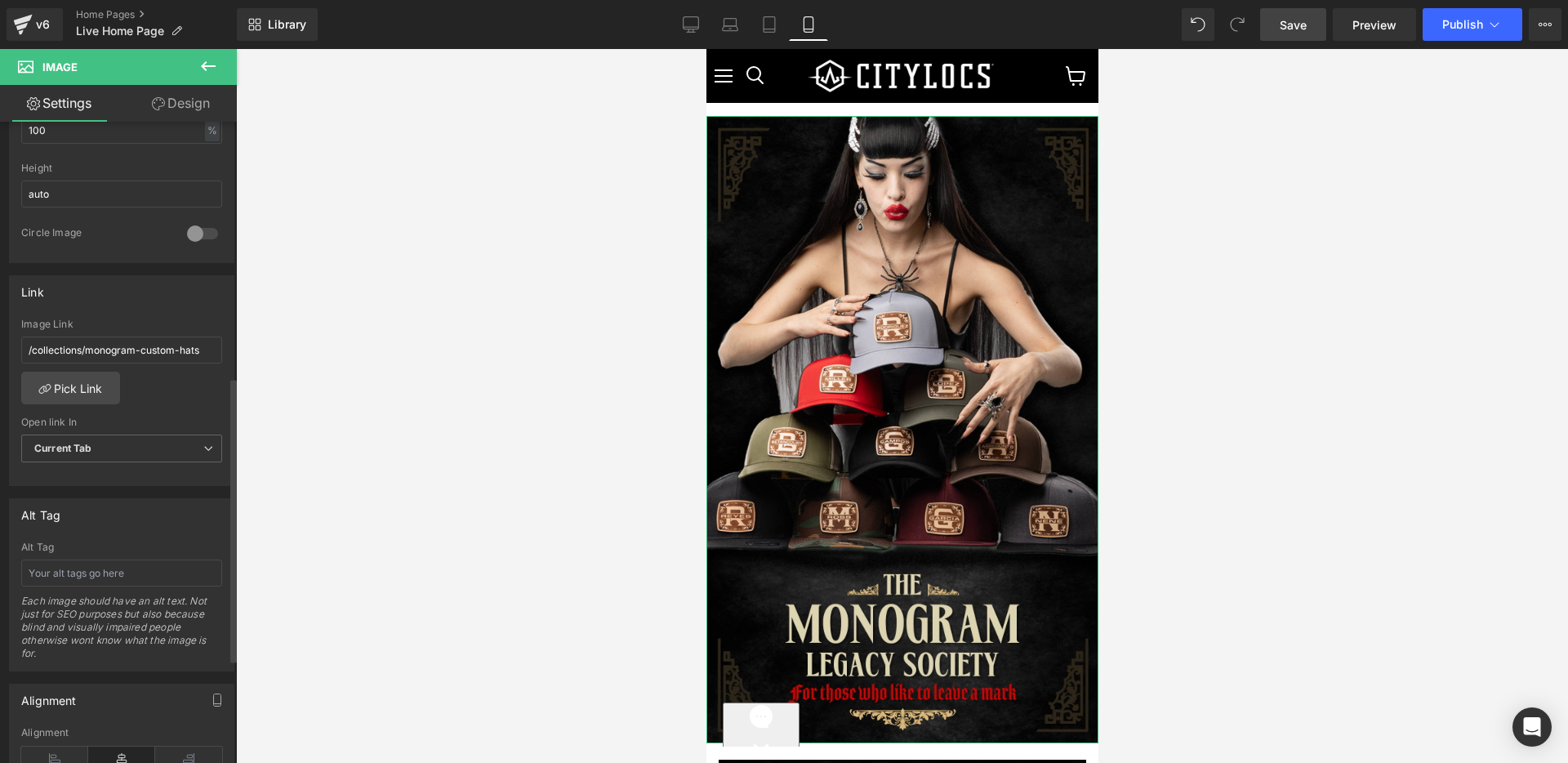
scroll to position [810, 0]
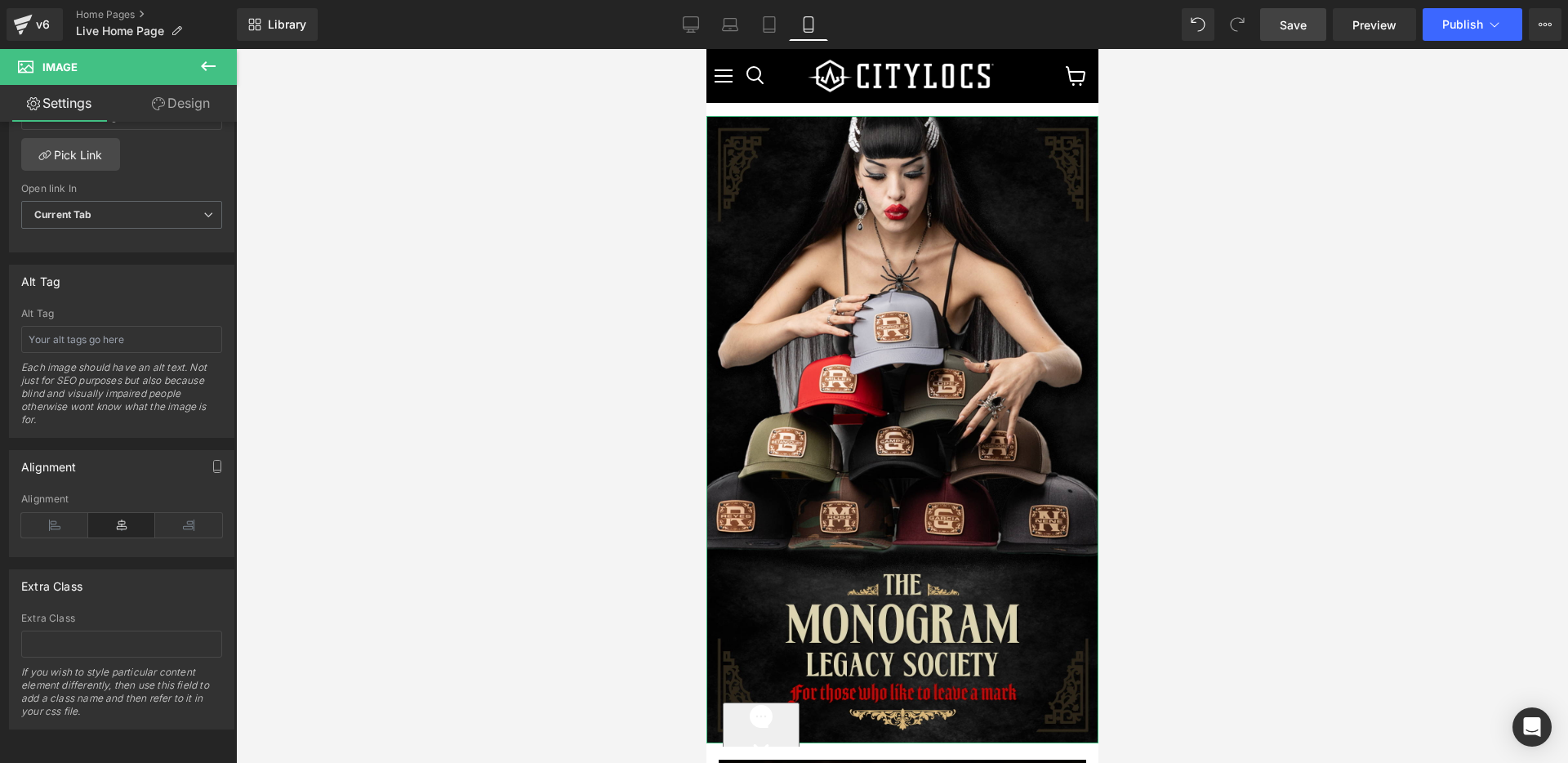
click at [171, 102] on link "Design" at bounding box center [180, 103] width 119 height 36
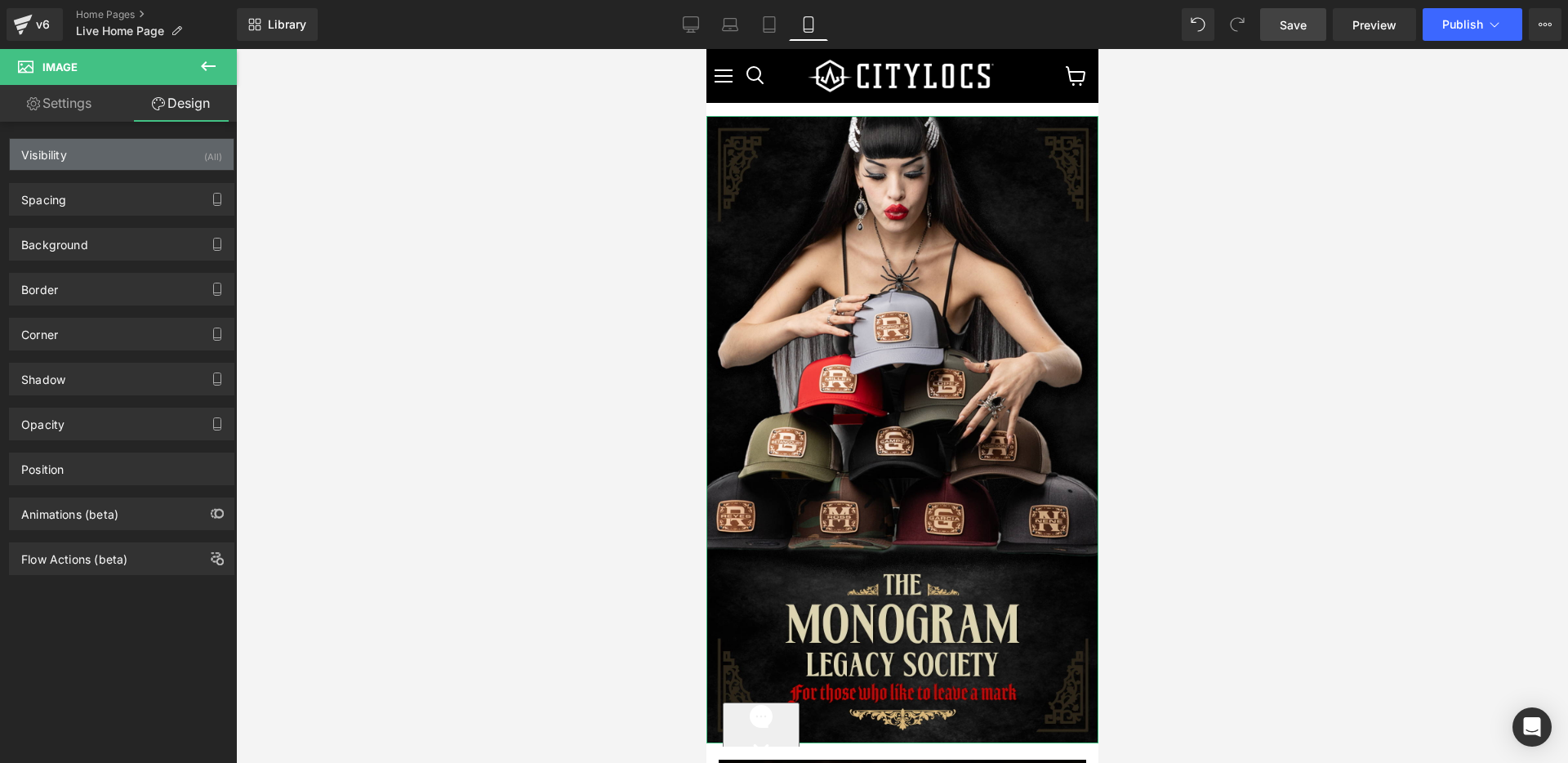
click at [151, 153] on div "Visibility (All)" at bounding box center [121, 153] width 223 height 31
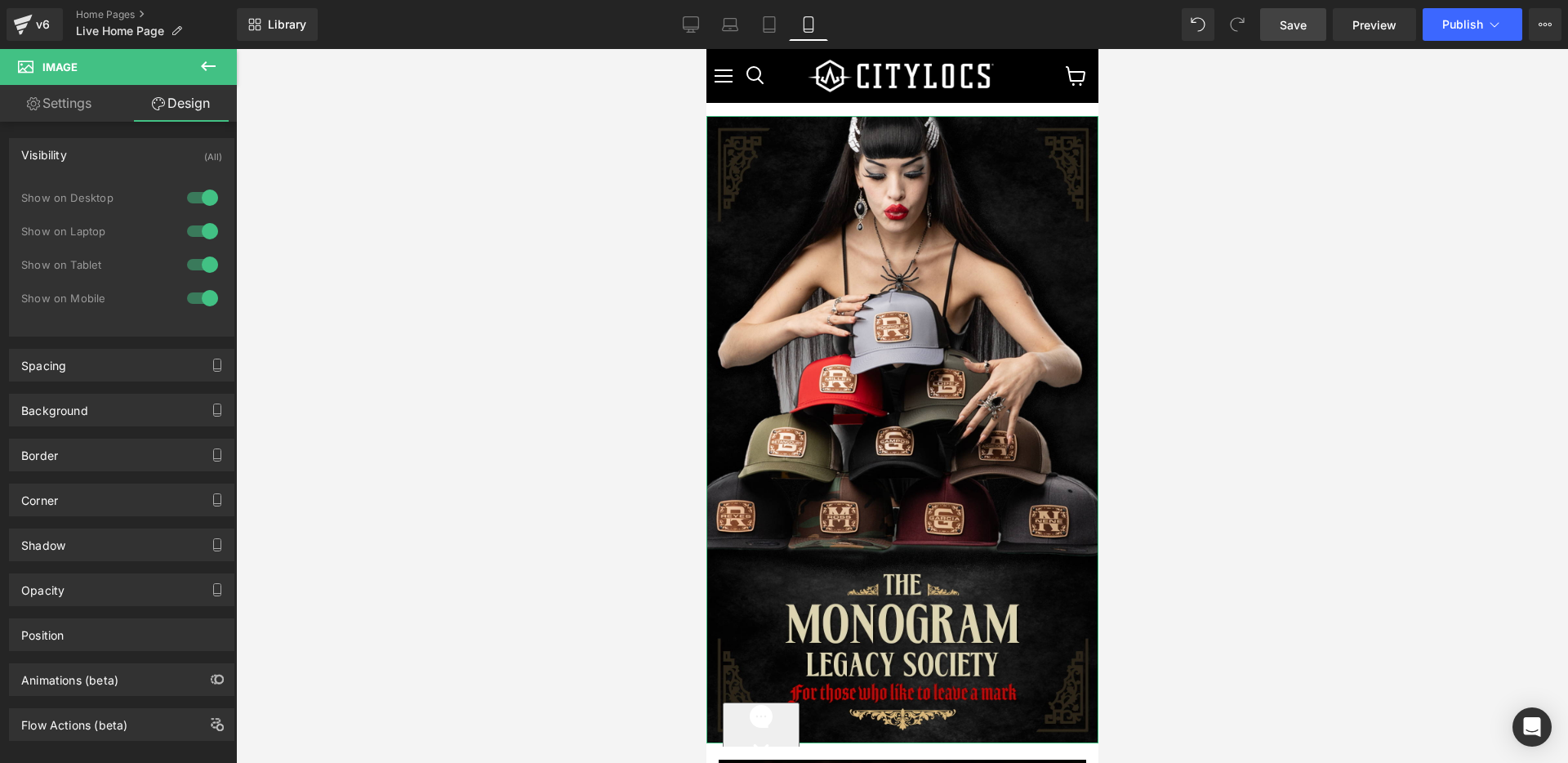
click at [195, 199] on div at bounding box center [203, 197] width 39 height 26
click at [197, 230] on div at bounding box center [203, 231] width 39 height 26
click at [693, 27] on icon at bounding box center [690, 23] width 16 height 16
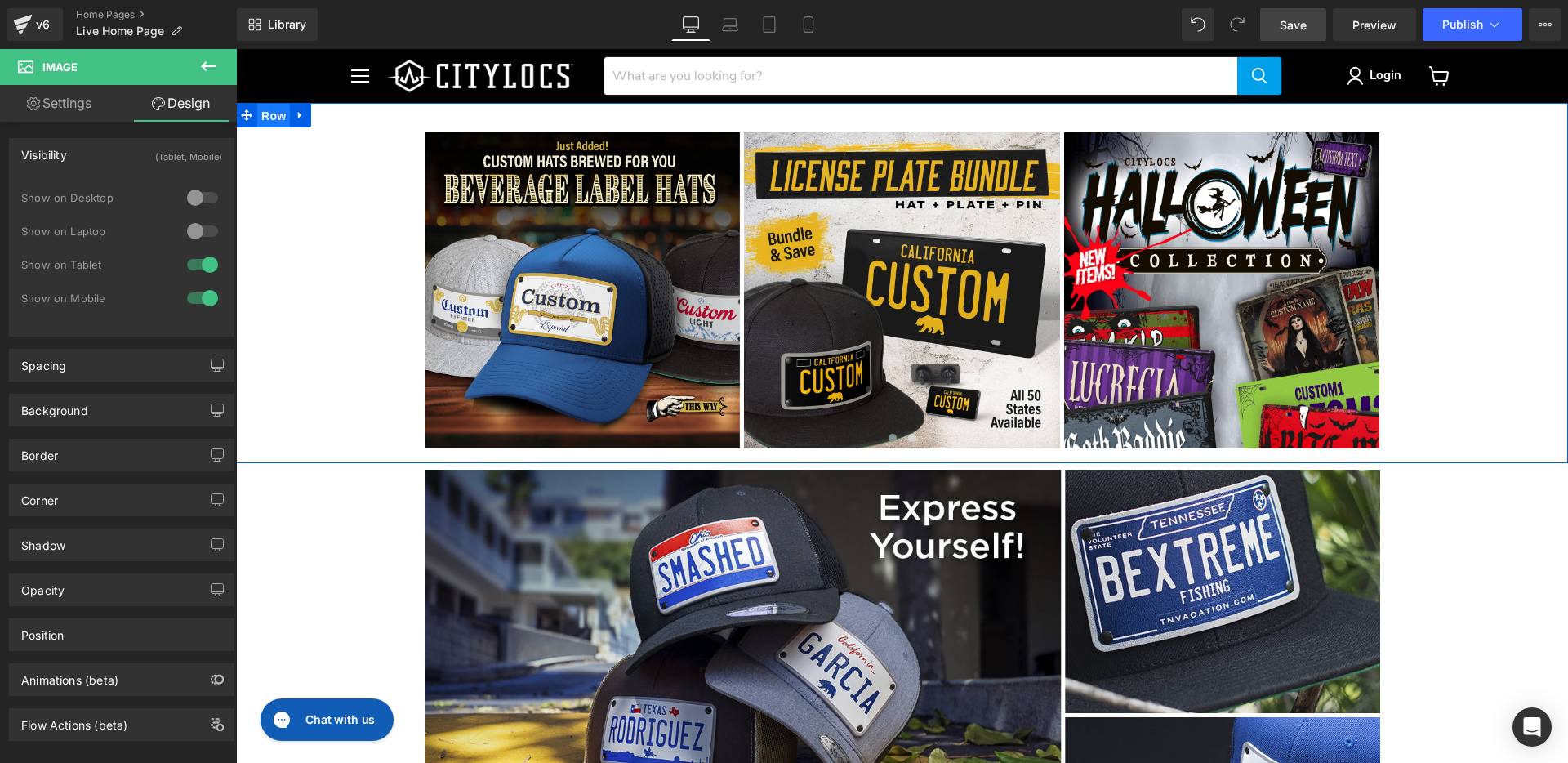
click at [266, 113] on span "Row" at bounding box center [273, 116] width 33 height 24
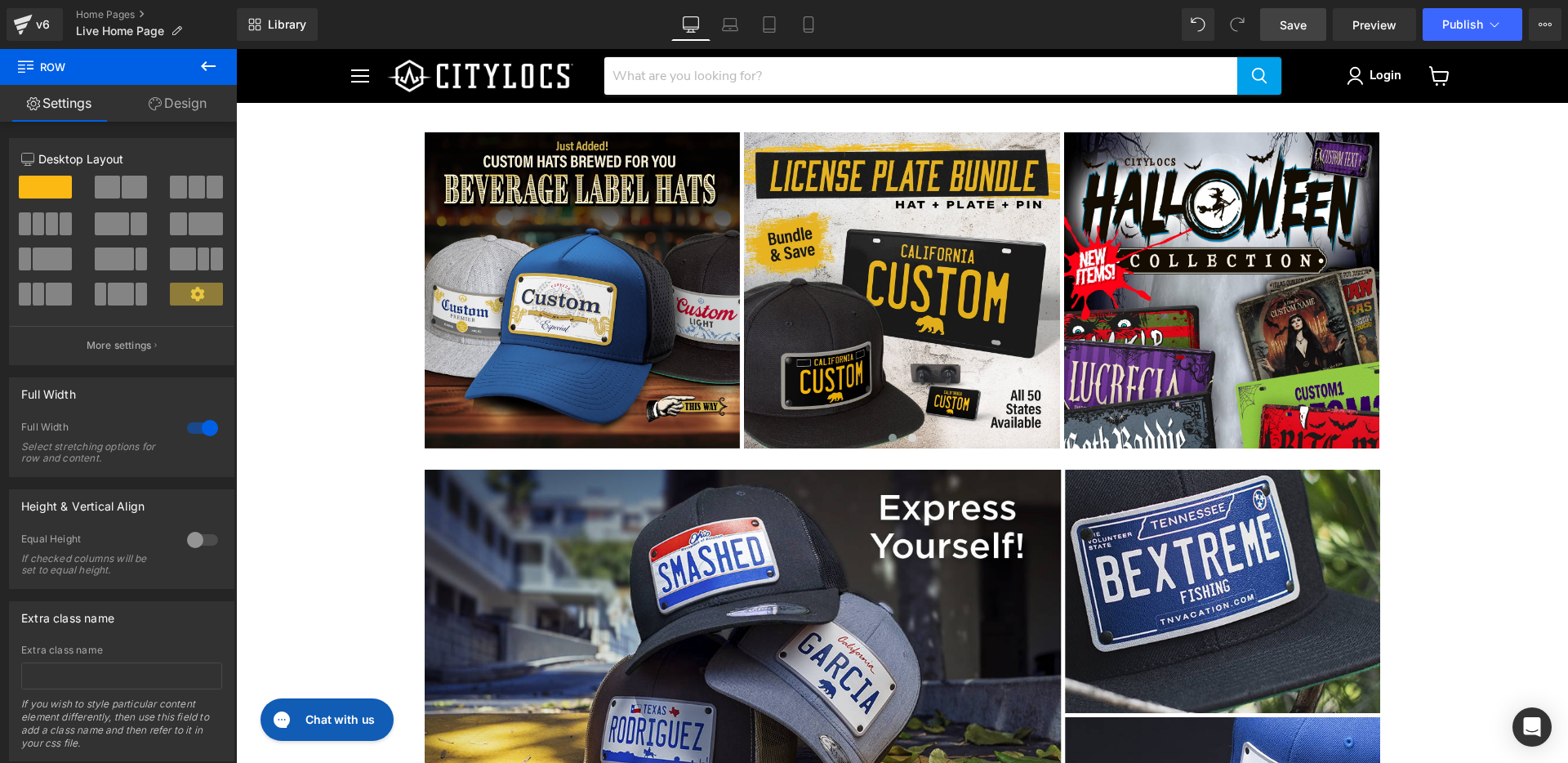
drag, startPoint x: 264, startPoint y: 234, endPoint x: 802, endPoint y: 112, distance: 551.7
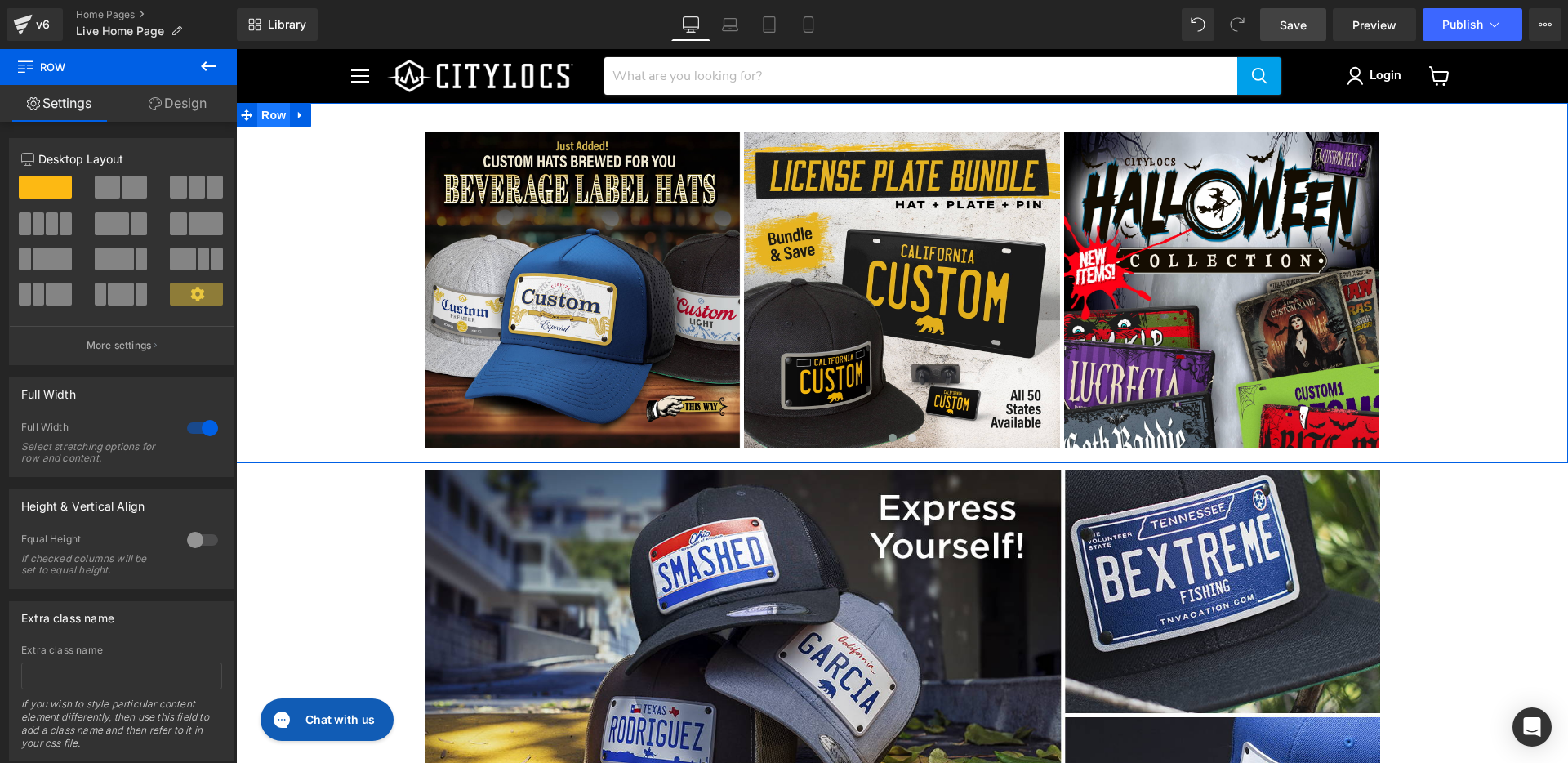
click at [262, 121] on span "Row" at bounding box center [273, 115] width 33 height 24
click at [266, 116] on span "Row" at bounding box center [273, 116] width 33 height 24
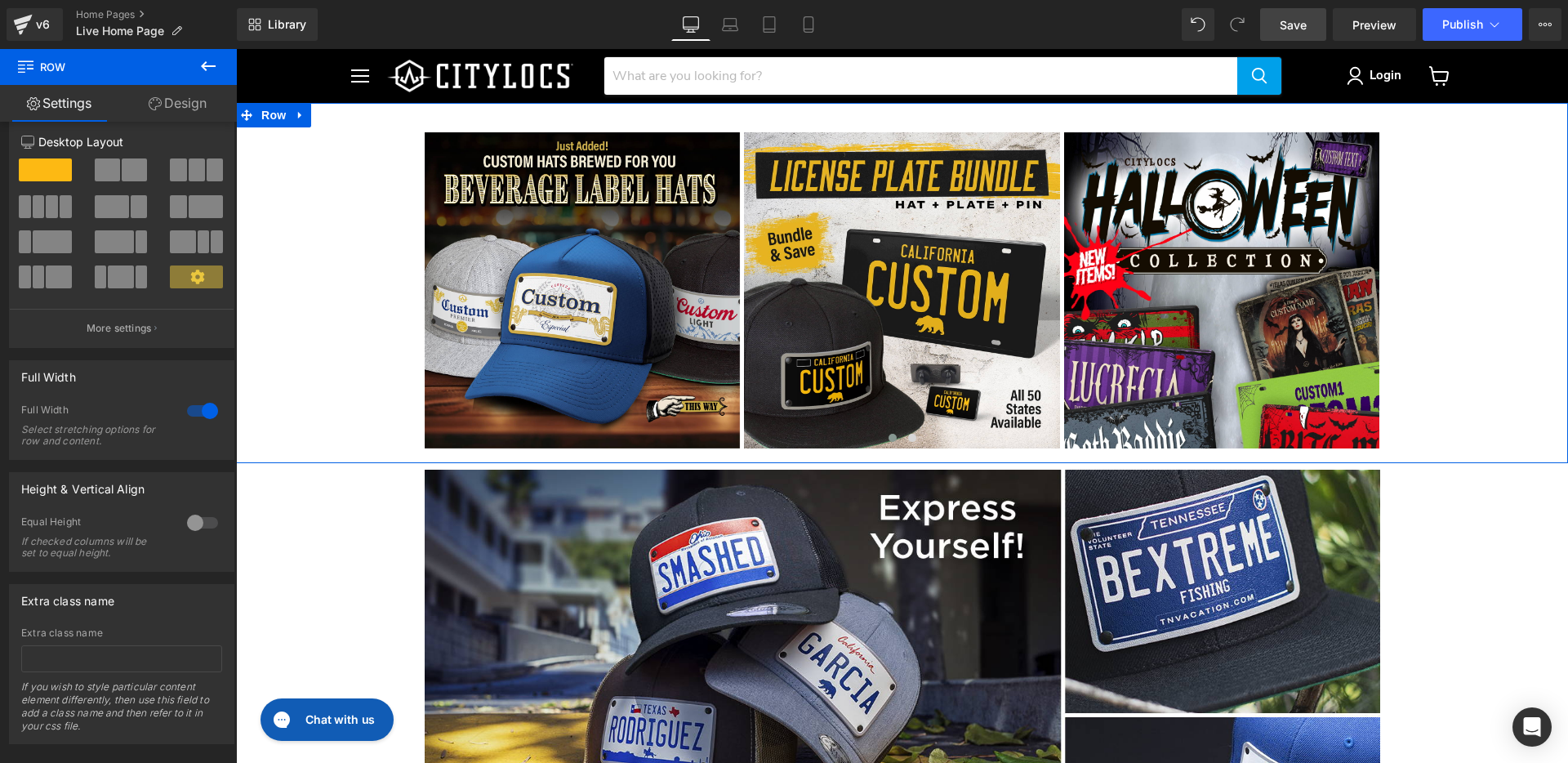
scroll to position [0, 0]
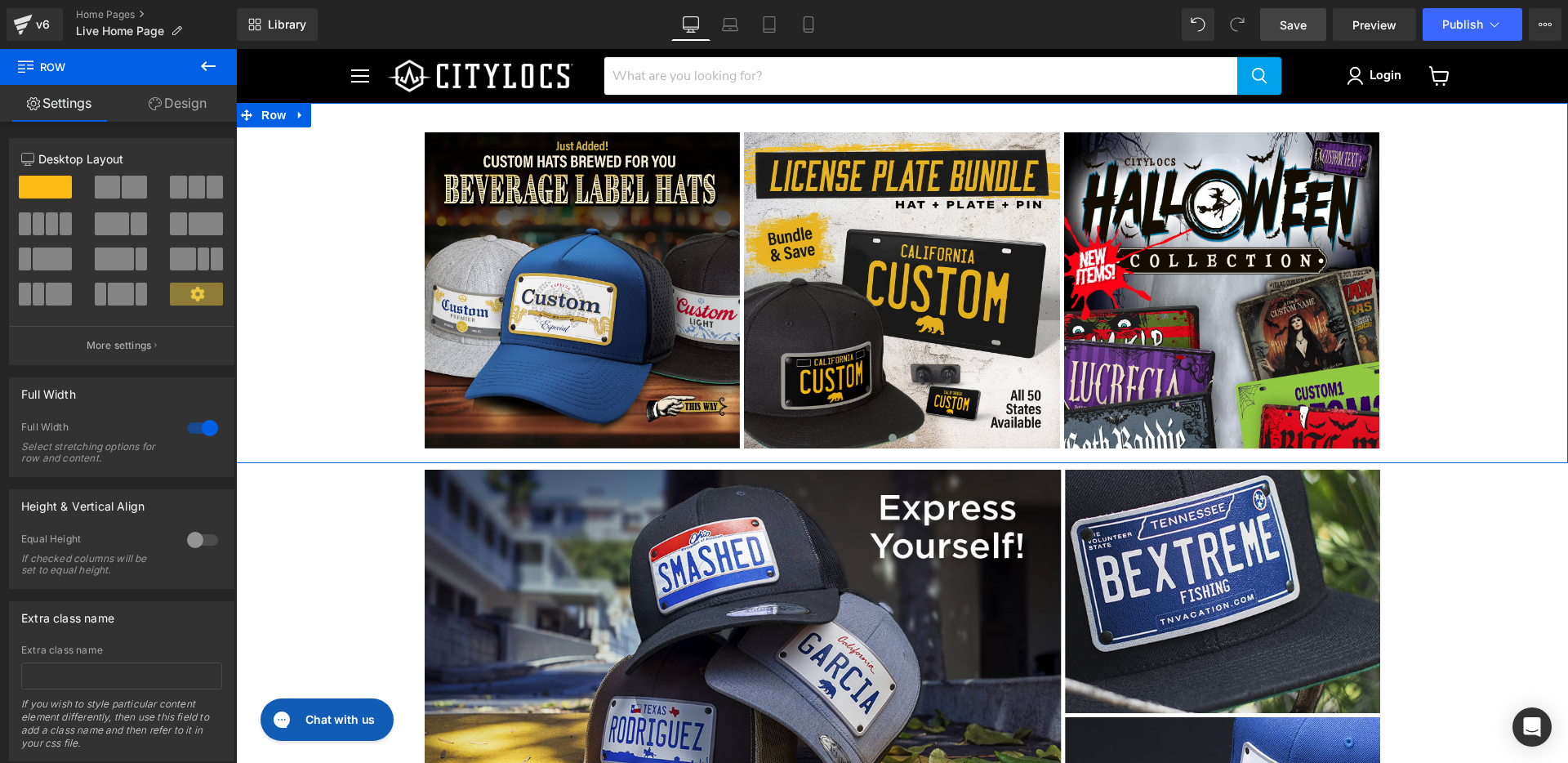
click at [180, 97] on link "Design" at bounding box center [178, 103] width 119 height 36
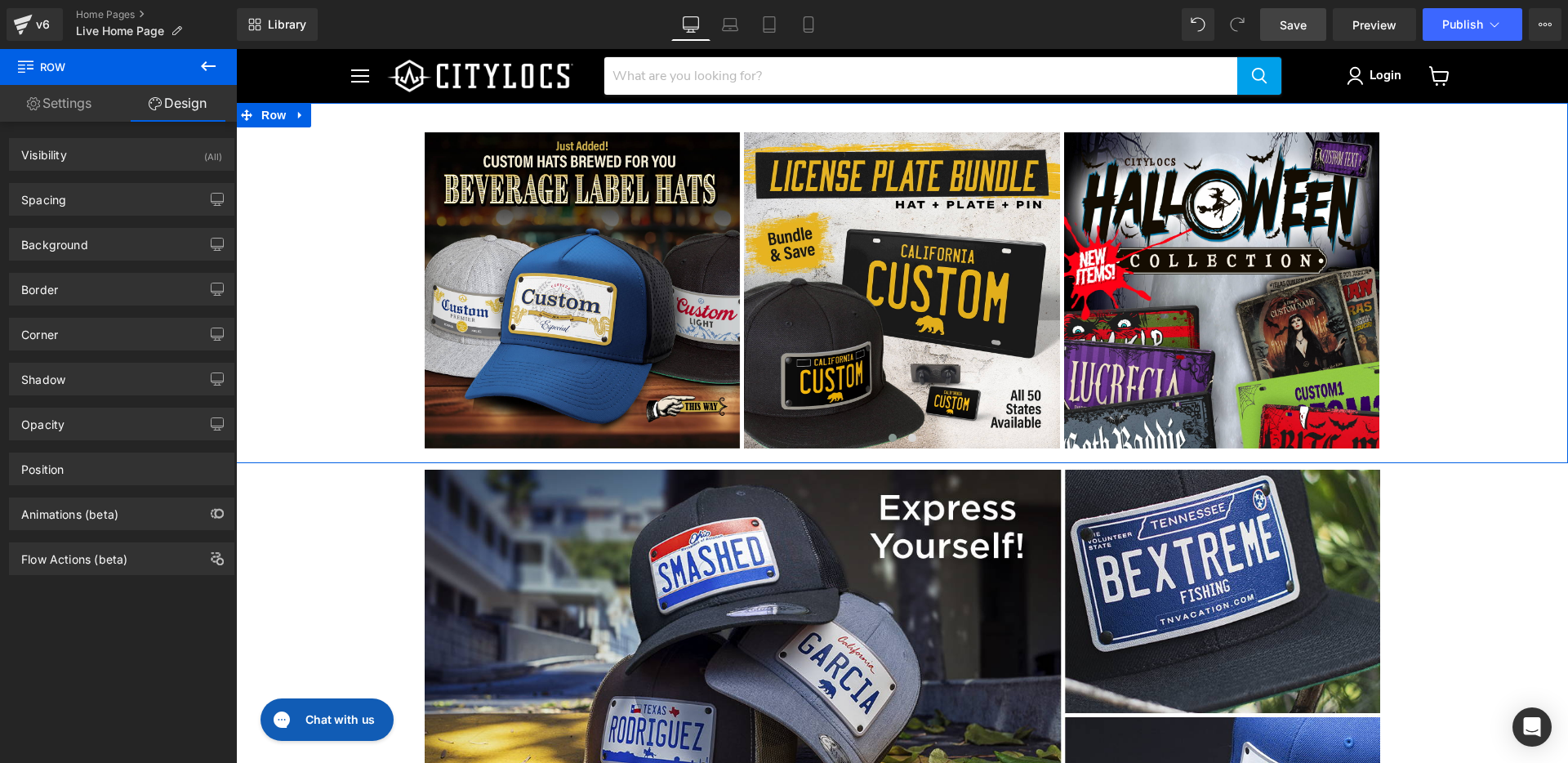
click at [57, 94] on link "Settings" at bounding box center [59, 103] width 119 height 36
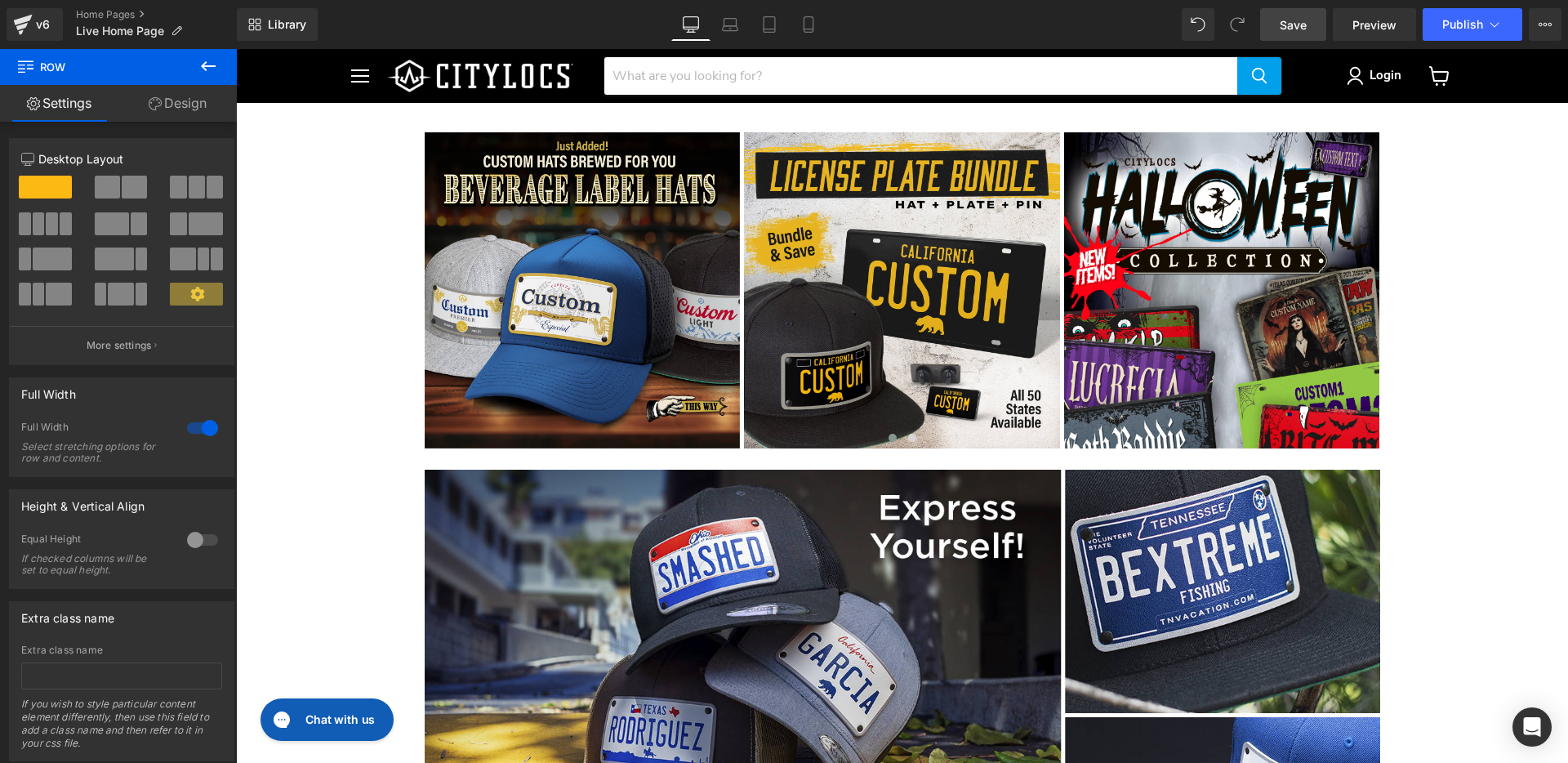
click at [207, 65] on icon at bounding box center [209, 66] width 15 height 9
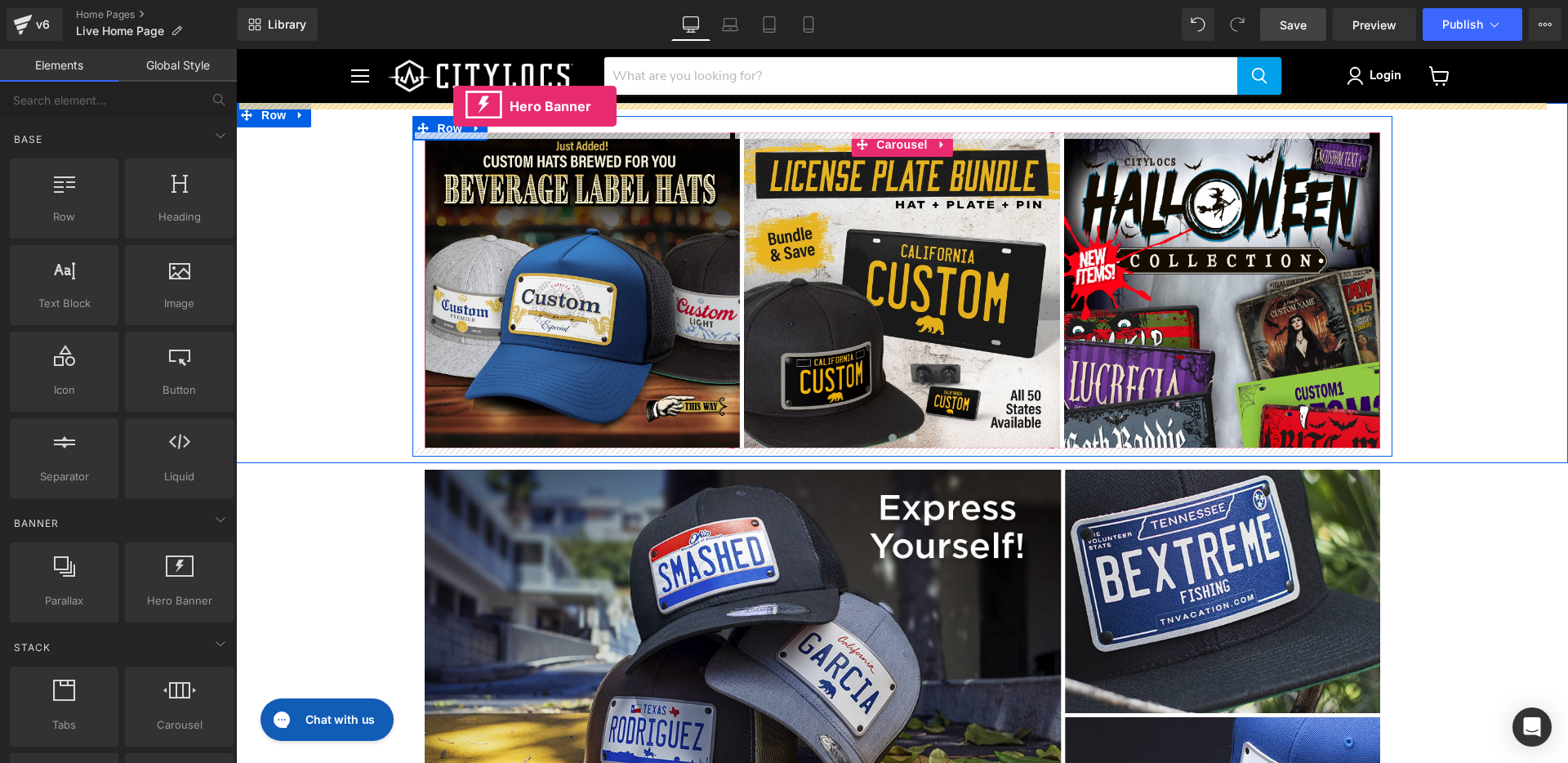
drag, startPoint x: 402, startPoint y: 631, endPoint x: 453, endPoint y: 107, distance: 526.5
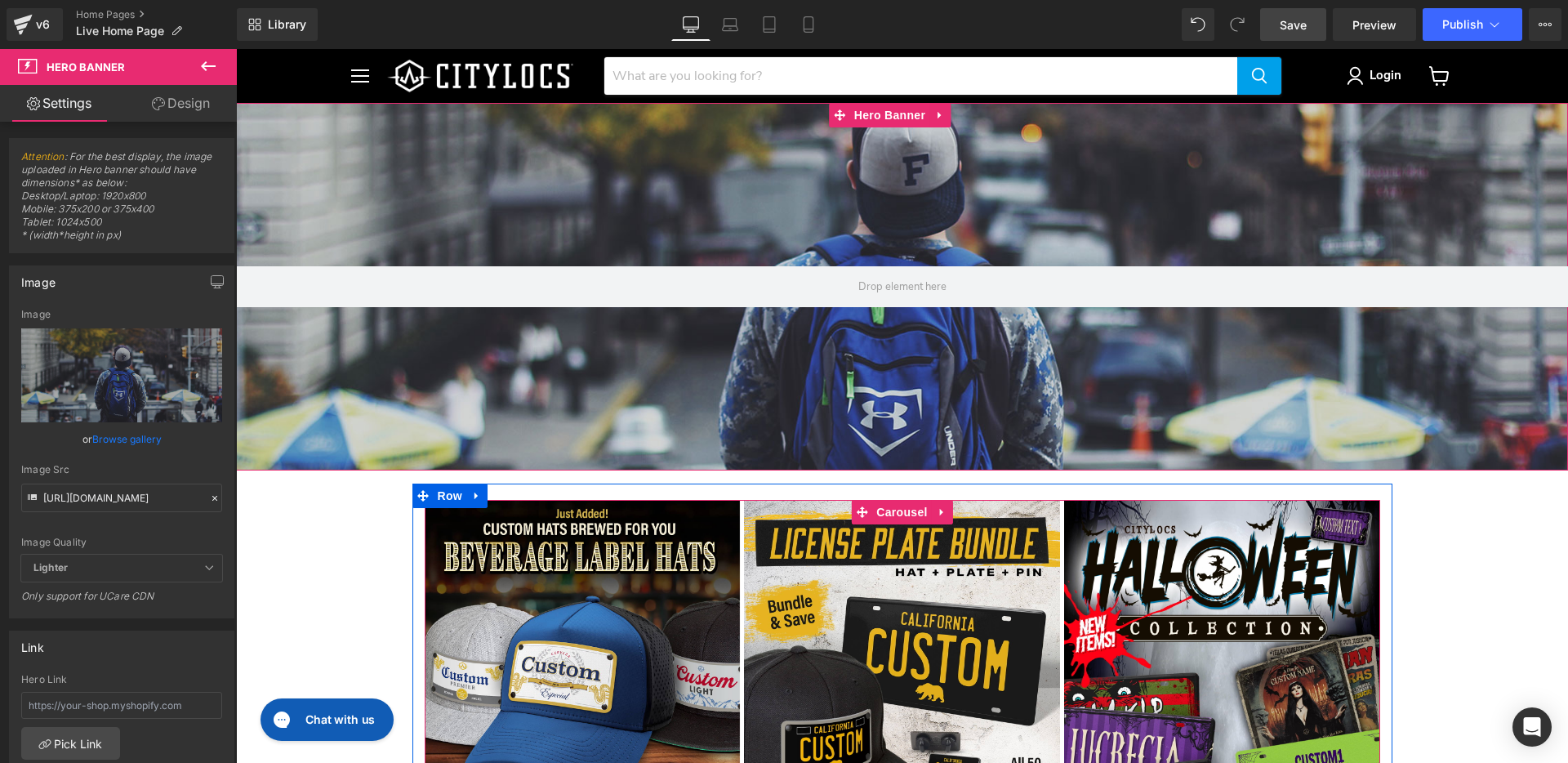
click at [469, 366] on div "Main content" at bounding box center [901, 286] width 1332 height 367
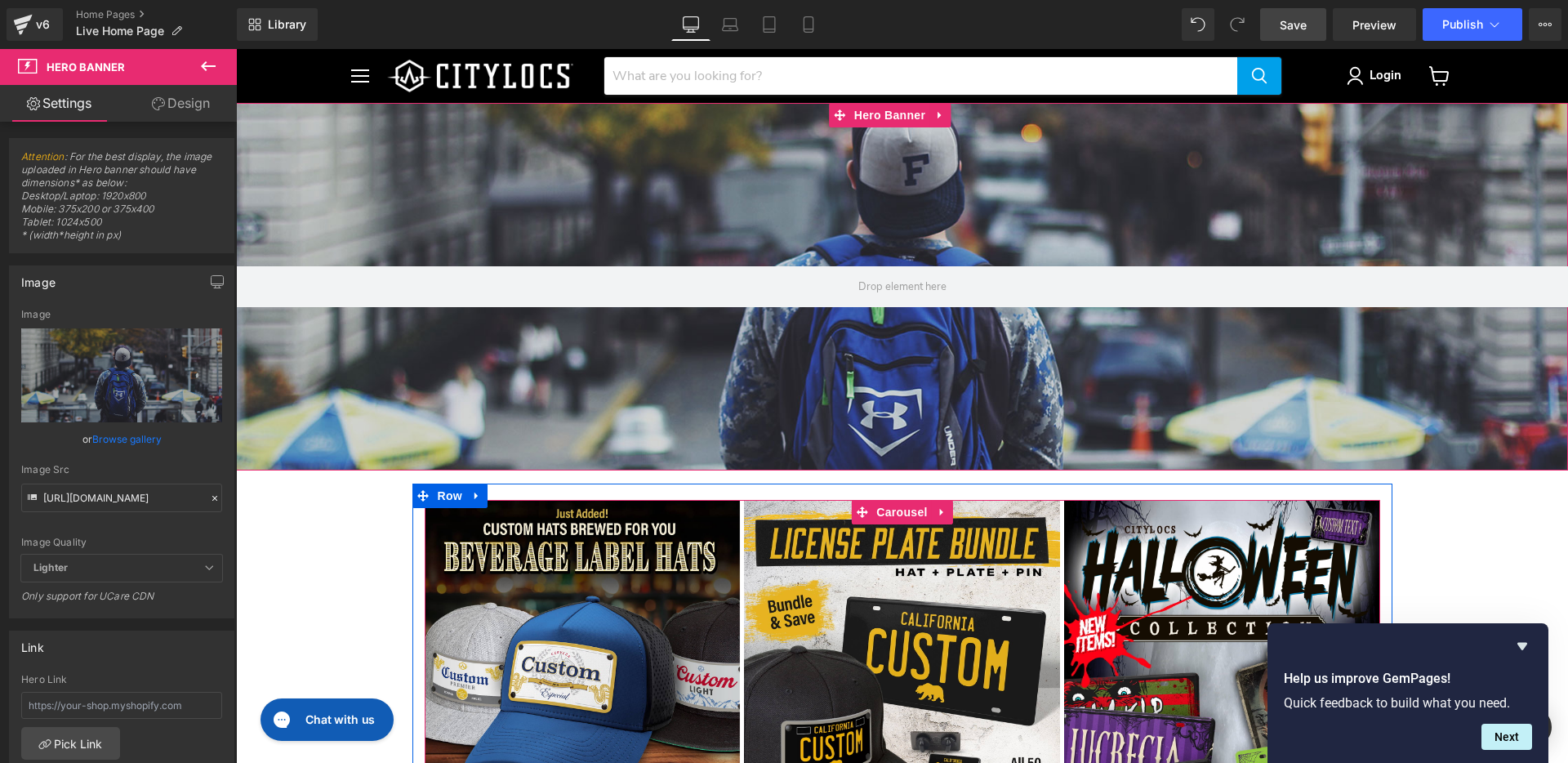
click at [109, 439] on link "Browse gallery" at bounding box center [127, 439] width 69 height 29
click at [123, 0] on div "Hero Banner You are previewing how the will restyle your page. You can not edit…" at bounding box center [784, 0] width 1568 height 0
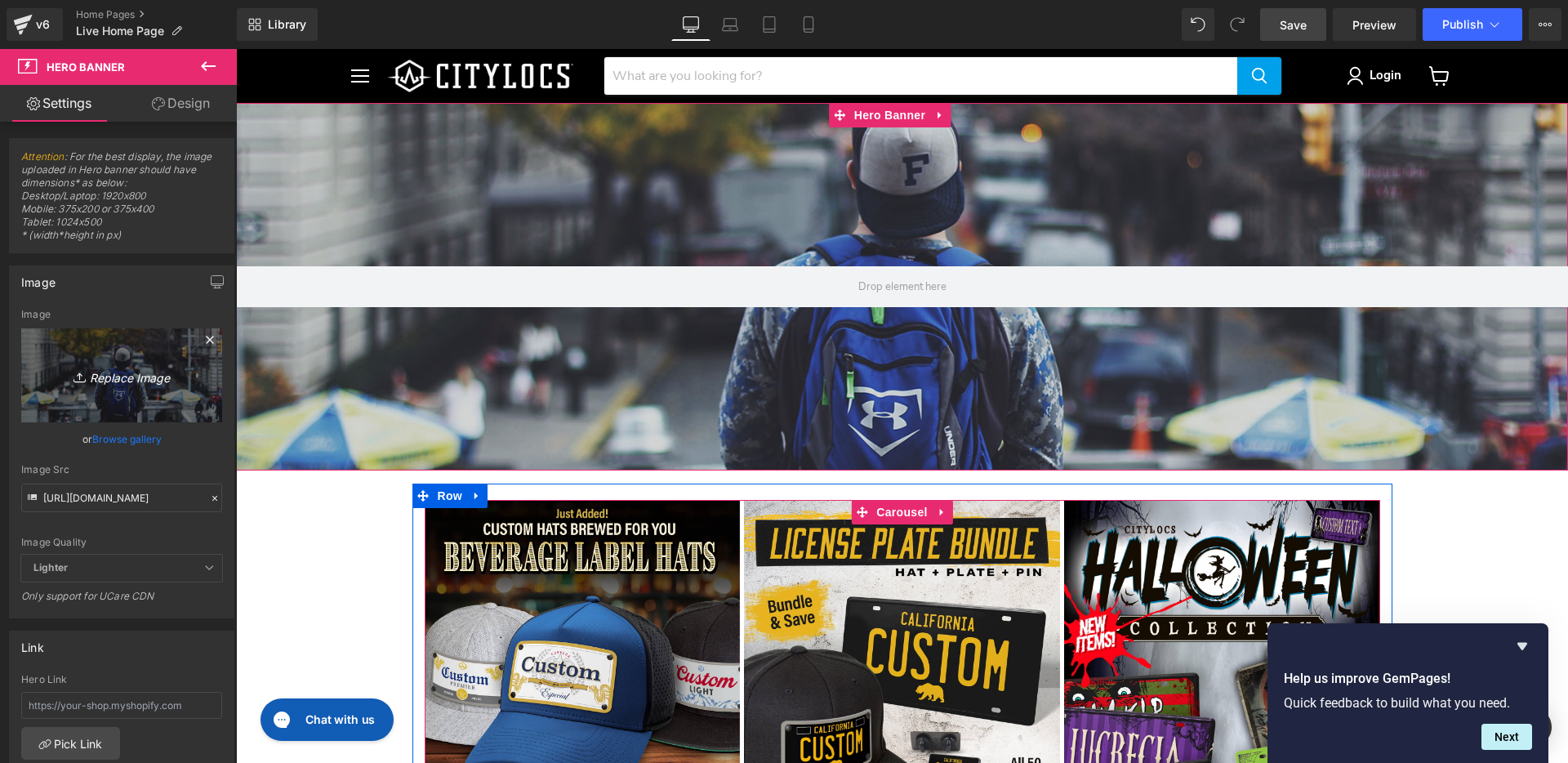
click at [123, 374] on icon "Replace Image" at bounding box center [122, 375] width 131 height 21
type input "C:\fakepath\top_home_banner-OCT-2025.jpg"
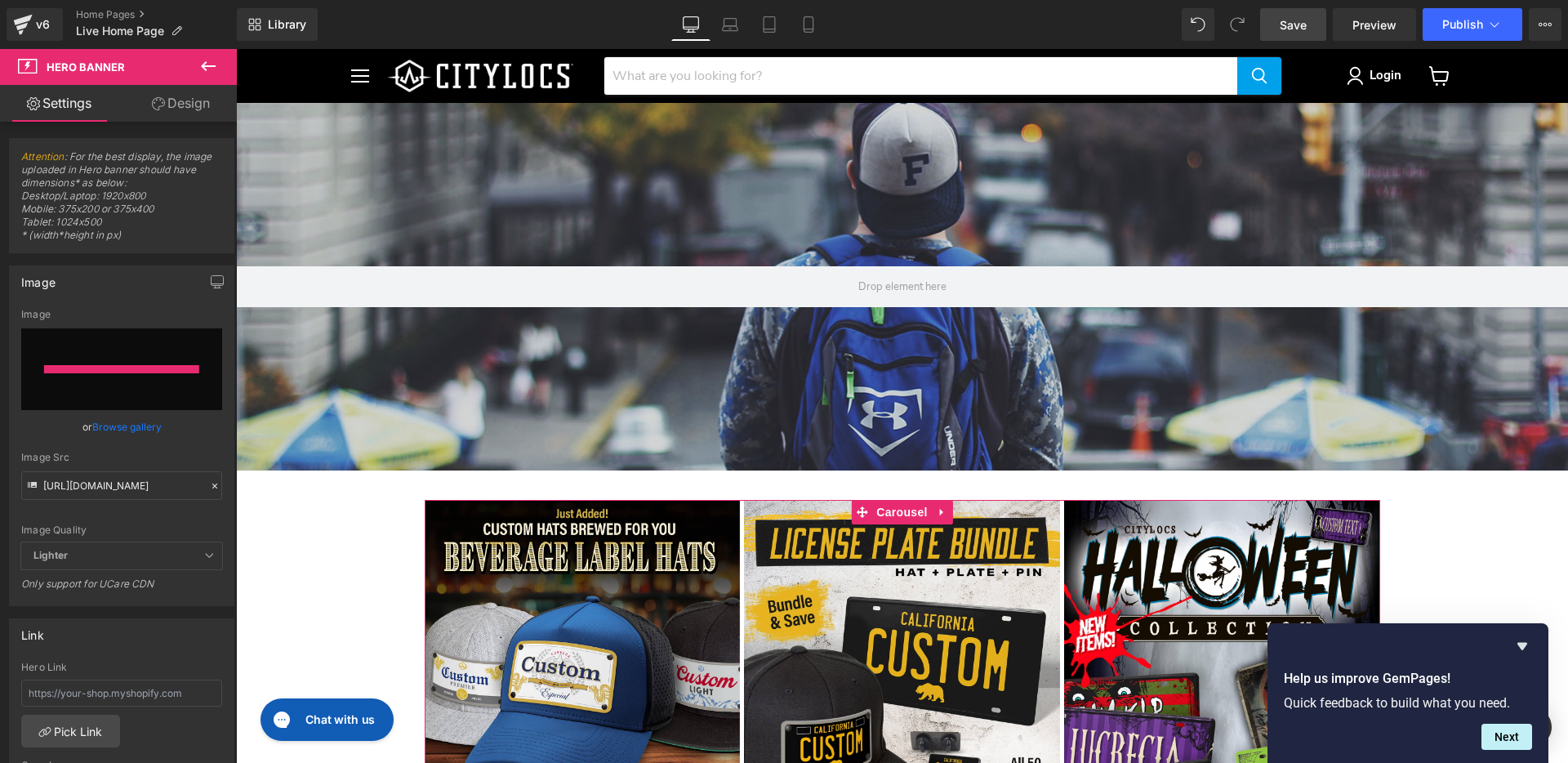
type input "[URL][DOMAIN_NAME]"
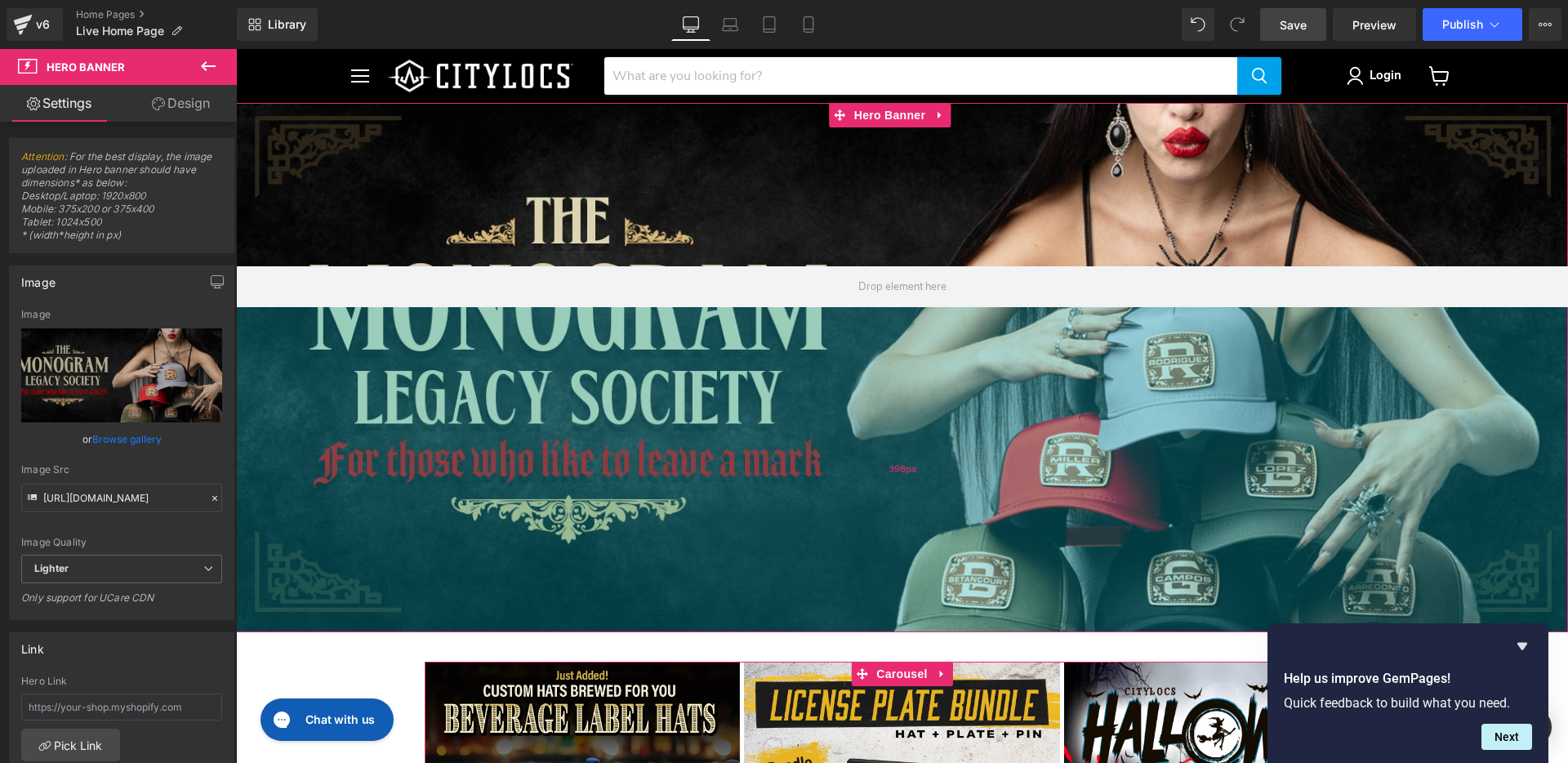
drag, startPoint x: 825, startPoint y: 468, endPoint x: 831, endPoint y: 630, distance: 162.1
click at [831, 630] on div "398px" at bounding box center [901, 469] width 1332 height 325
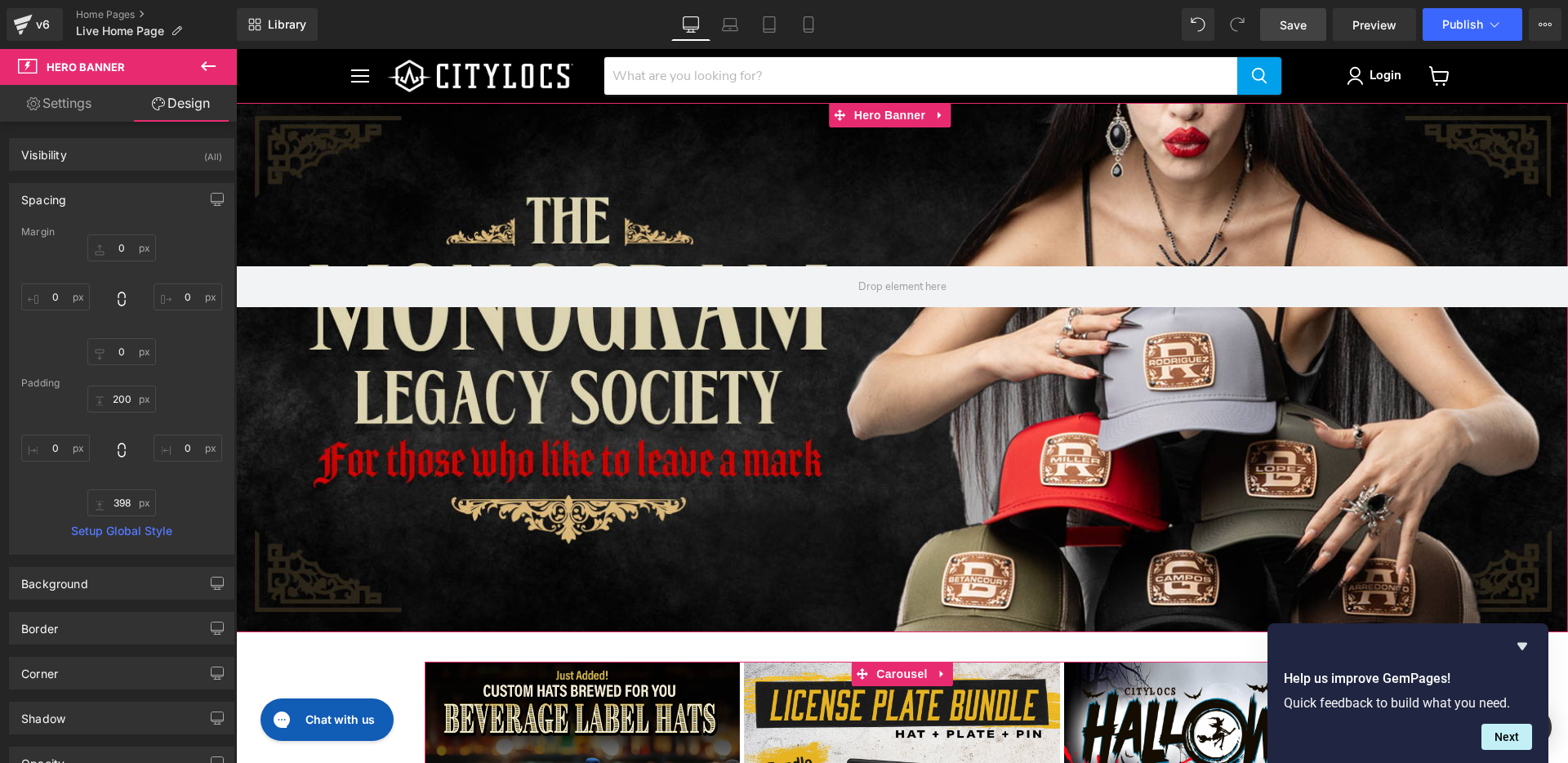
click at [194, 104] on link "Design" at bounding box center [180, 103] width 119 height 36
click at [70, 107] on link "Settings" at bounding box center [59, 103] width 119 height 36
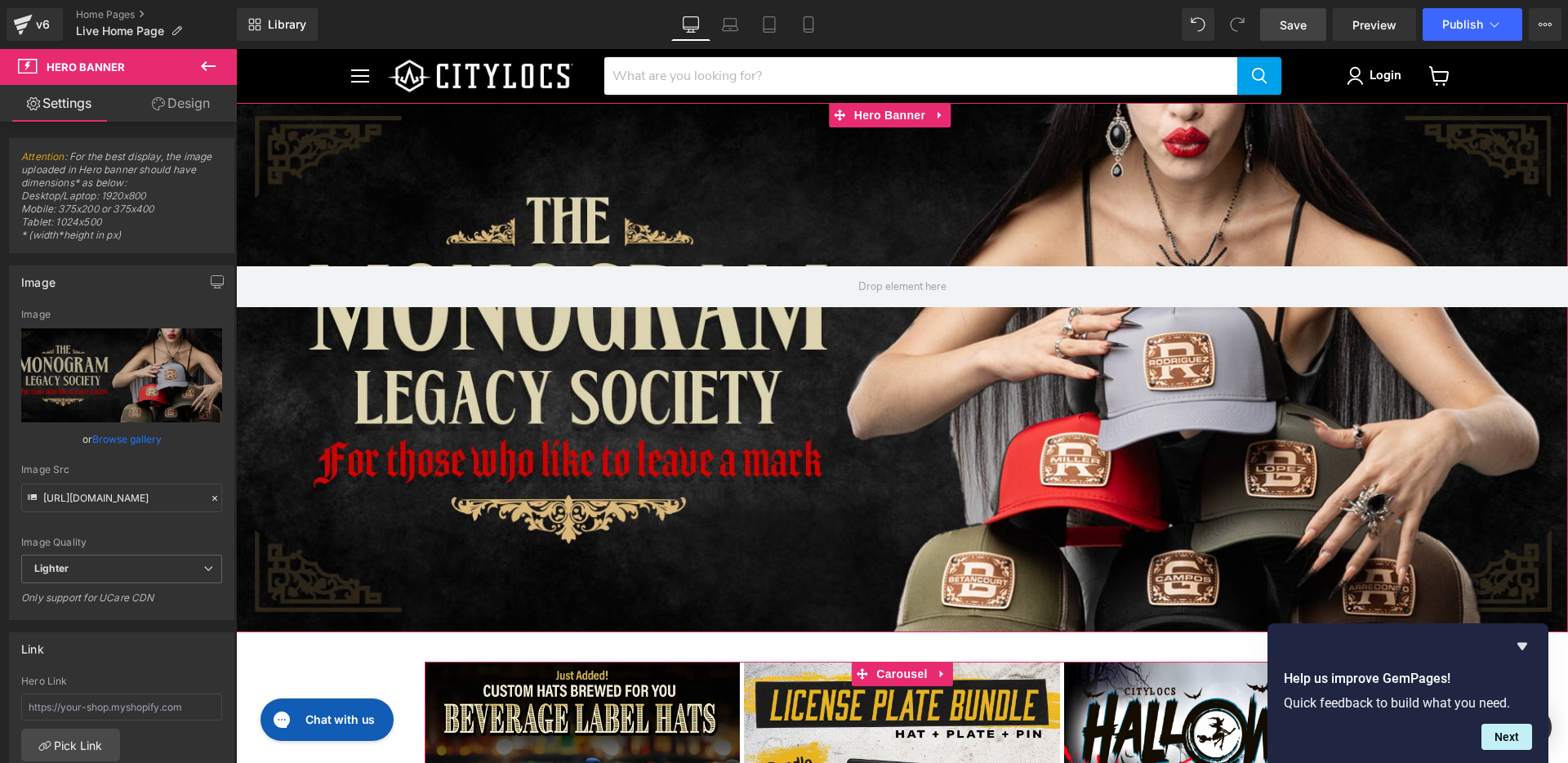
click at [71, 106] on link "Settings" at bounding box center [59, 103] width 119 height 36
click at [178, 101] on link "Design" at bounding box center [180, 103] width 119 height 36
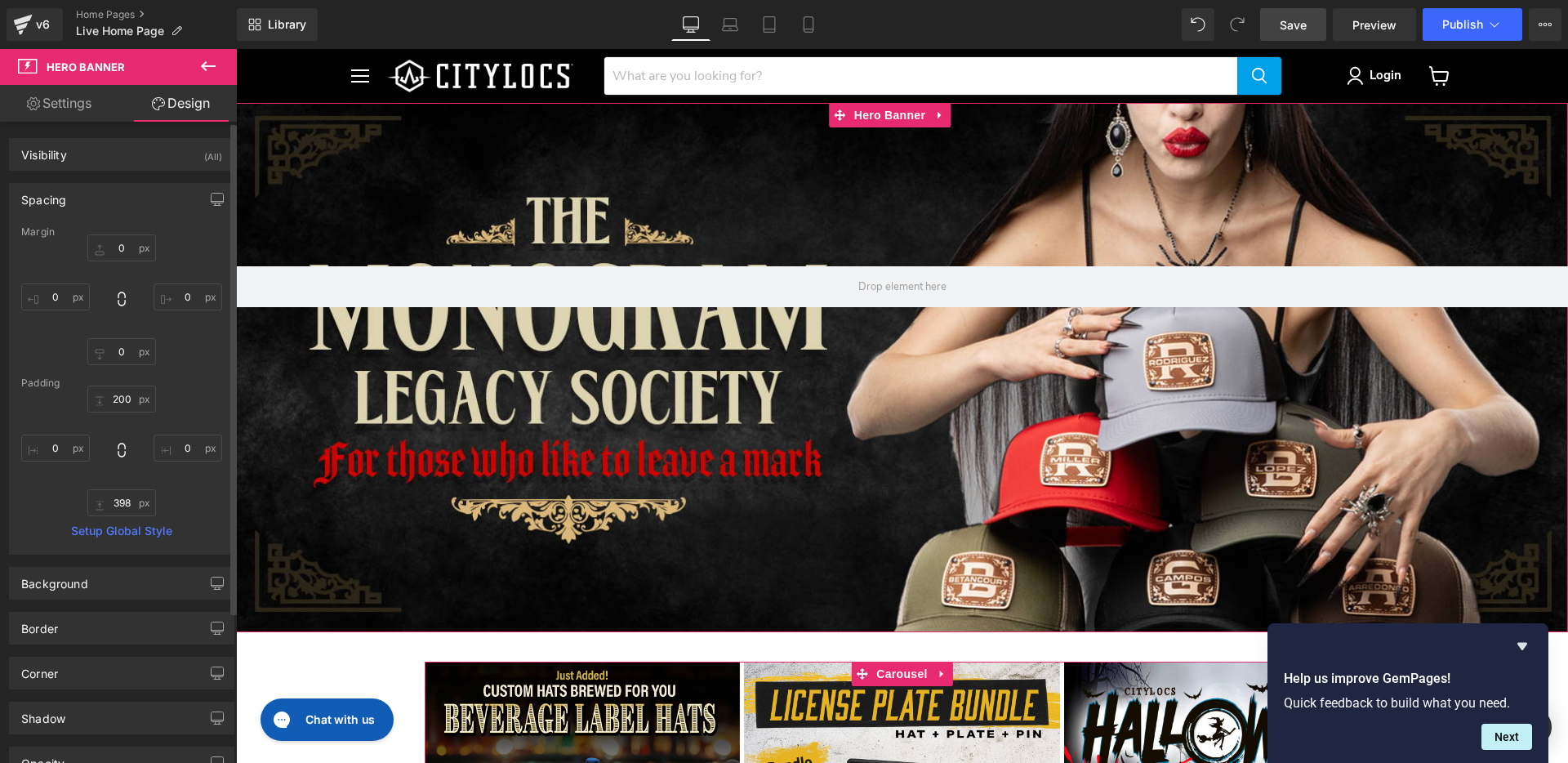
type input "0"
type input "200"
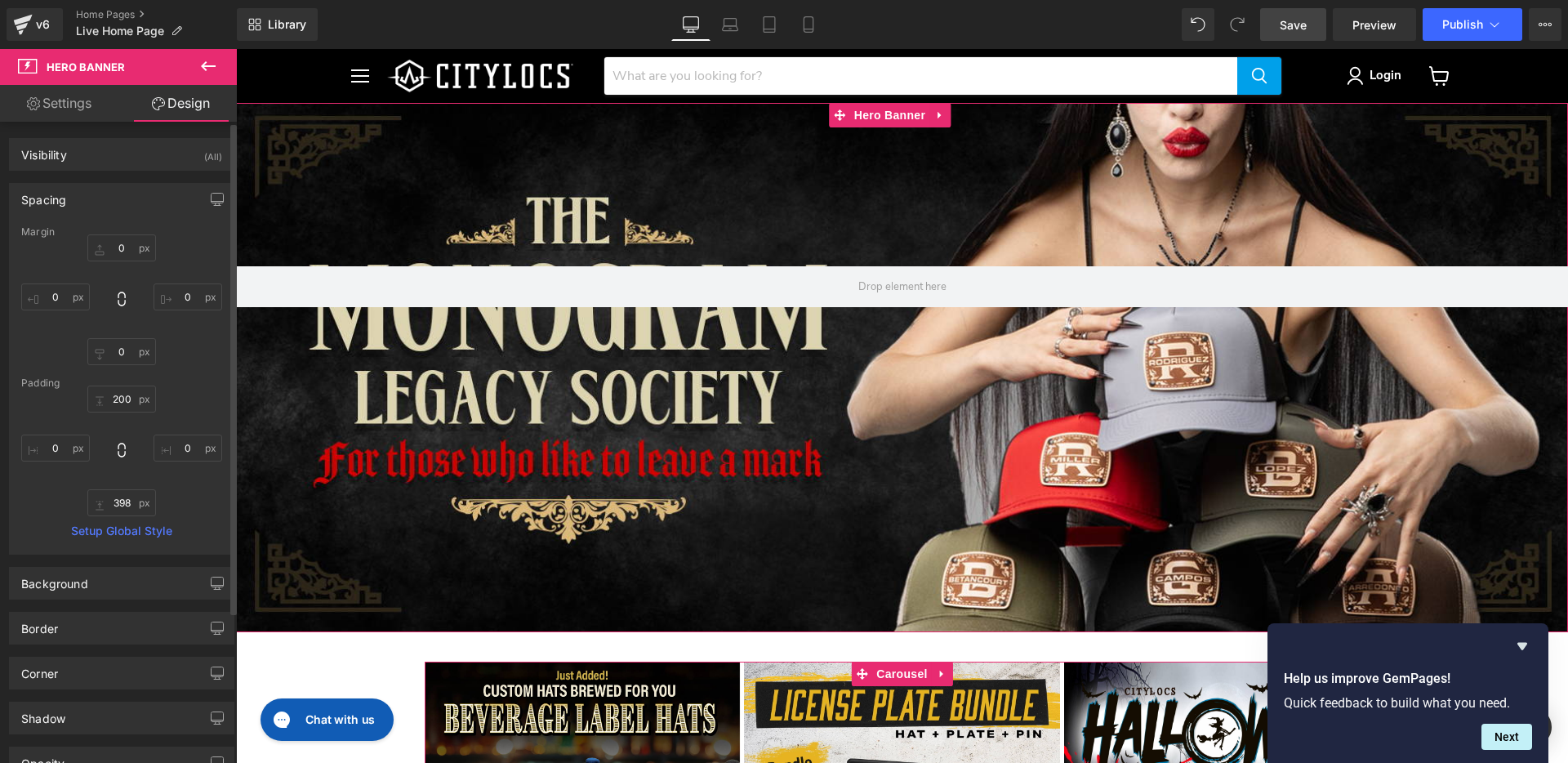
type input "0"
type input "398"
type input "0"
click at [192, 151] on div "Visibility (All)" at bounding box center [121, 153] width 223 height 31
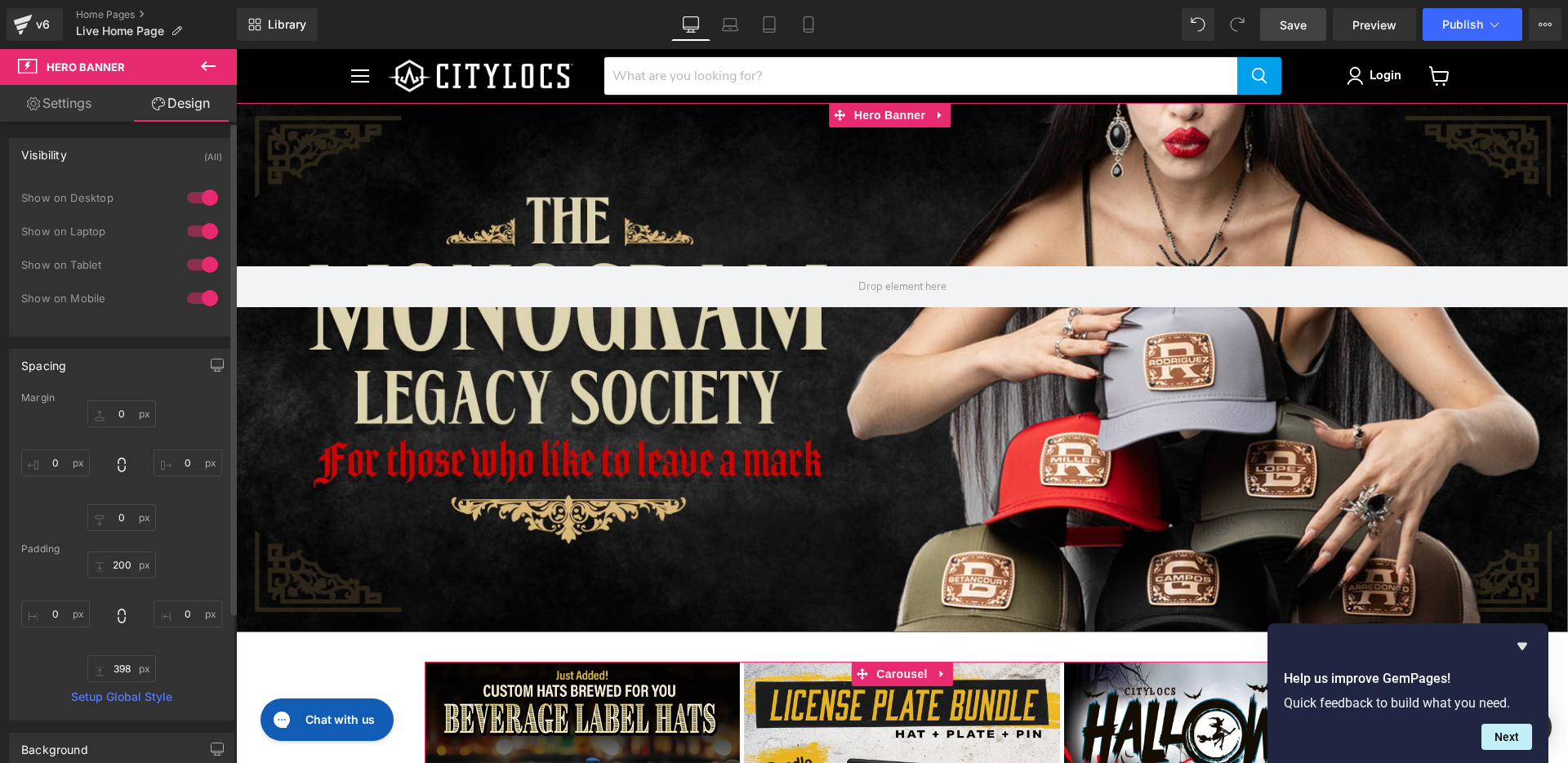
click at [190, 262] on div at bounding box center [203, 265] width 39 height 26
click at [194, 300] on div at bounding box center [203, 298] width 39 height 26
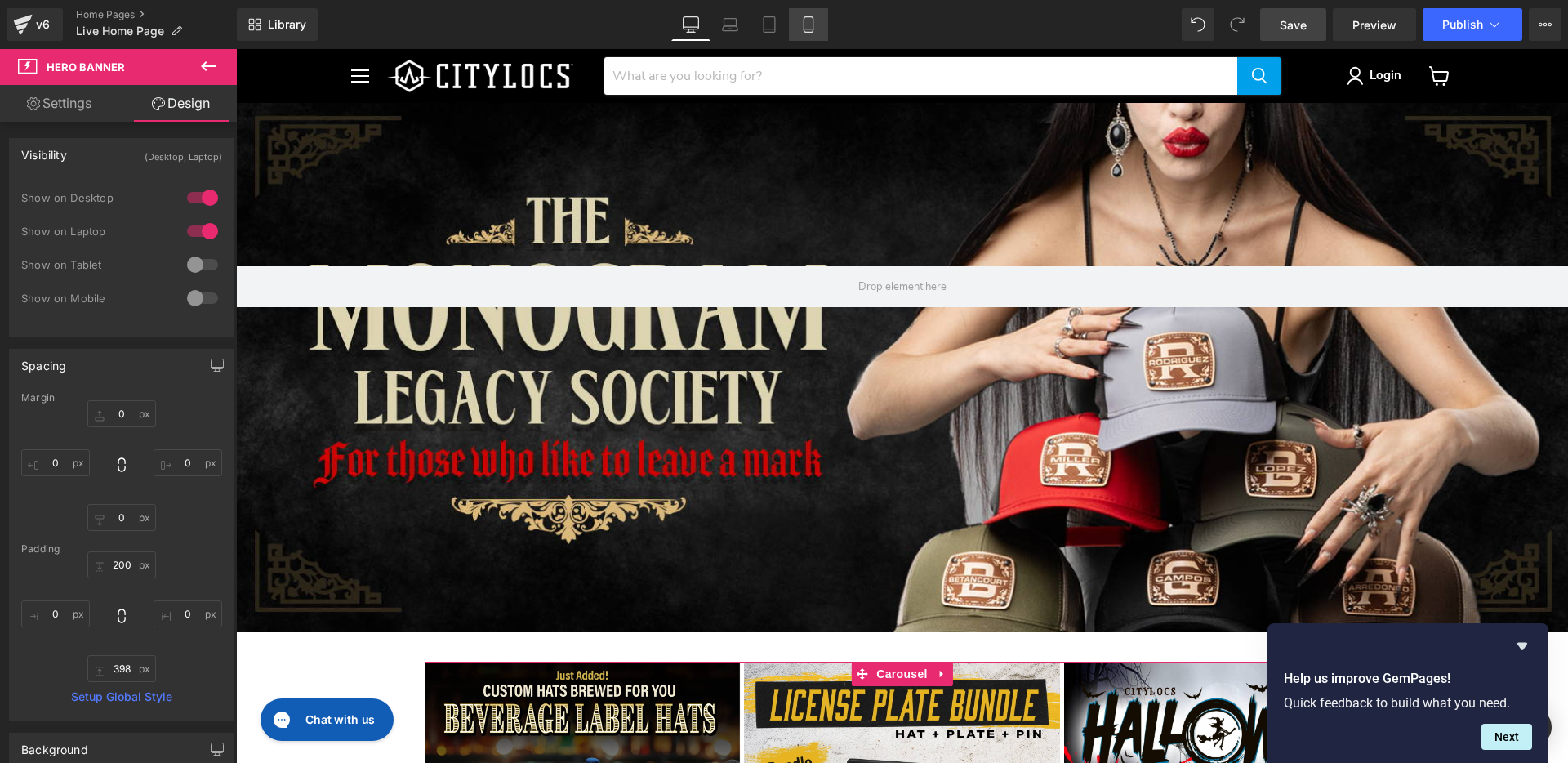
click at [809, 17] on icon at bounding box center [808, 23] width 16 height 16
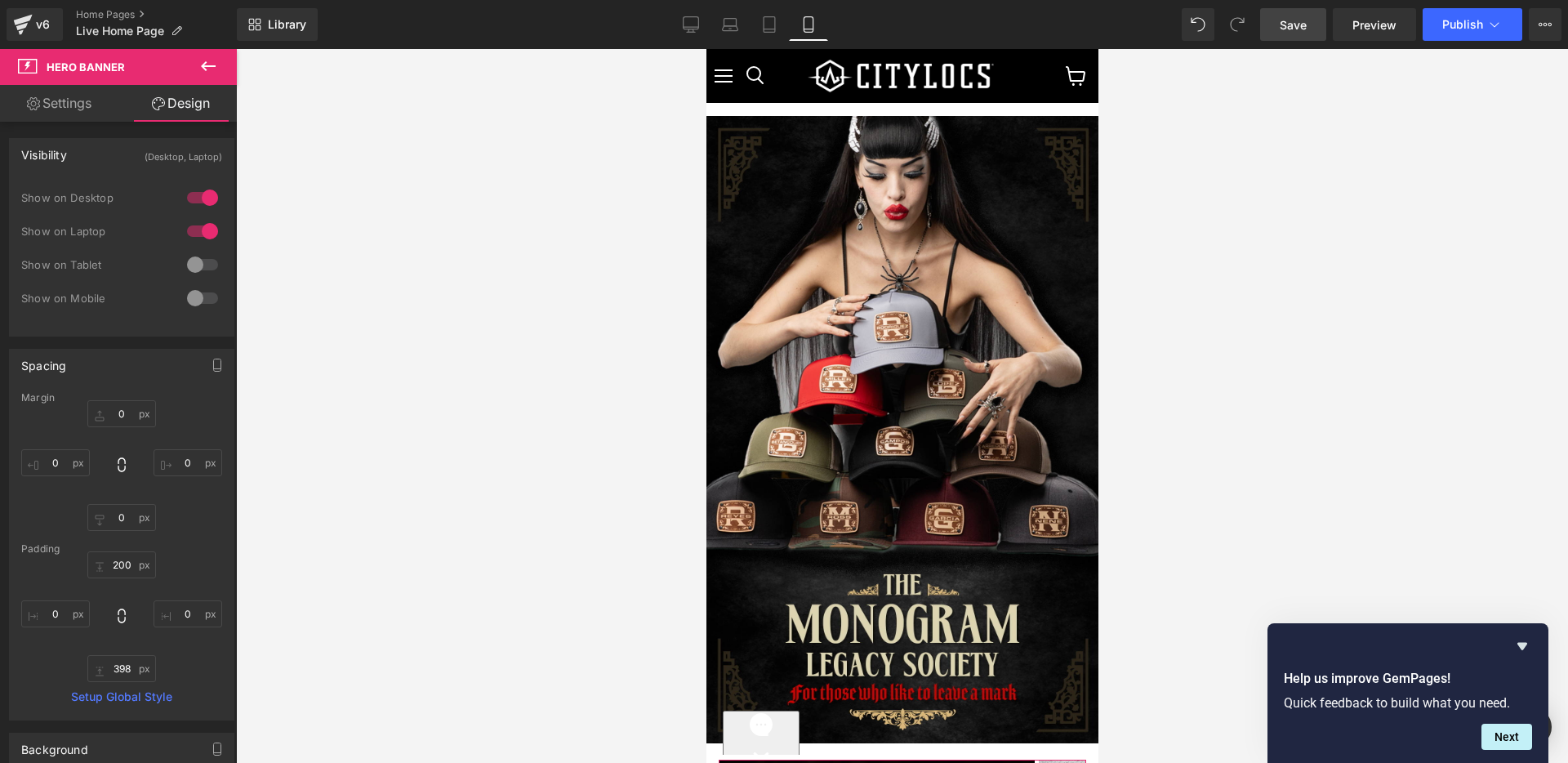
type input "0"
type input "200"
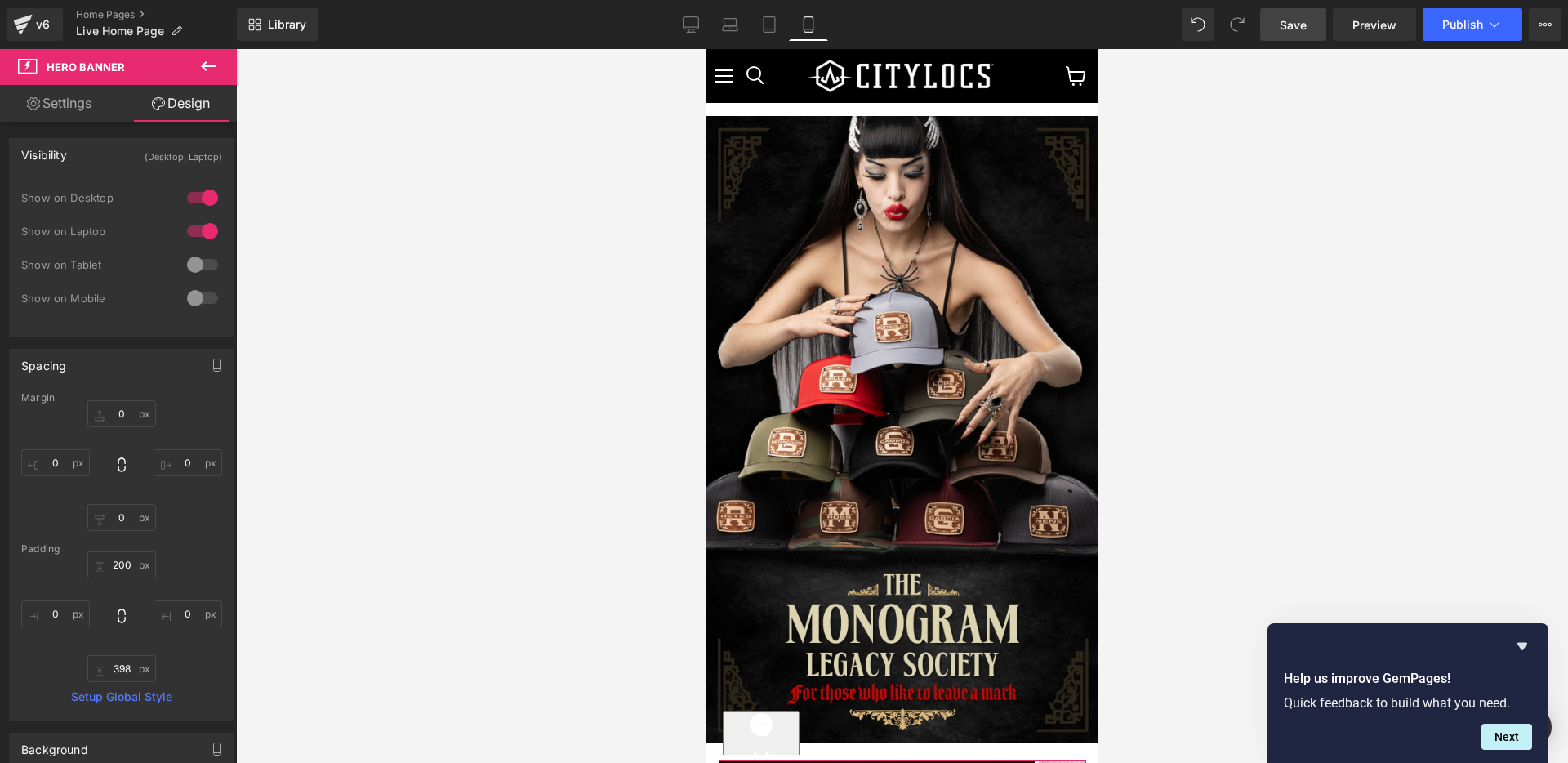
type input "0"
type input "398"
type input "0"
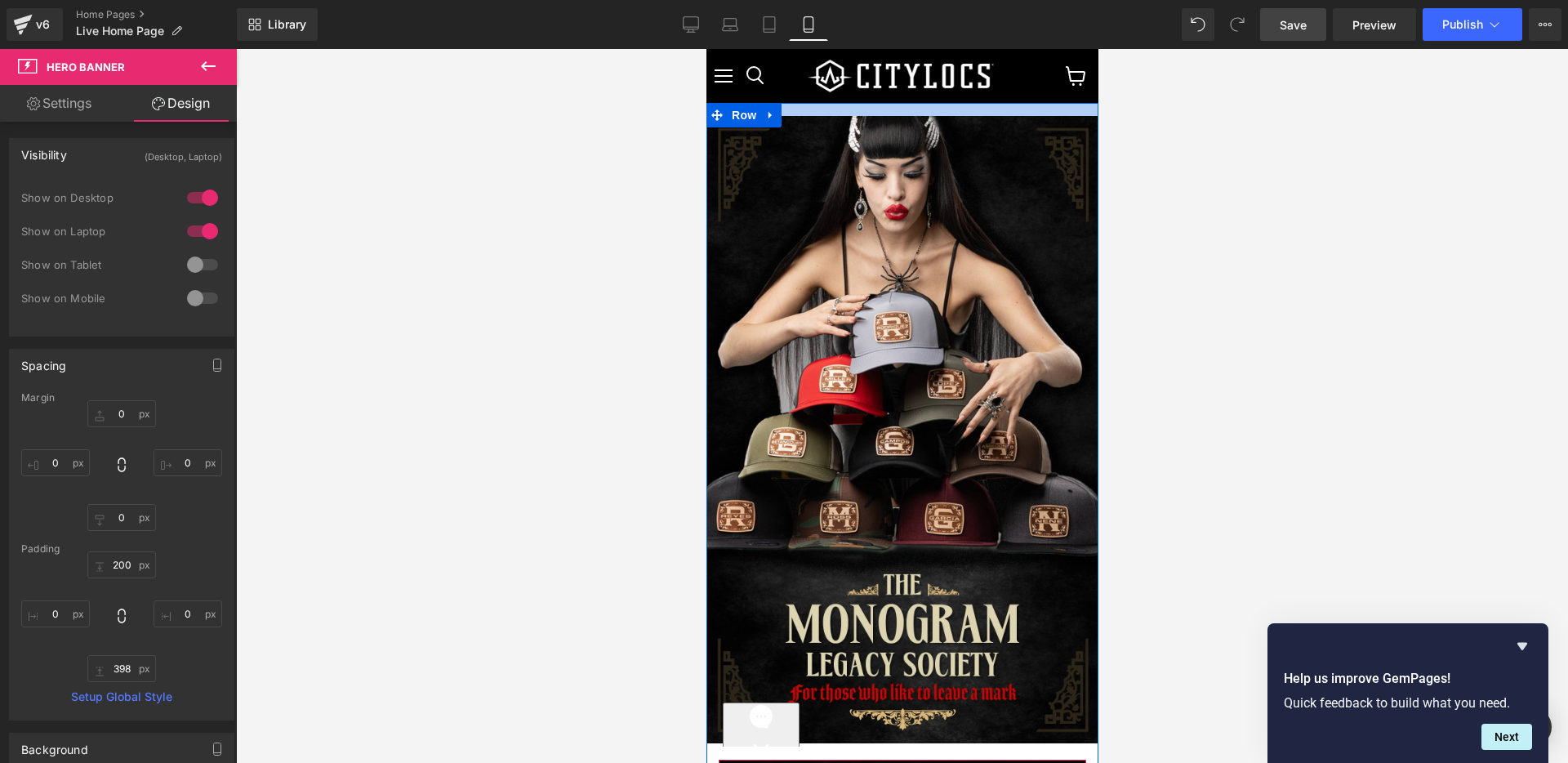
click at [870, 112] on div "Main content" at bounding box center [901, 109] width 392 height 13
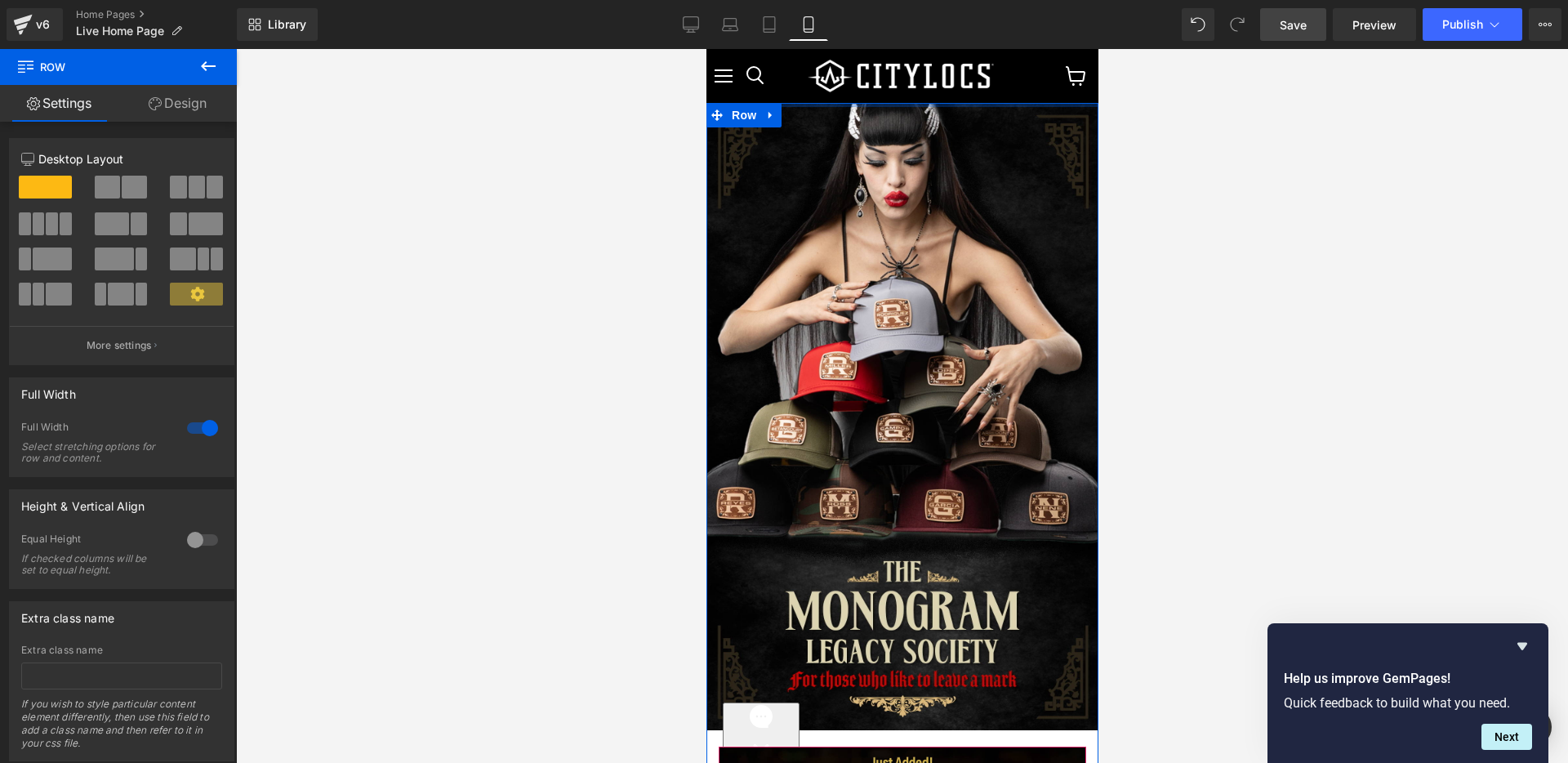
drag, startPoint x: 871, startPoint y: 114, endPoint x: 876, endPoint y: 97, distance: 17.7
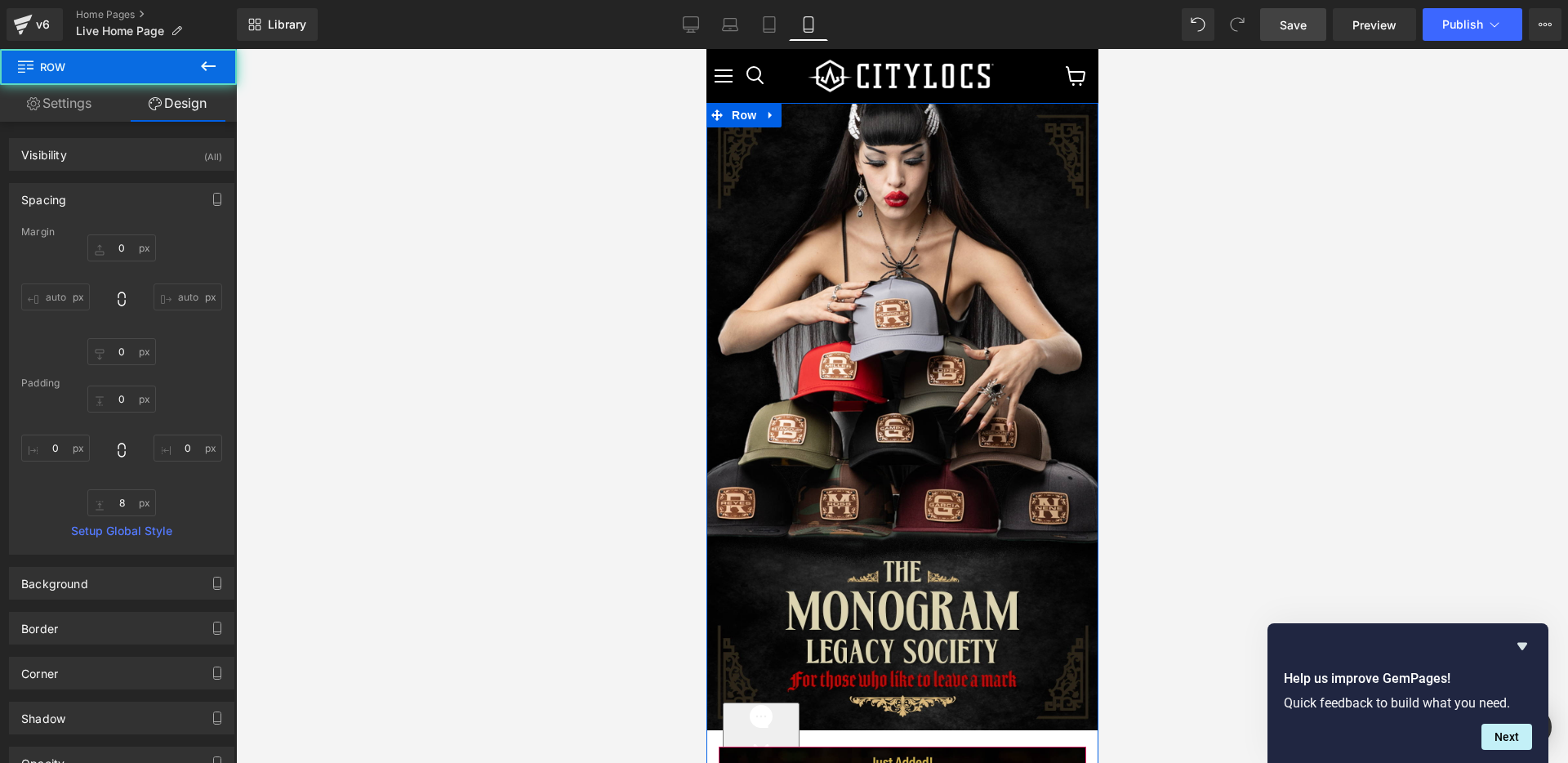
type input "0"
type input "8"
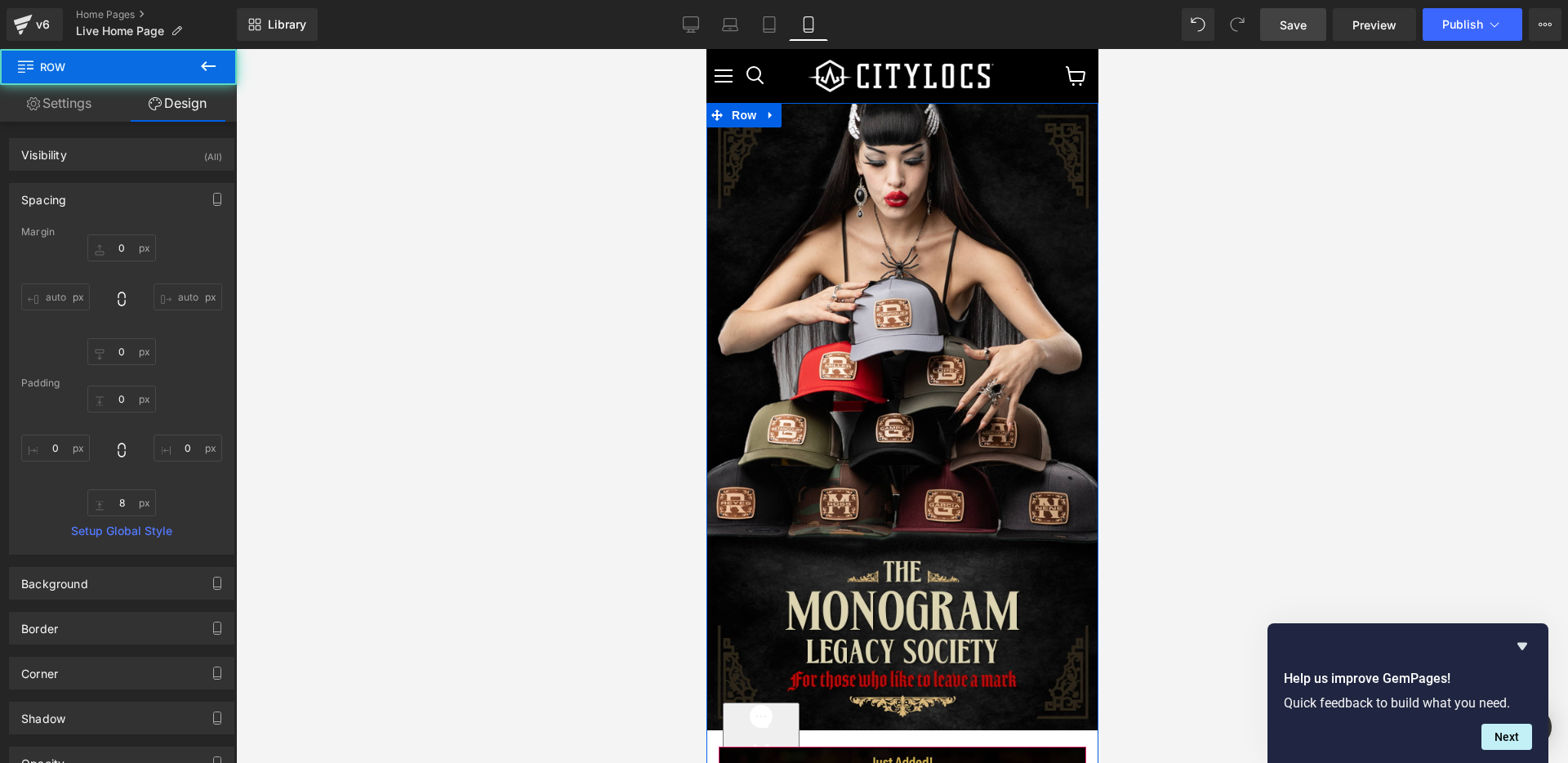
type input "0"
click at [1298, 23] on span "Save" at bounding box center [1293, 24] width 27 height 17
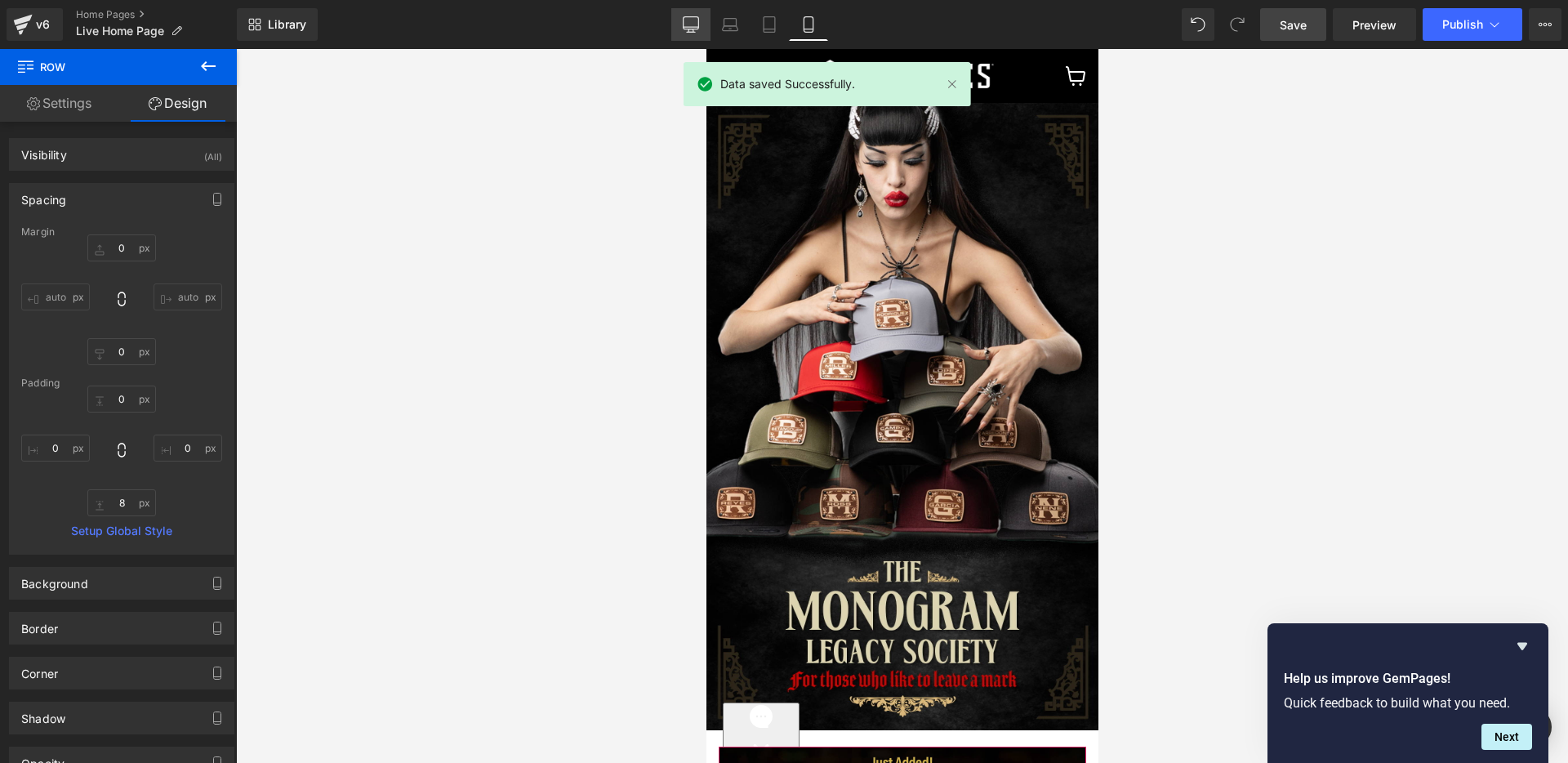
click at [683, 24] on icon at bounding box center [691, 22] width 16 height 12
type input "0"
type input "16"
type input "0"
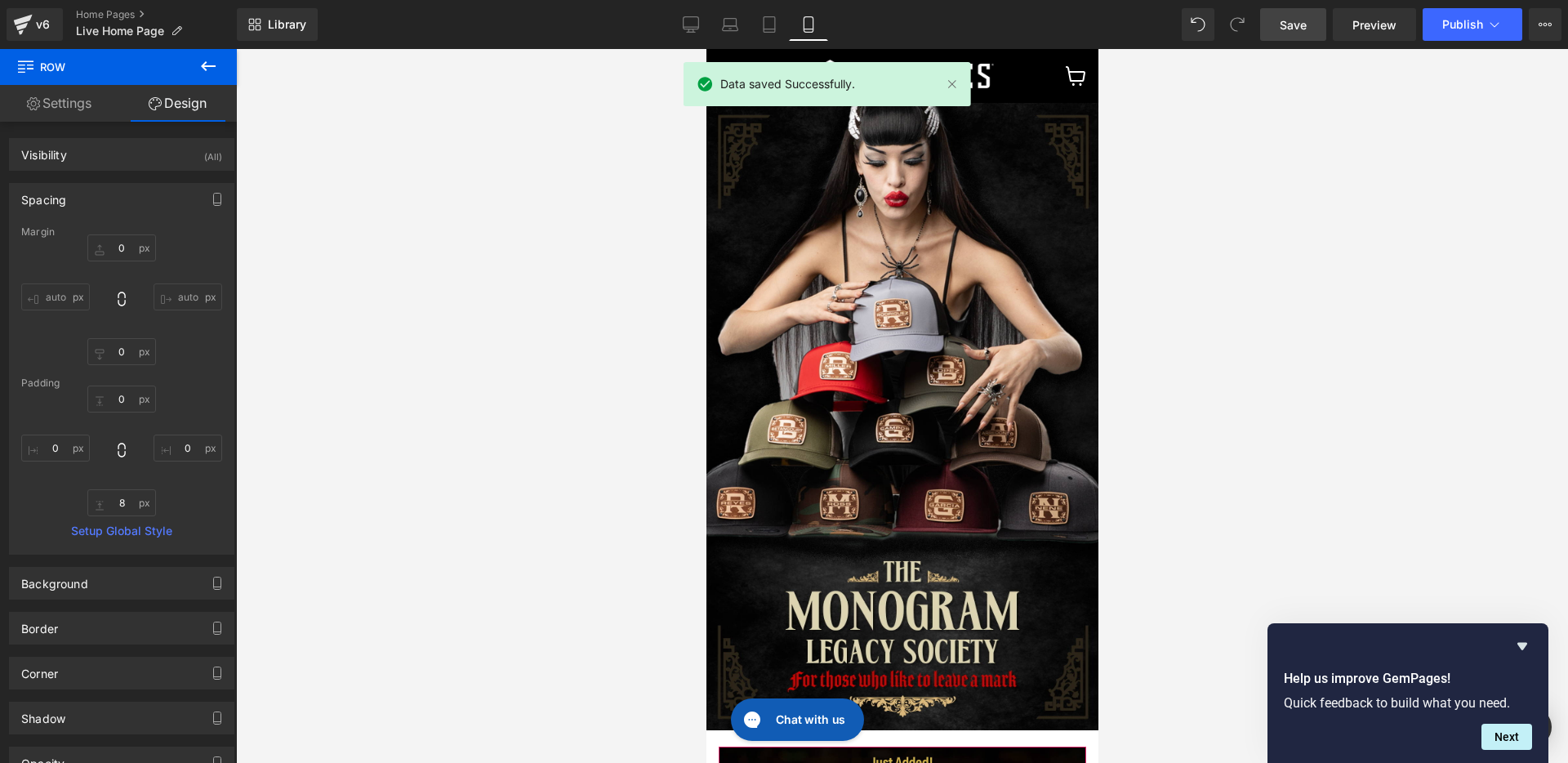
type input "8"
type input "0"
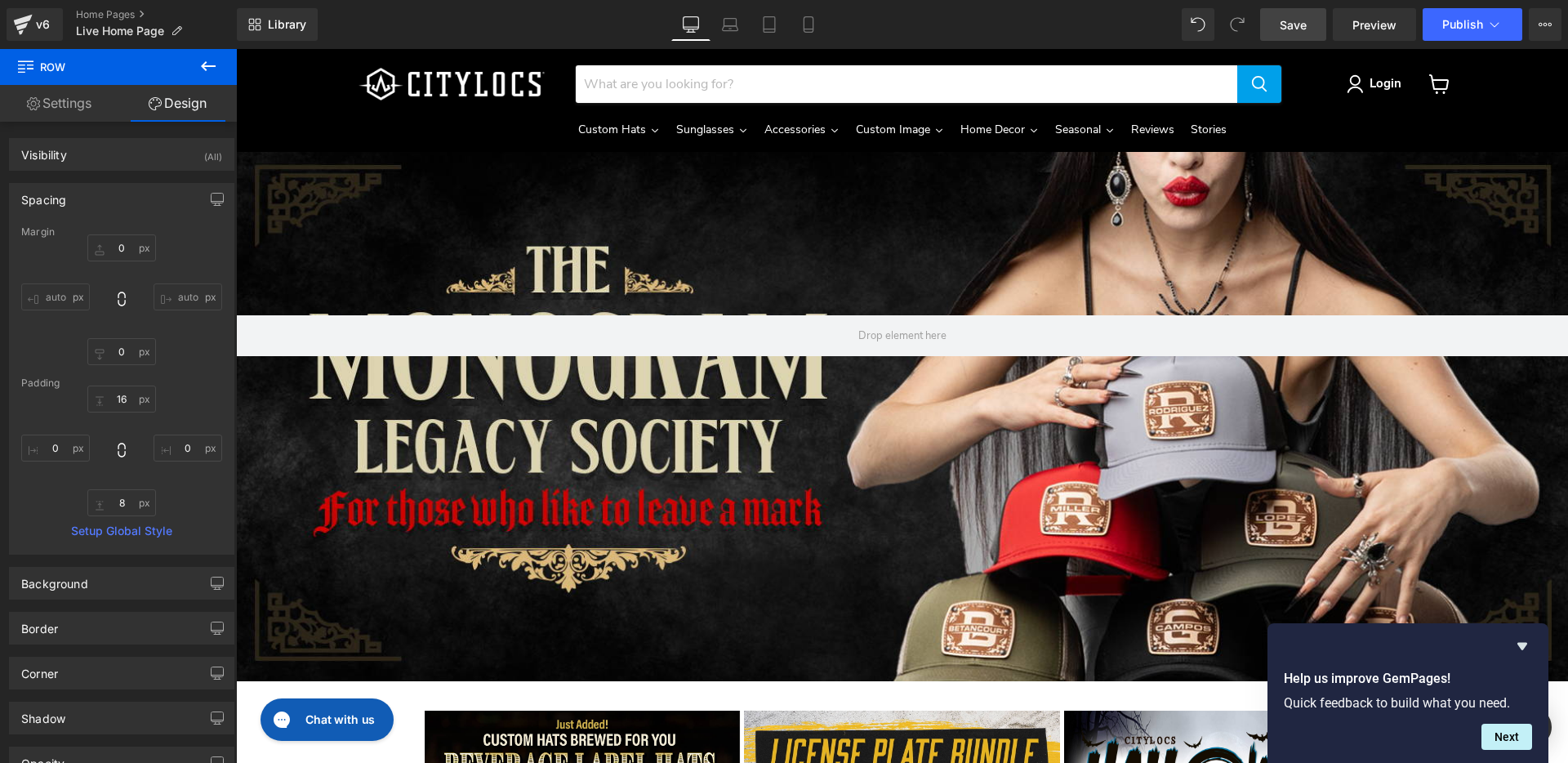
click at [722, 482] on div "Hero Banner 200px 398px" at bounding box center [901, 416] width 1332 height 529
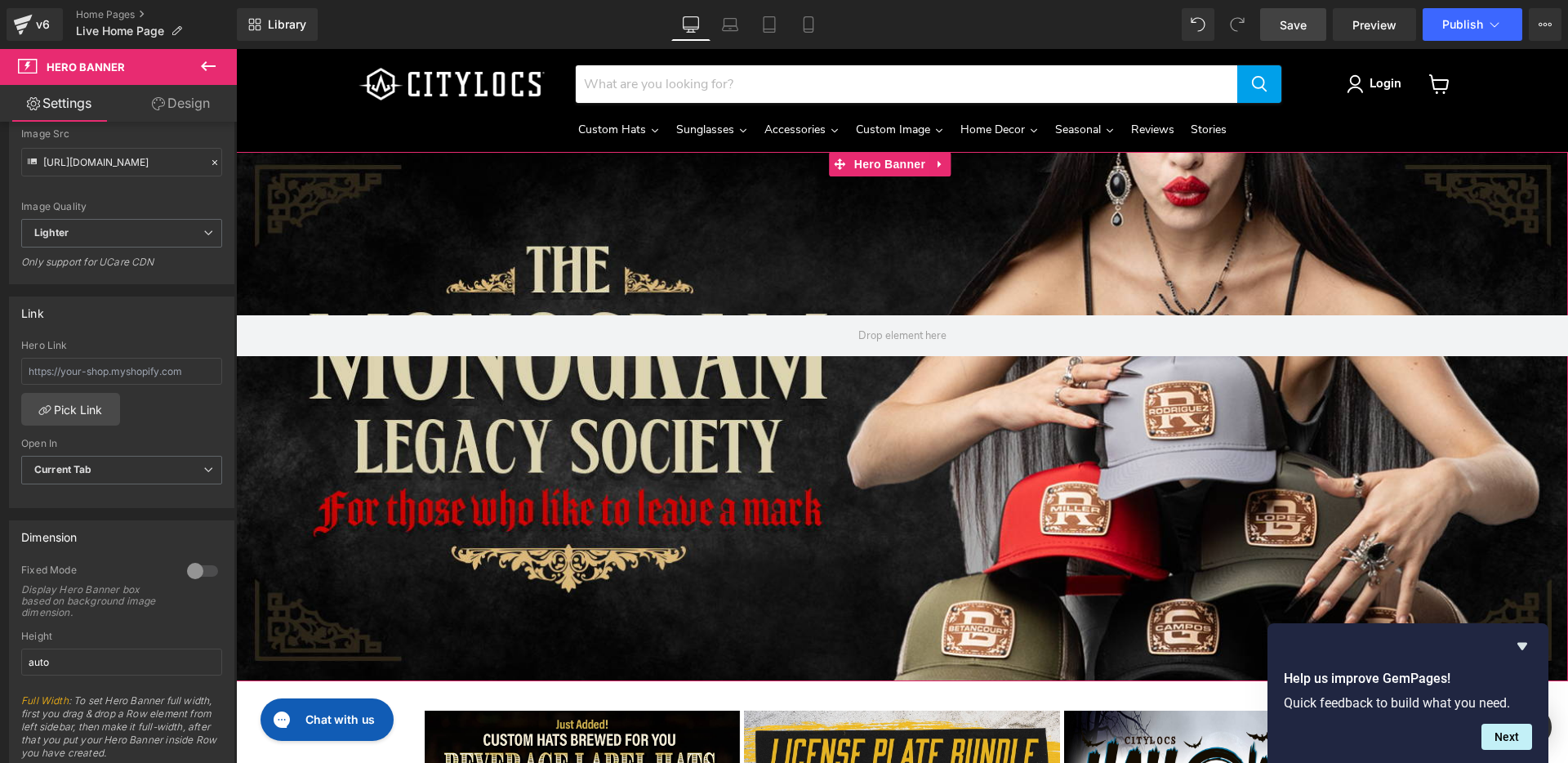
scroll to position [211, 0]
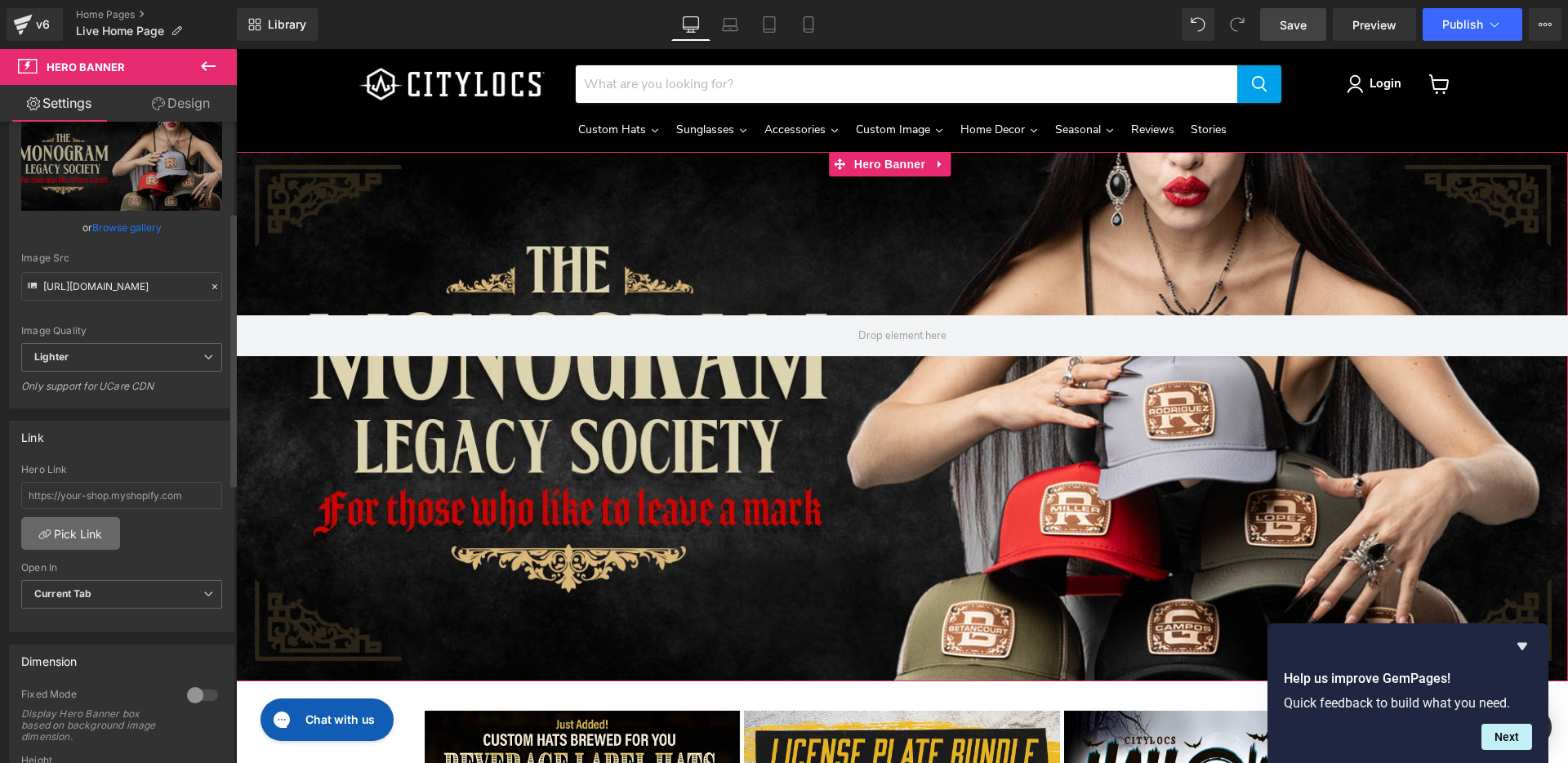
click at [86, 534] on link "Pick Link" at bounding box center [71, 533] width 99 height 33
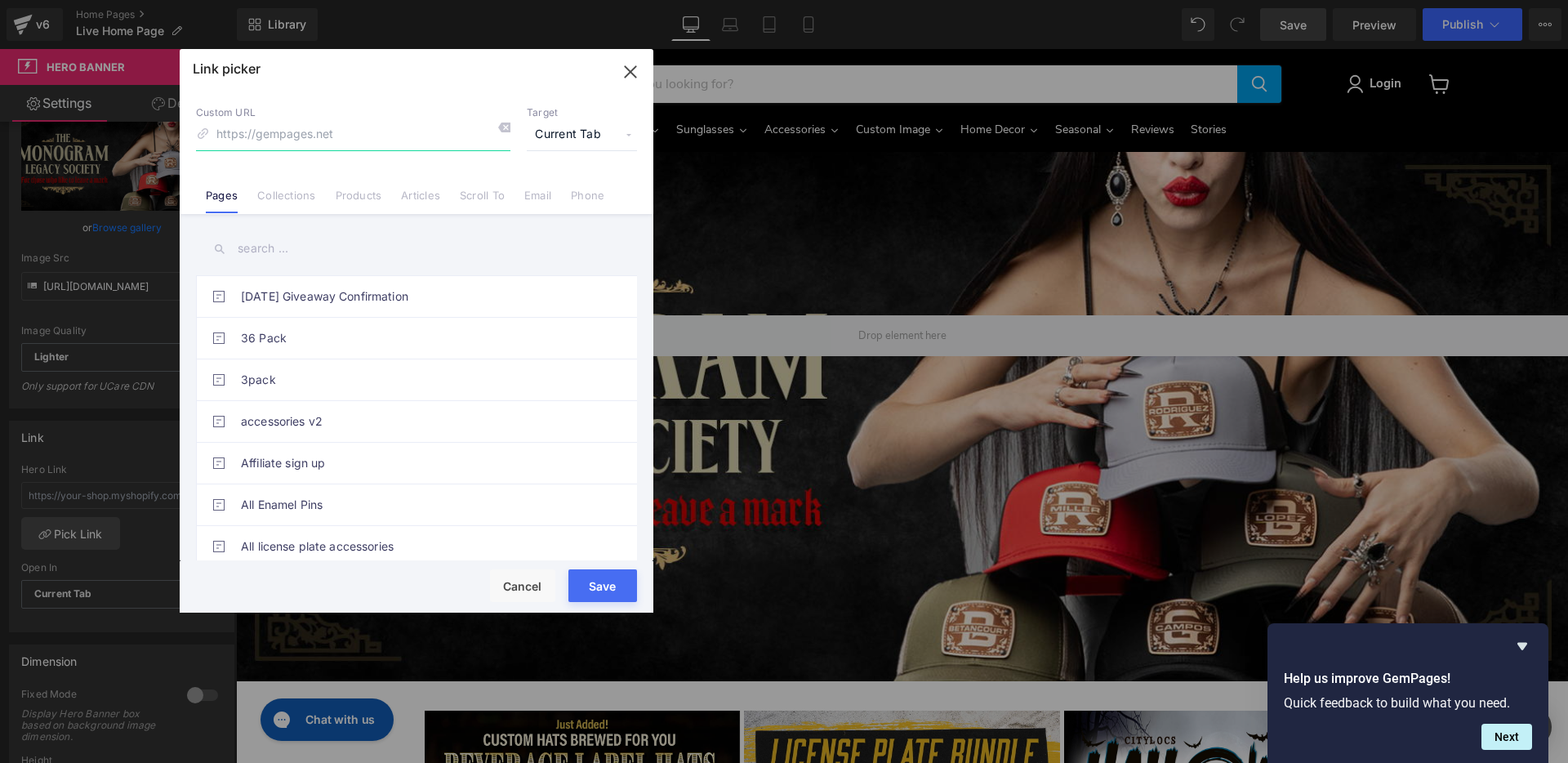
click at [294, 134] on input at bounding box center [353, 135] width 314 height 31
click at [242, 256] on input "text" at bounding box center [417, 248] width 441 height 36
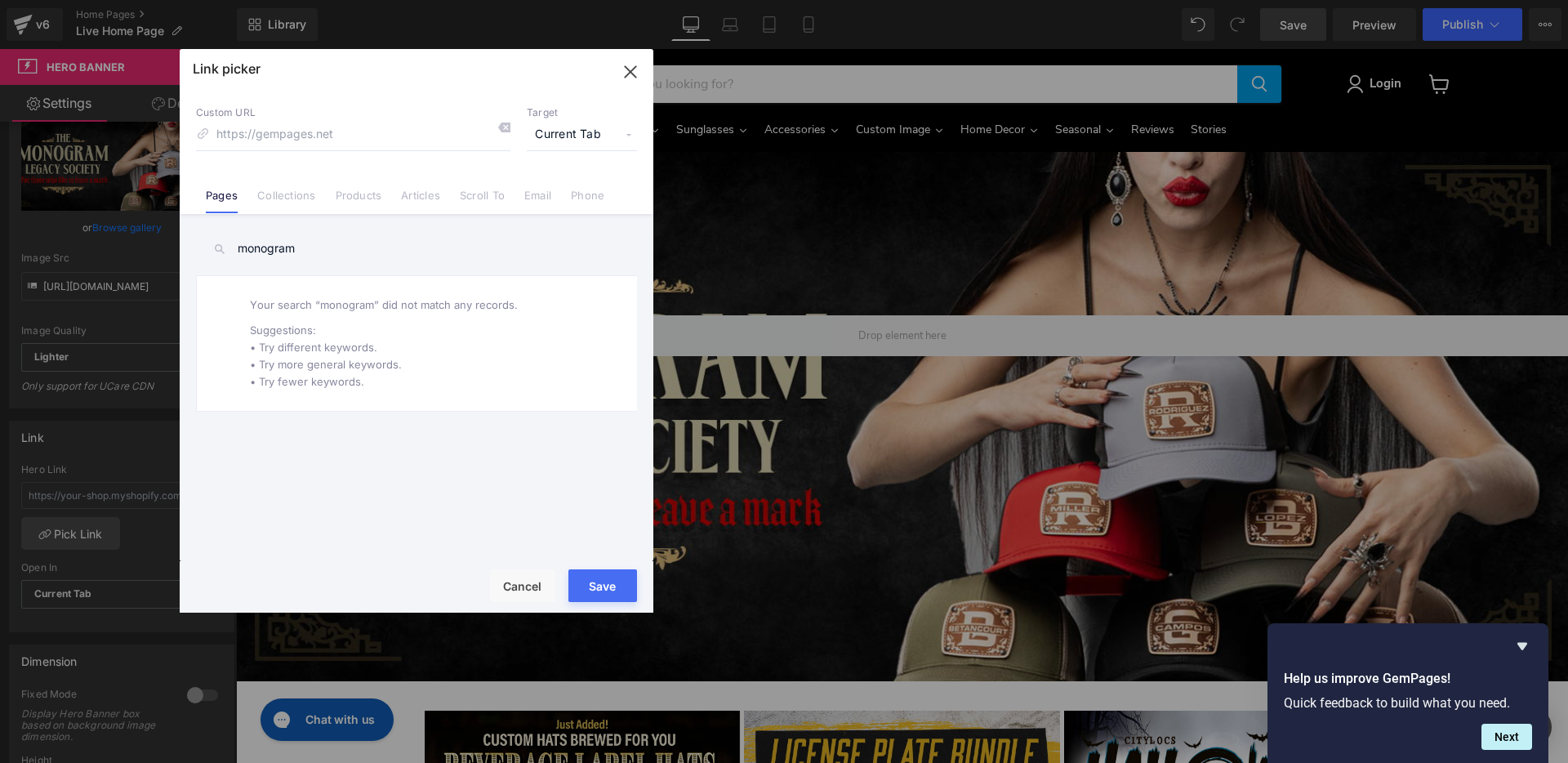
type input "monogram"
click at [231, 199] on link "Pages" at bounding box center [222, 201] width 32 height 24
click at [266, 195] on link "Collections" at bounding box center [286, 201] width 58 height 24
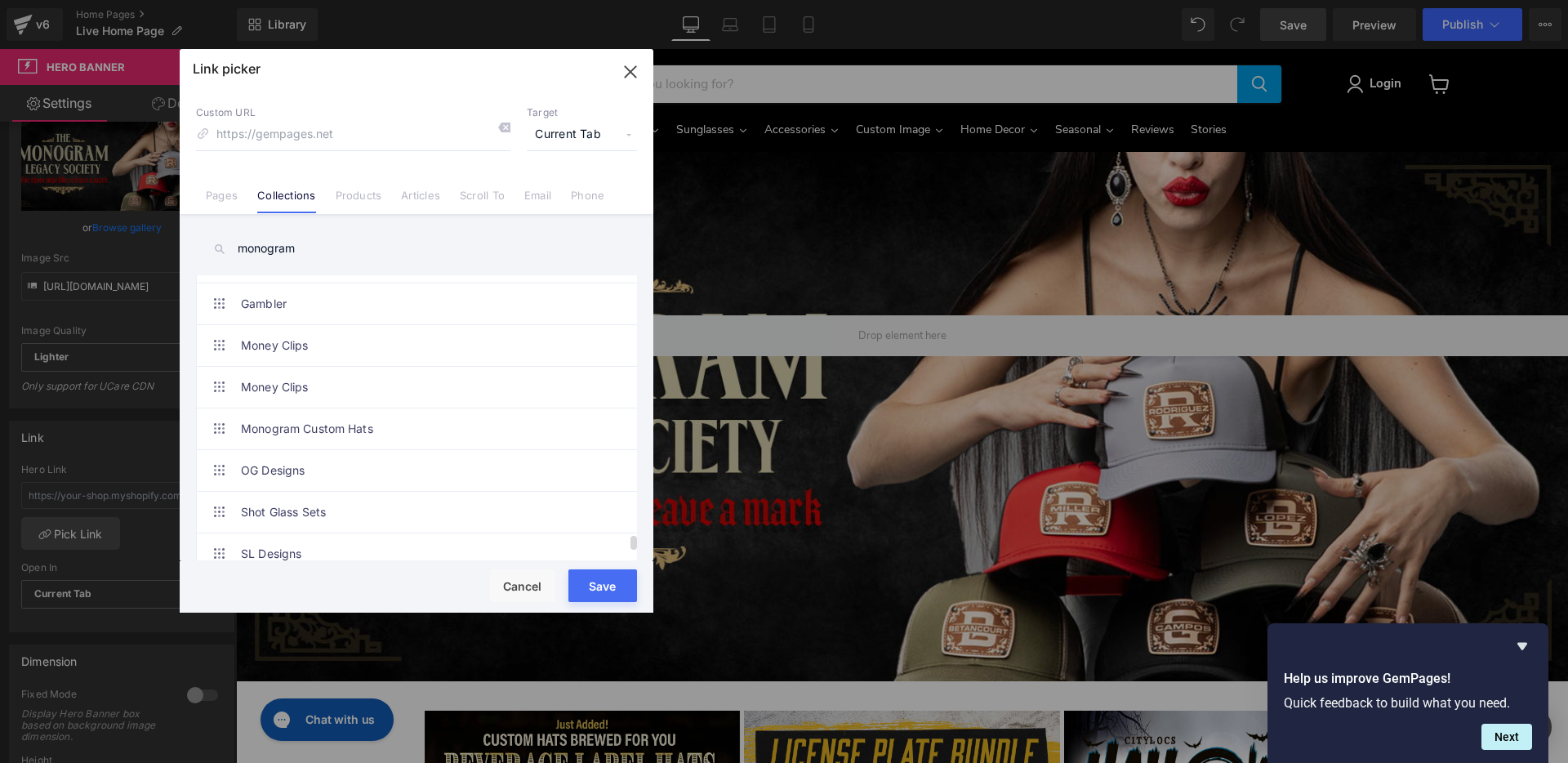
scroll to position [10706, 0]
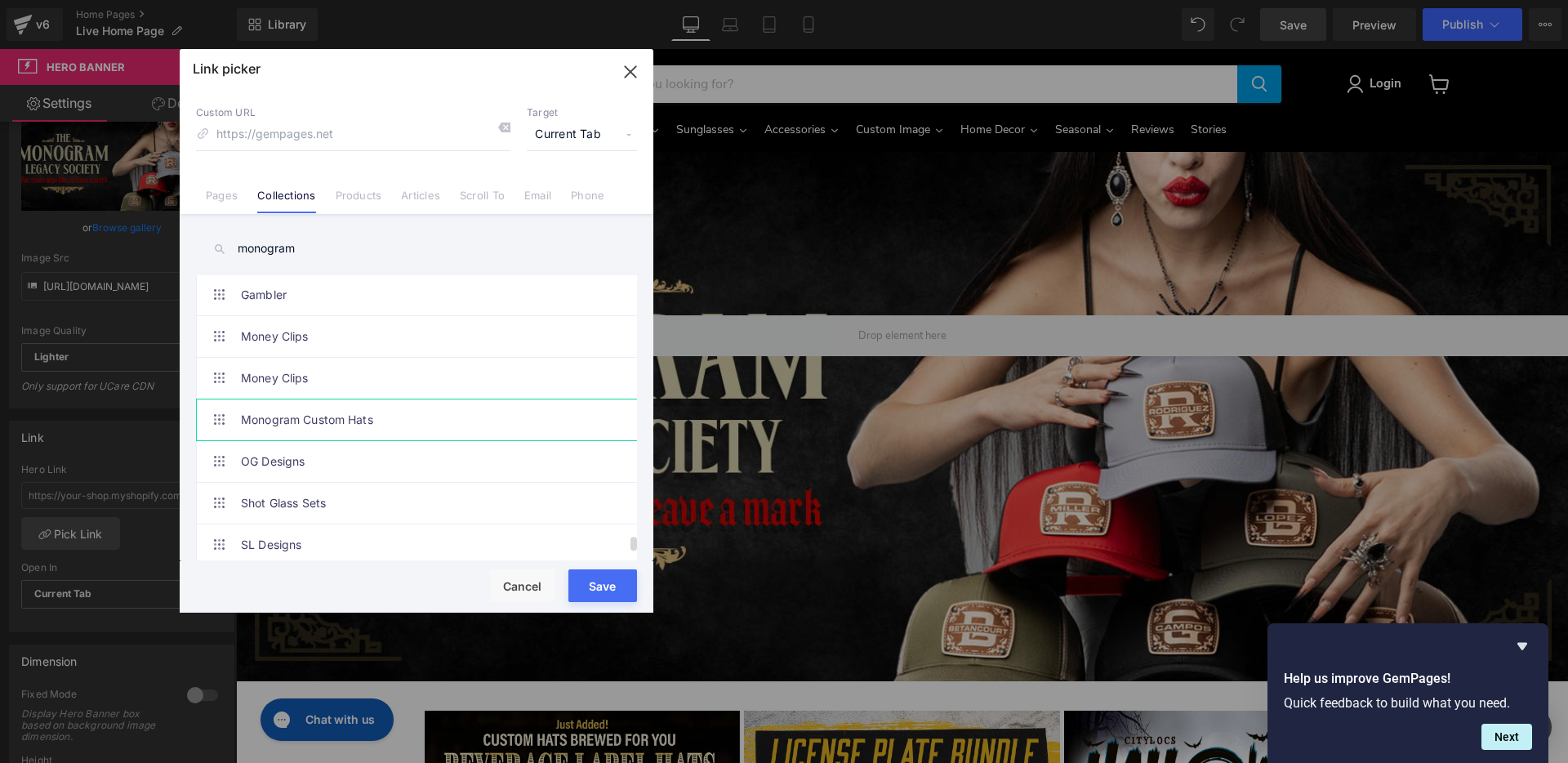
click at [334, 416] on link "Monogram Custom Hats" at bounding box center [421, 420] width 359 height 41
type input "/collections/monogram-custom-hats"
click at [584, 587] on button "Save" at bounding box center [602, 585] width 68 height 33
type input "/collections/monogram-custom-hats"
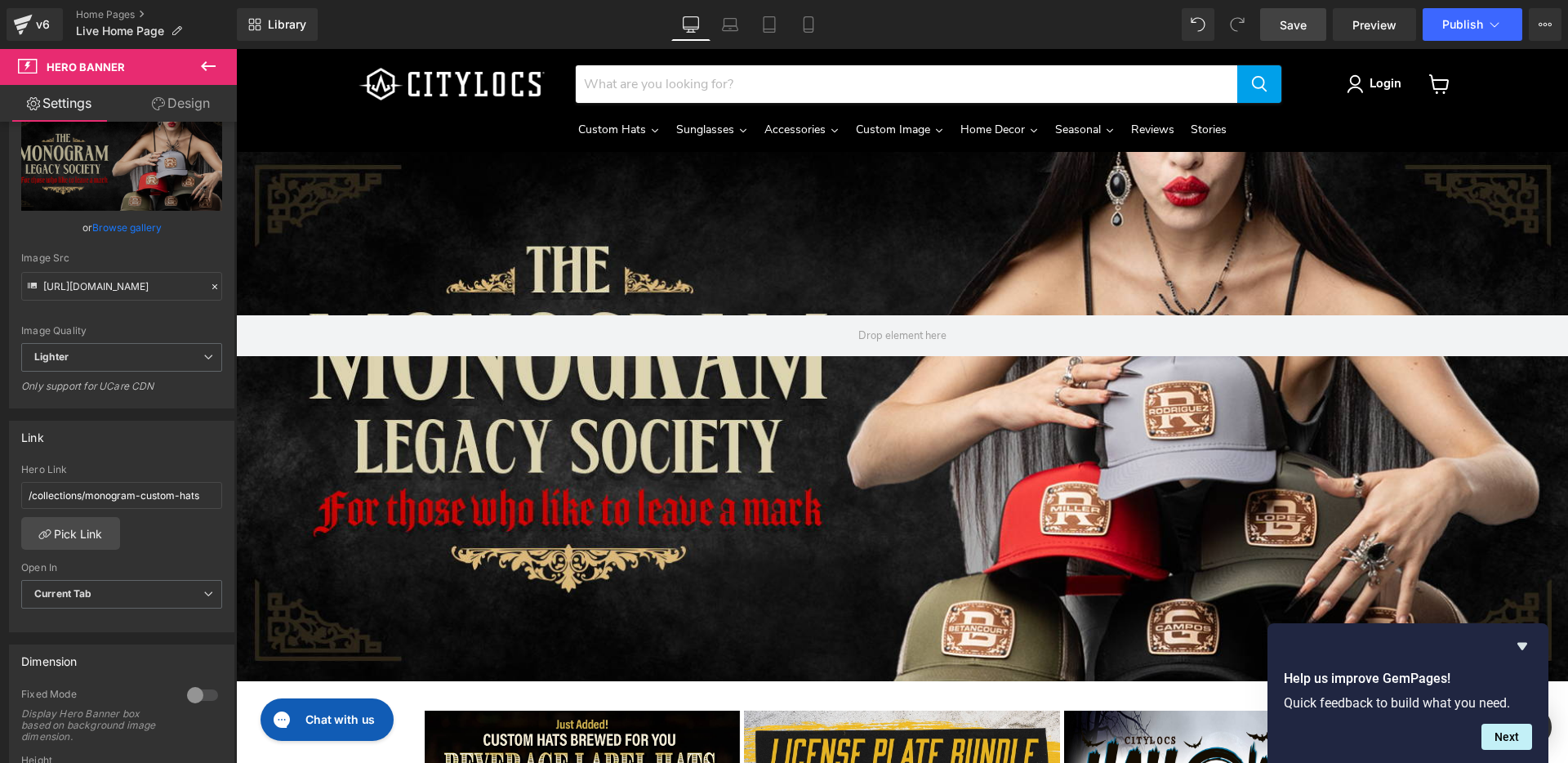
click at [1298, 25] on span "Save" at bounding box center [1293, 24] width 27 height 17
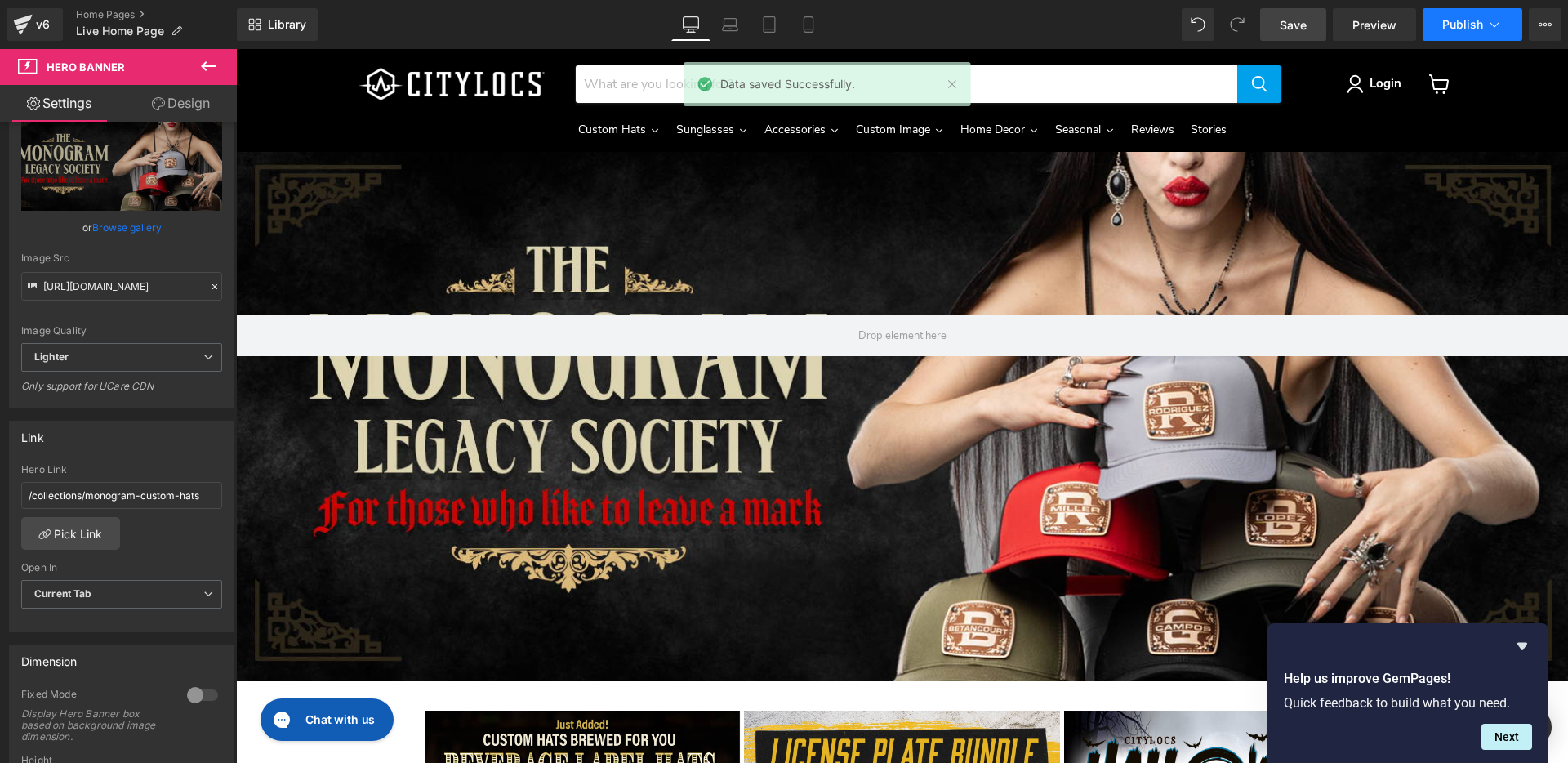
click at [1473, 26] on span "Publish" at bounding box center [1463, 24] width 41 height 13
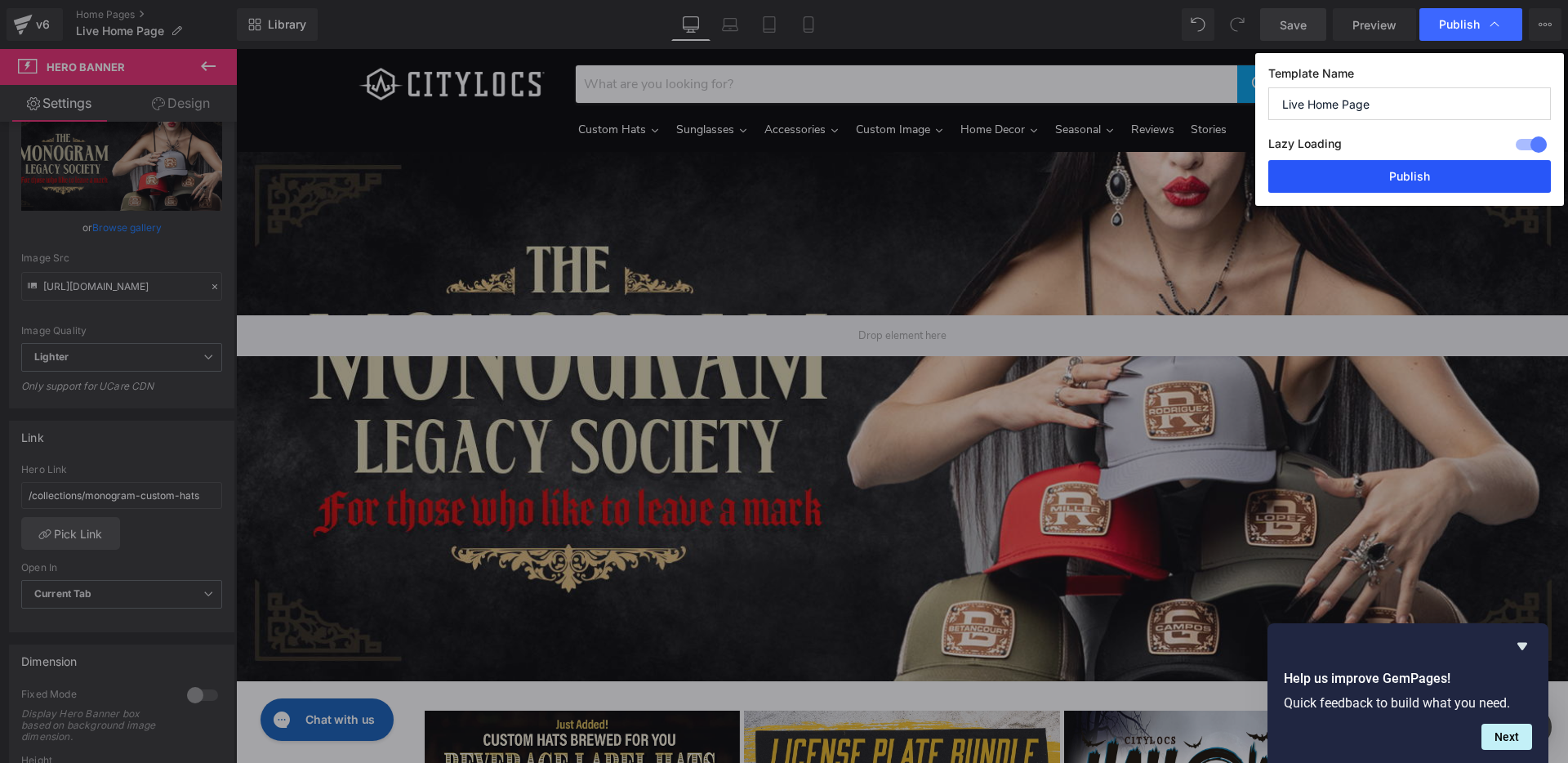
drag, startPoint x: 1430, startPoint y: 174, endPoint x: 1122, endPoint y: 291, distance: 329.5
click at [1430, 174] on button "Publish" at bounding box center [1410, 176] width 282 height 33
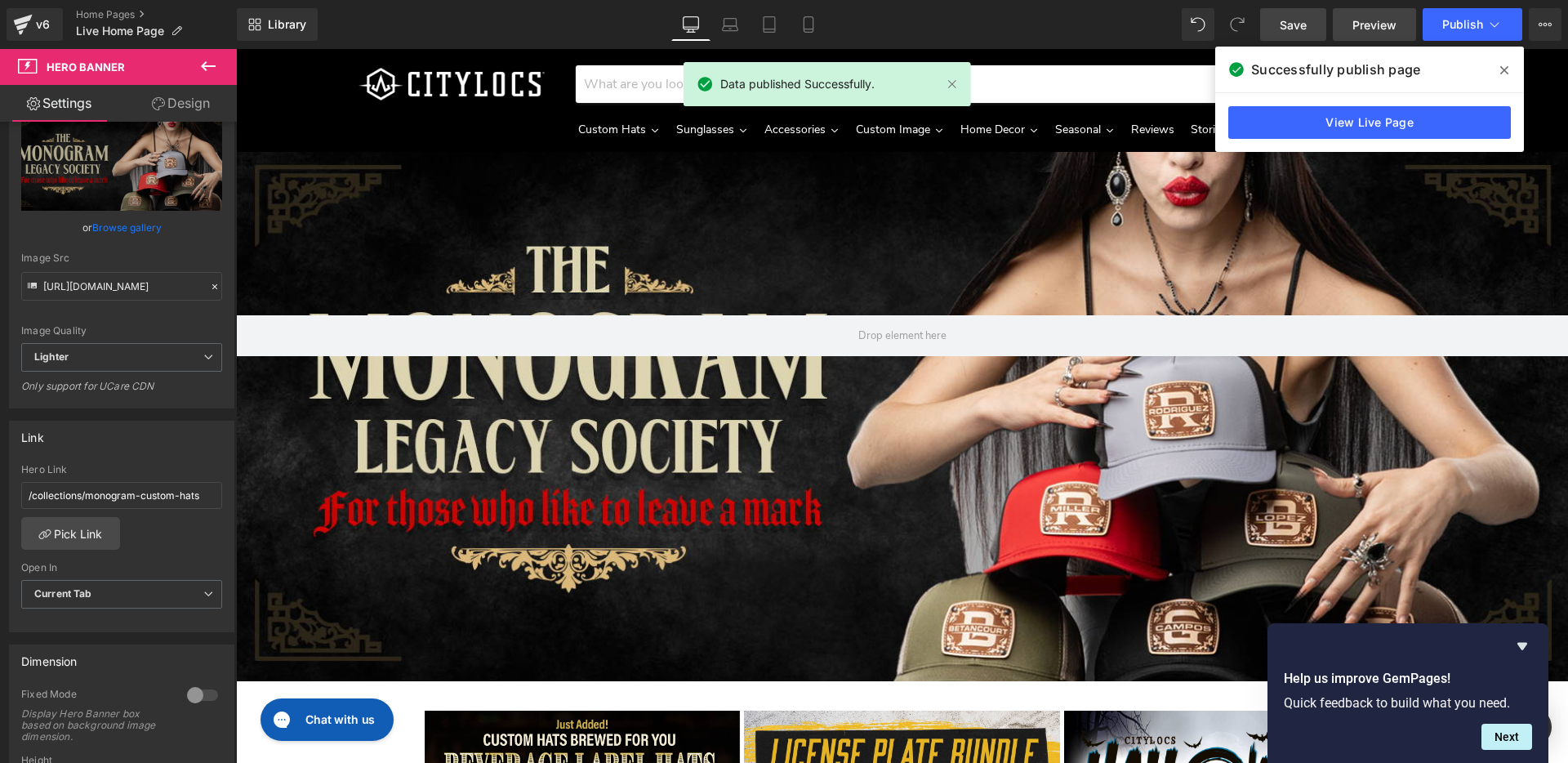
click at [1362, 22] on span "Preview" at bounding box center [1374, 24] width 44 height 17
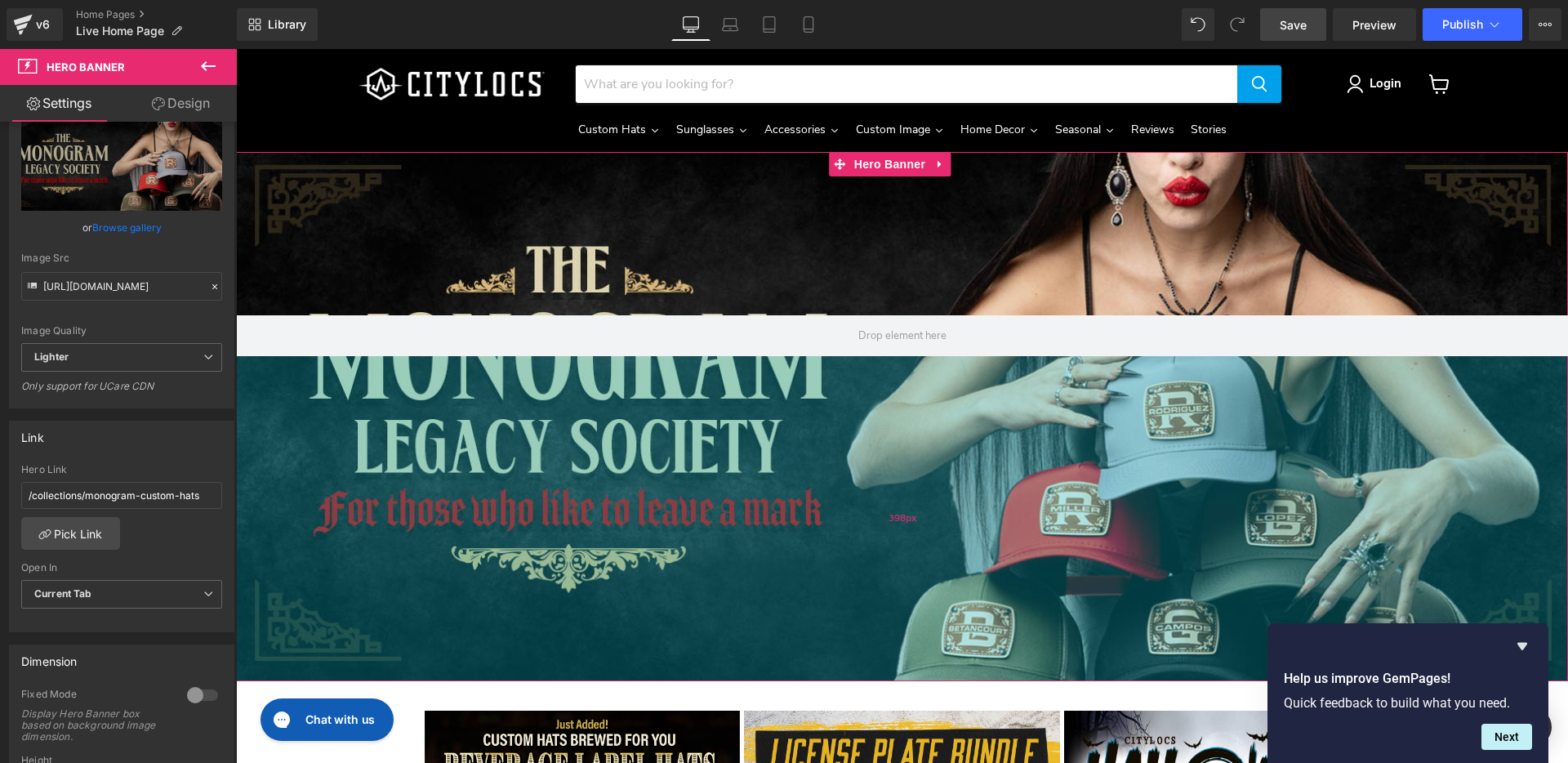
click at [680, 407] on div "398px" at bounding box center [901, 519] width 1332 height 325
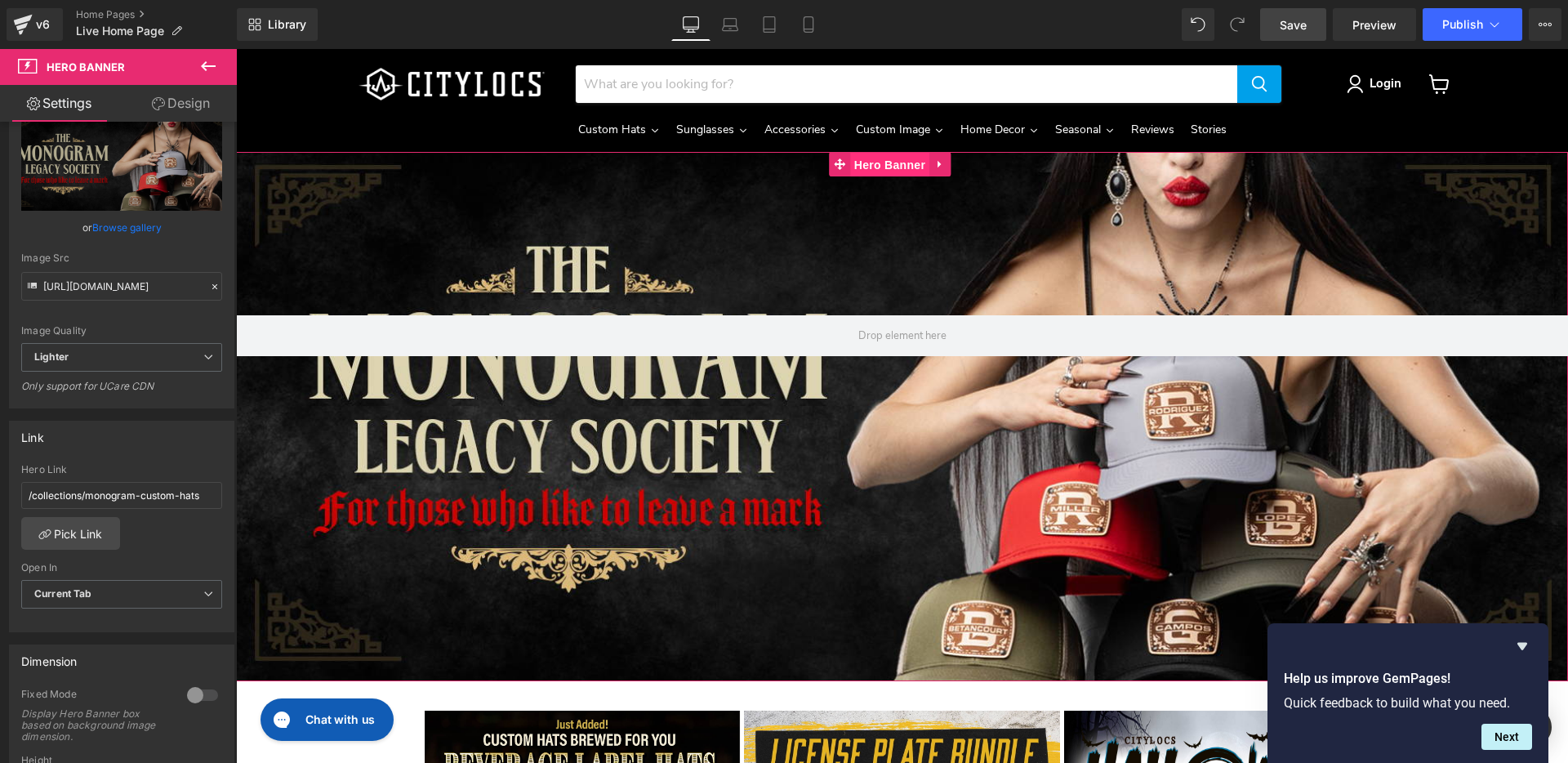
click at [896, 158] on span "Hero Banner" at bounding box center [889, 165] width 79 height 24
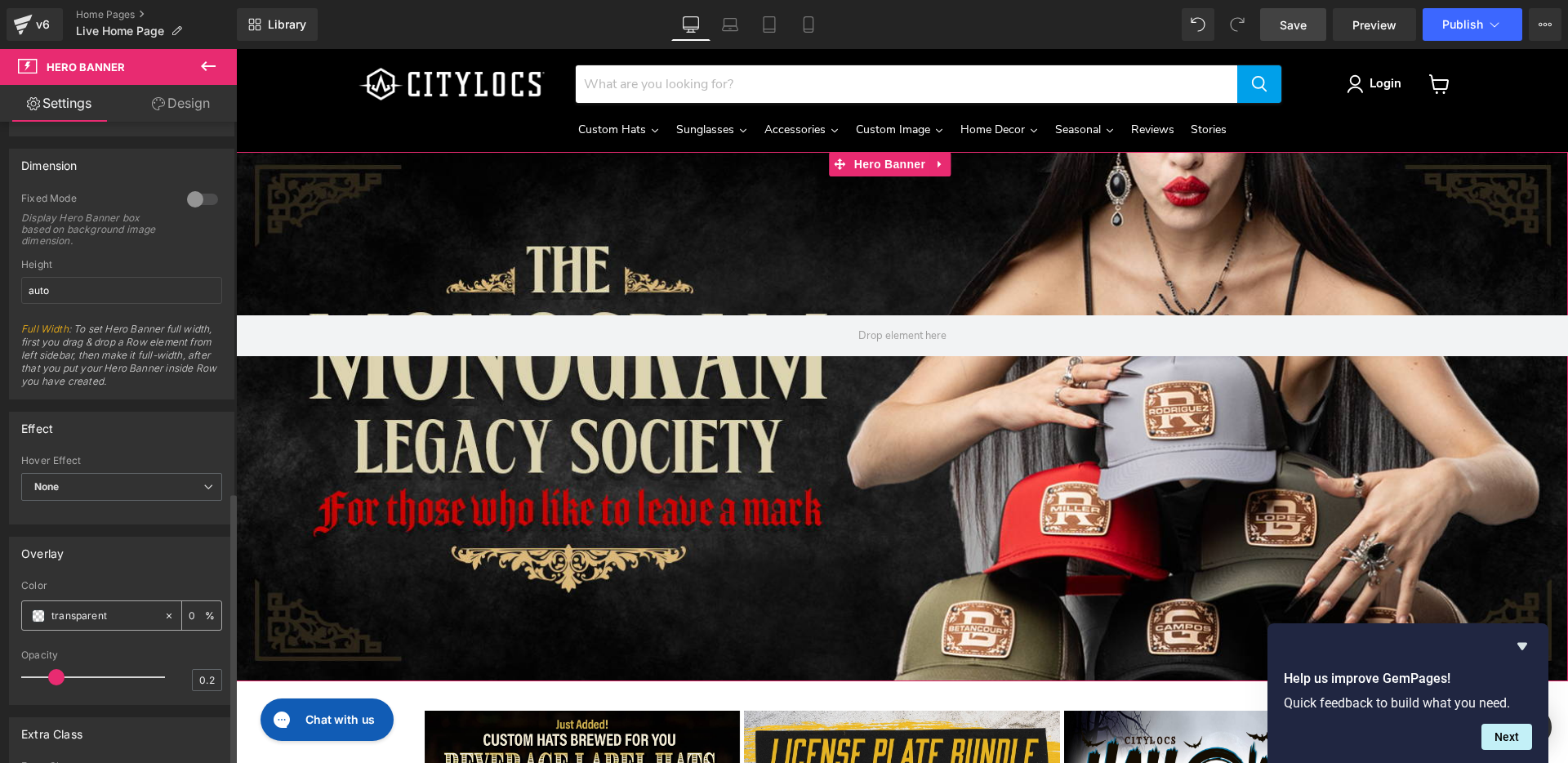
scroll to position [868, 0]
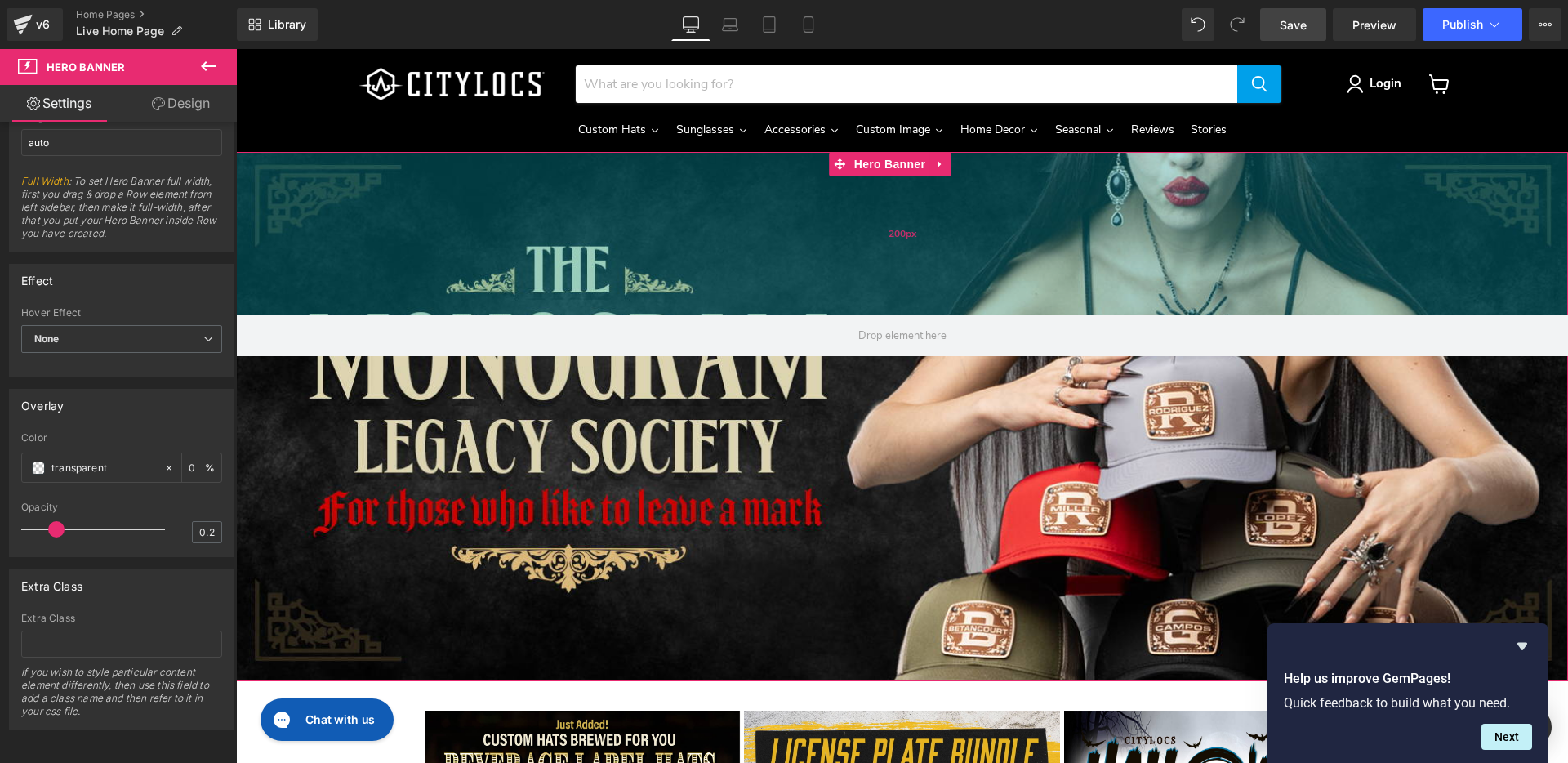
click at [260, 188] on div "200px" at bounding box center [901, 233] width 1332 height 164
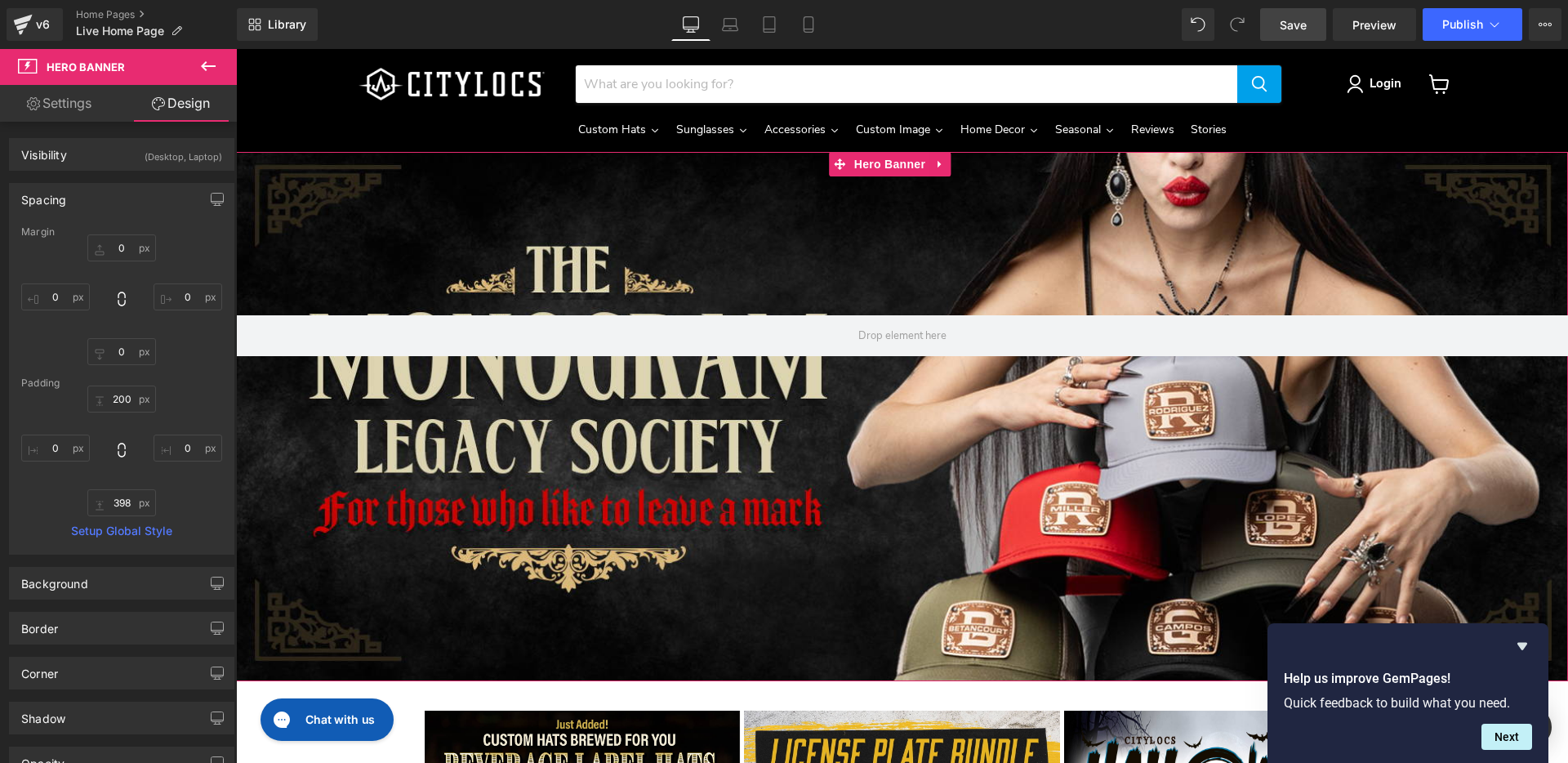
click at [72, 105] on link "Settings" at bounding box center [59, 103] width 119 height 36
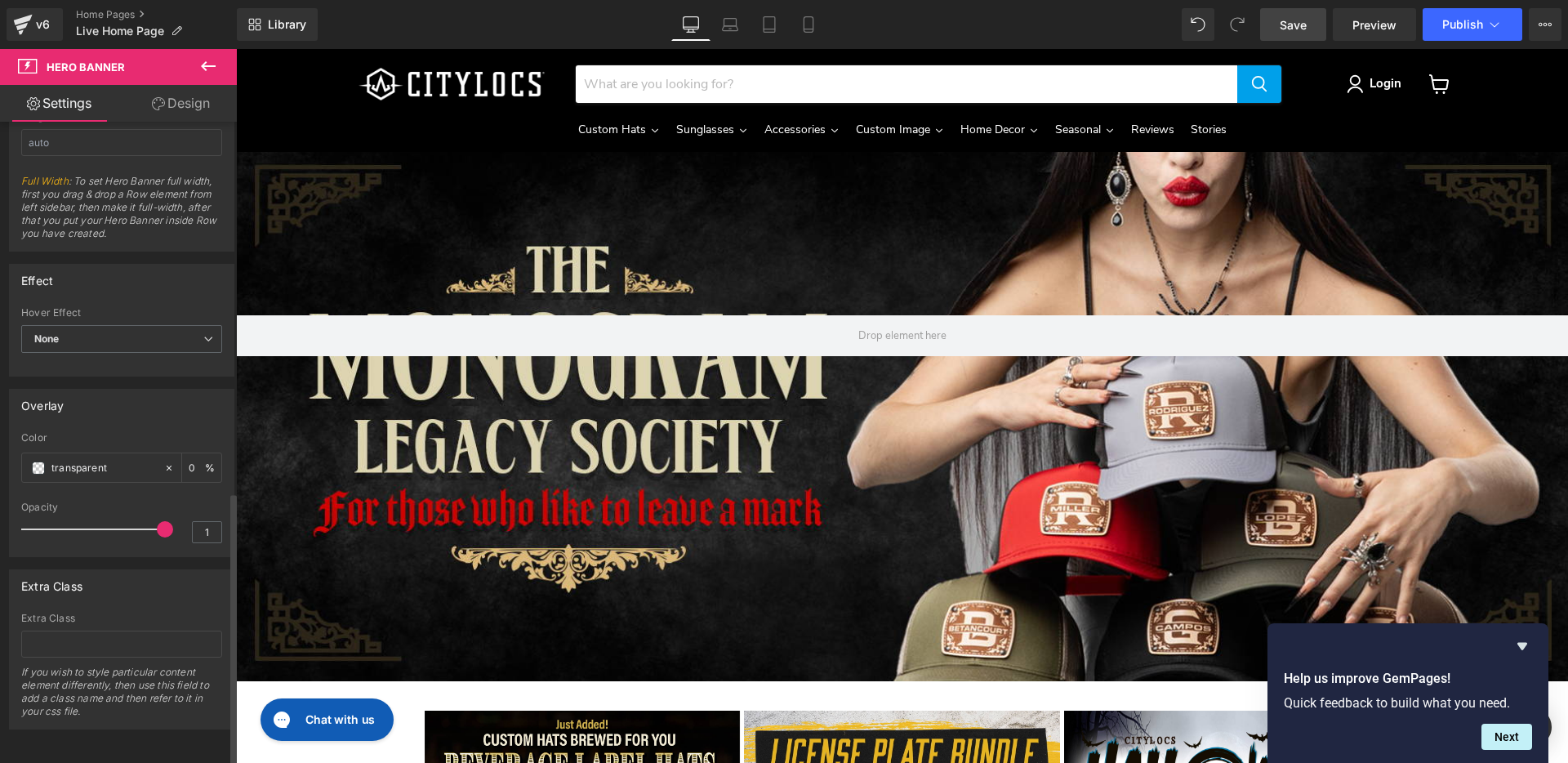
drag, startPoint x: 53, startPoint y: 516, endPoint x: 229, endPoint y: 510, distance: 176.1
click at [229, 510] on div "Overlay transparent Color transparent 0 % 1 Opacity 1" at bounding box center [122, 467] width 244 height 180
drag, startPoint x: 160, startPoint y: 515, endPoint x: 67, endPoint y: 520, distance: 93.1
click at [67, 521] on span at bounding box center [69, 528] width 16 height 16
type input "0.2"
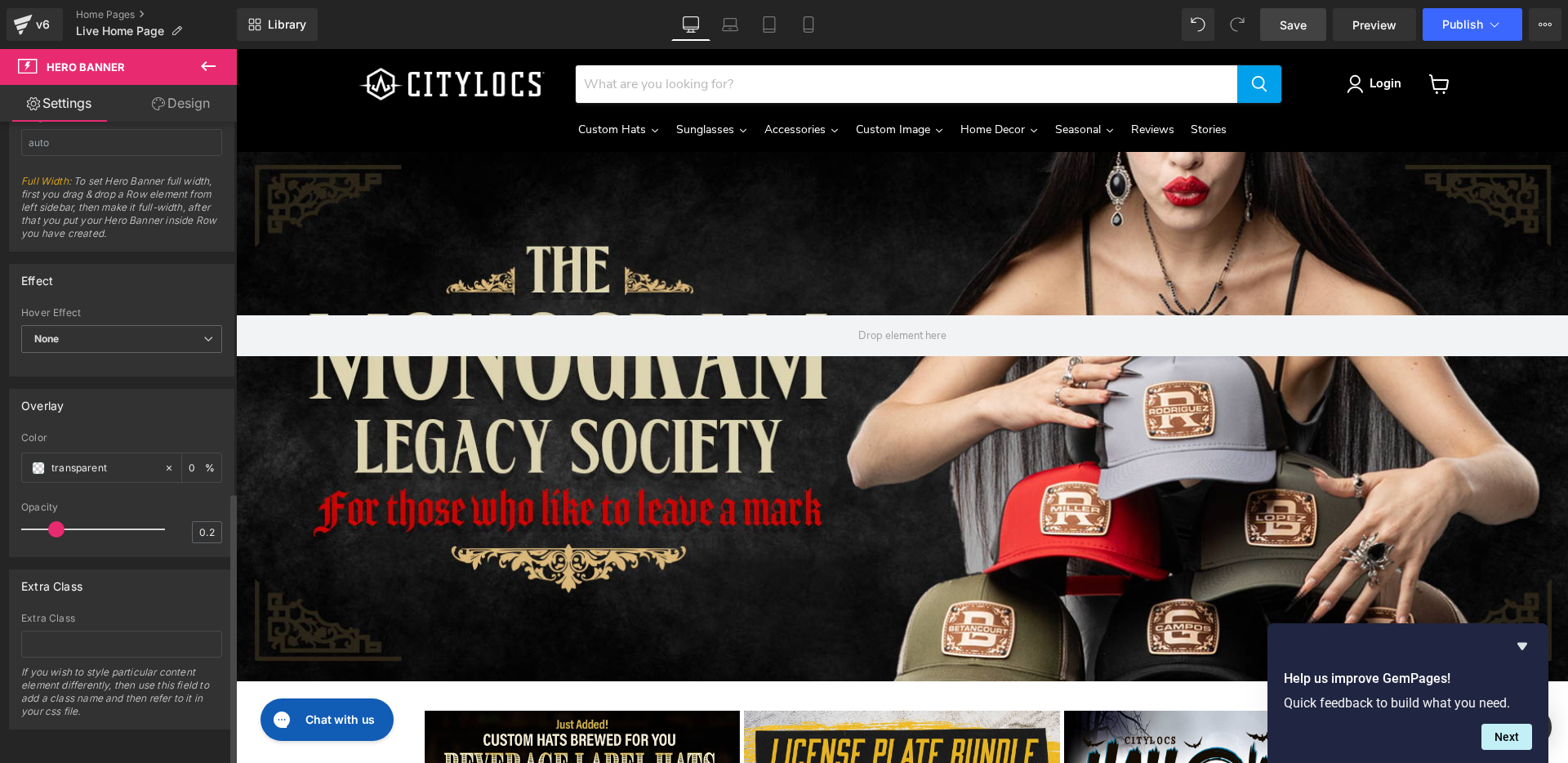
drag, startPoint x: 66, startPoint y: 520, endPoint x: 57, endPoint y: 520, distance: 9.0
click at [57, 521] on span at bounding box center [56, 528] width 16 height 16
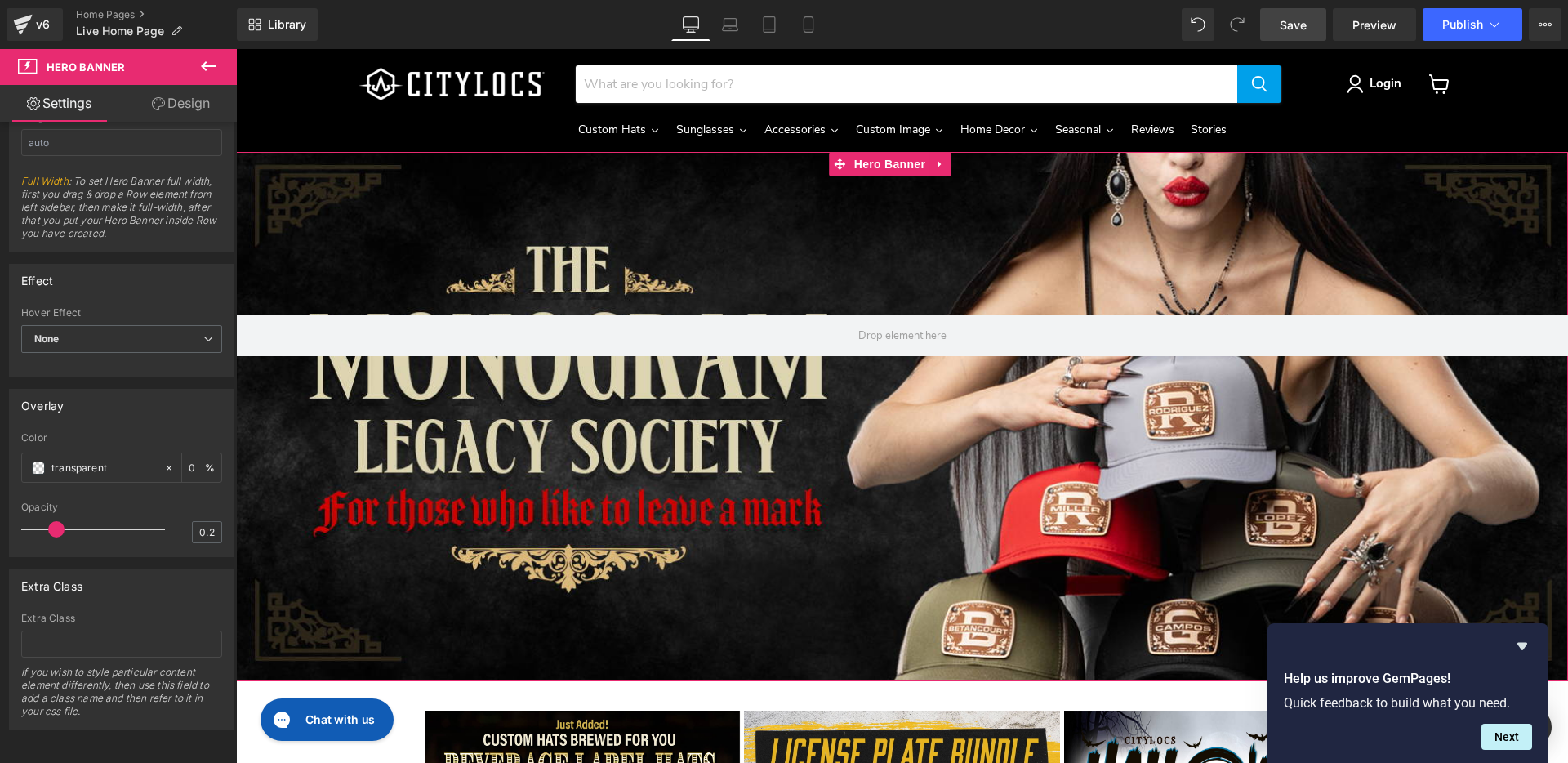
click at [179, 104] on link "Design" at bounding box center [180, 103] width 119 height 36
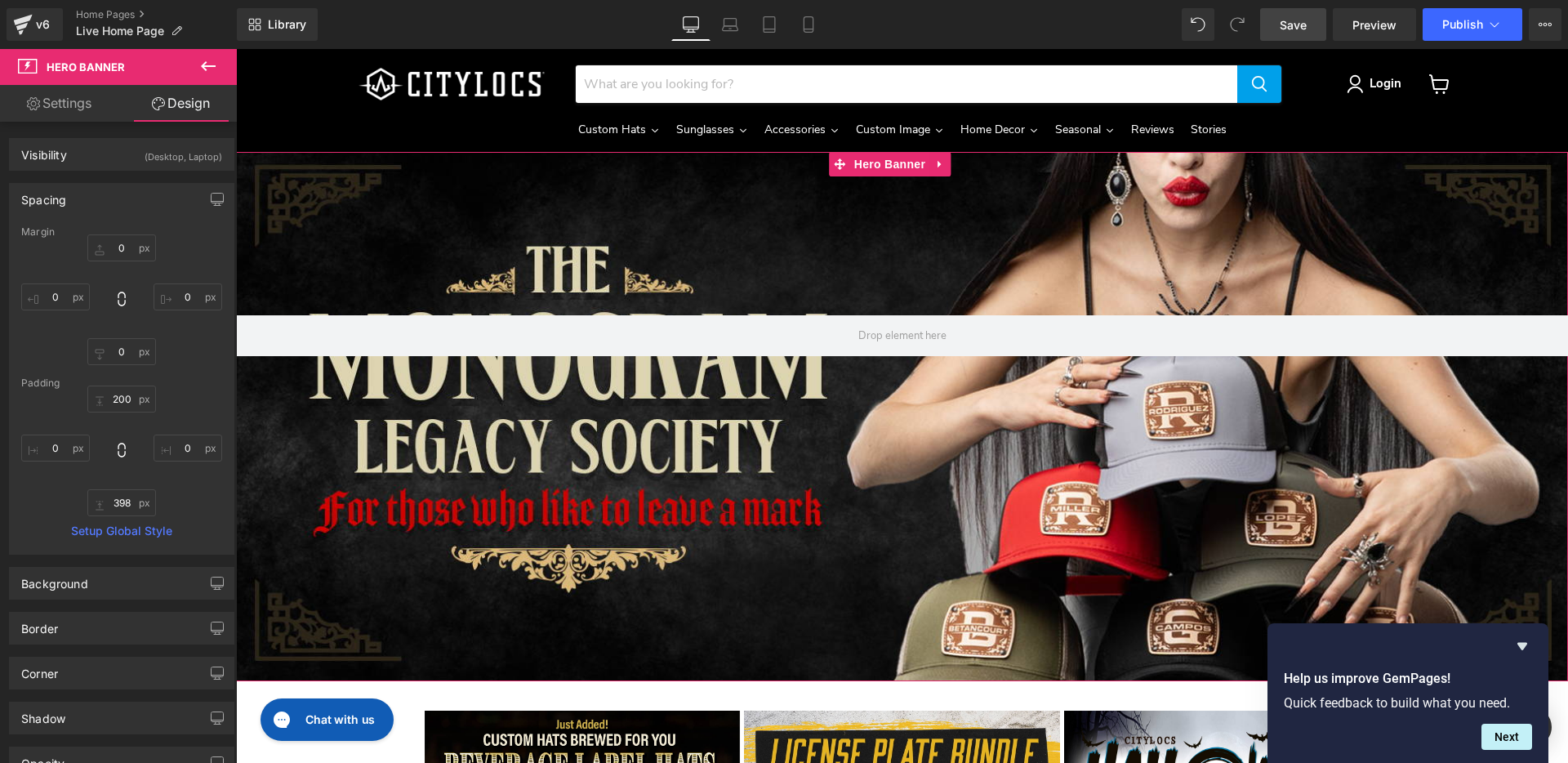
type input "0"
type input "200"
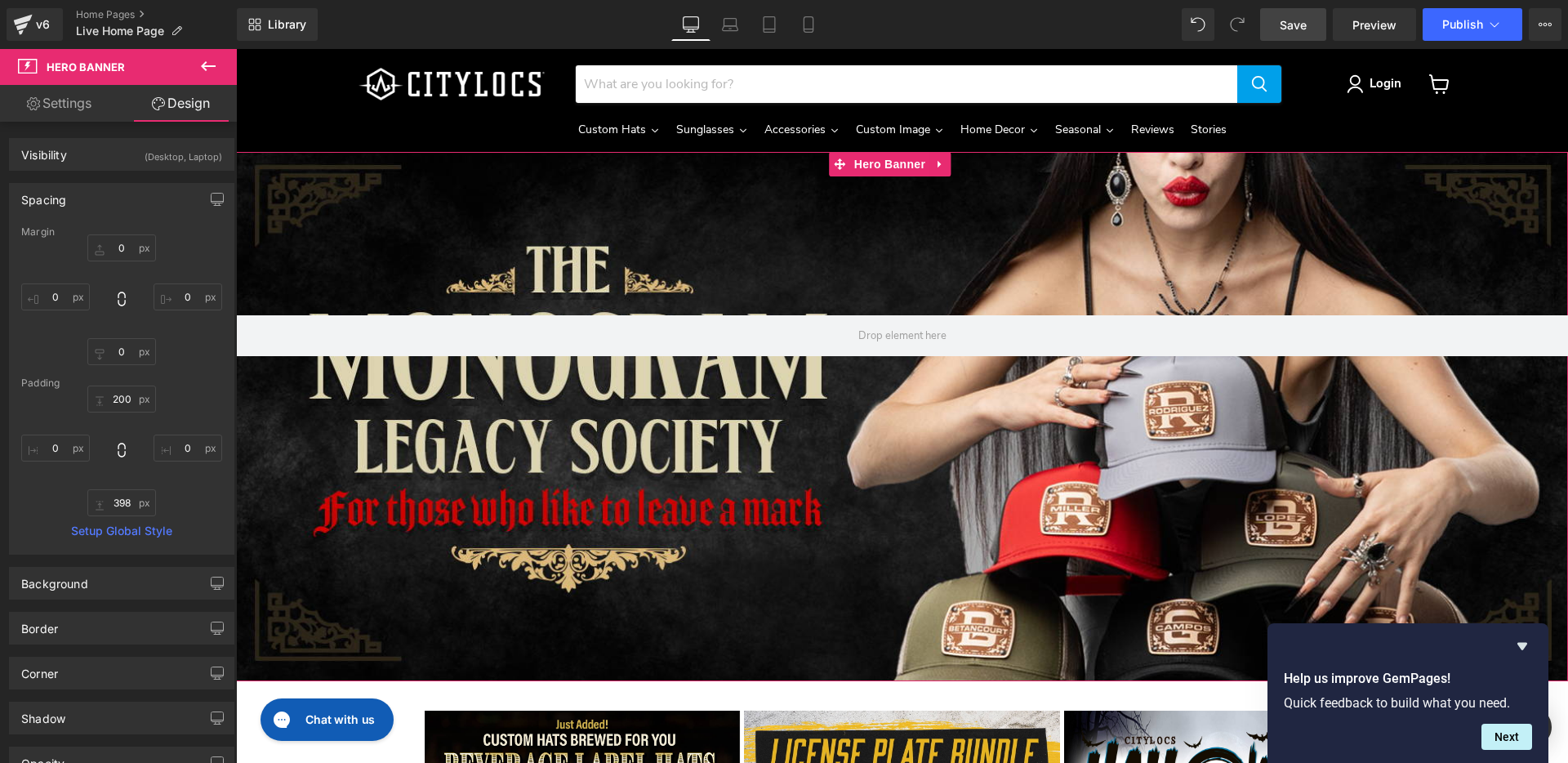
type input "0"
type input "398"
type input "0"
click at [178, 159] on div "(Desktop, Laptop)" at bounding box center [183, 151] width 78 height 27
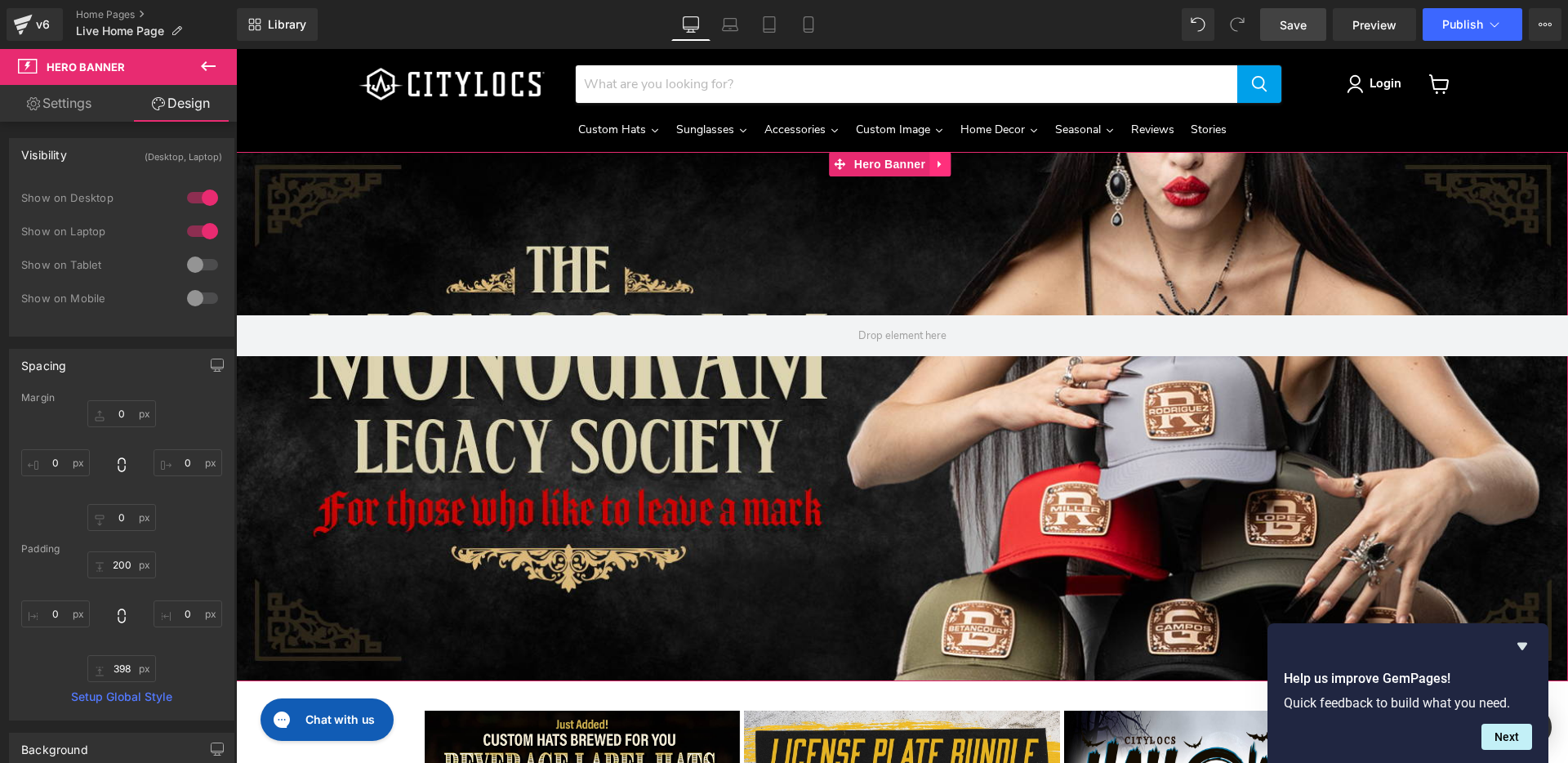
click at [934, 164] on icon "Main content" at bounding box center [940, 164] width 11 height 12
click at [951, 162] on icon "Main content" at bounding box center [951, 164] width 11 height 11
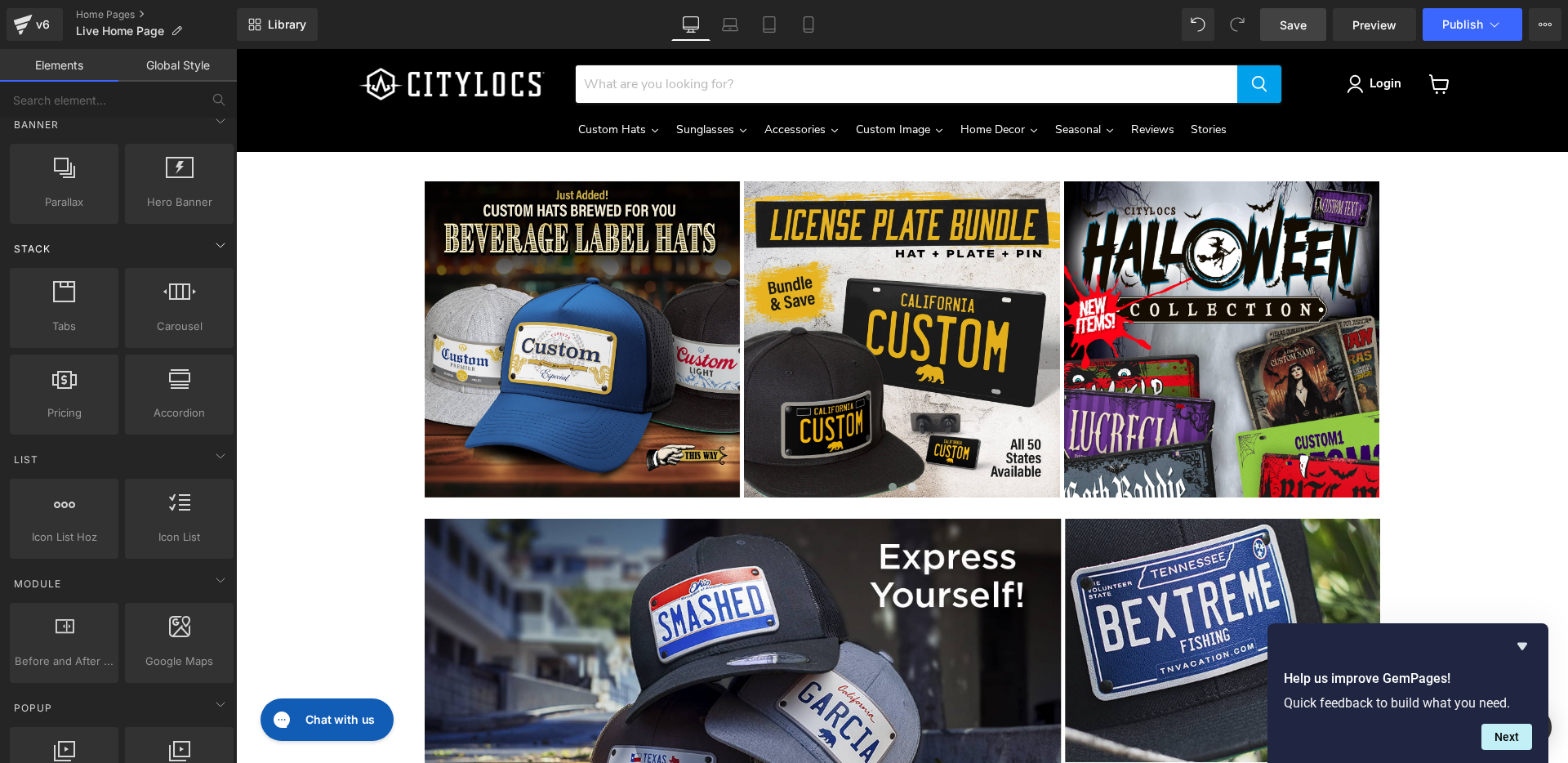
scroll to position [694, 0]
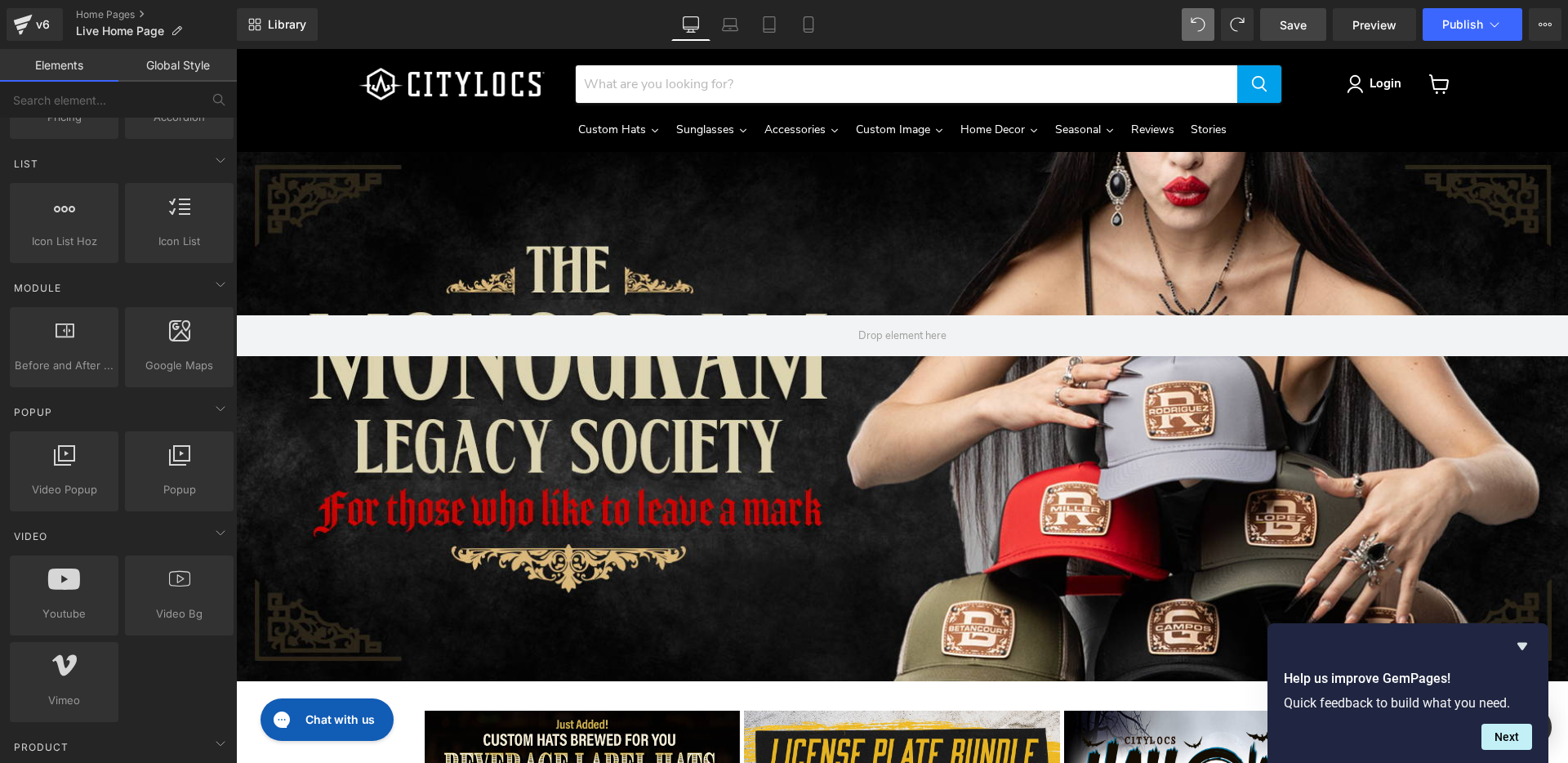
click at [1298, 22] on span "Save" at bounding box center [1293, 24] width 27 height 17
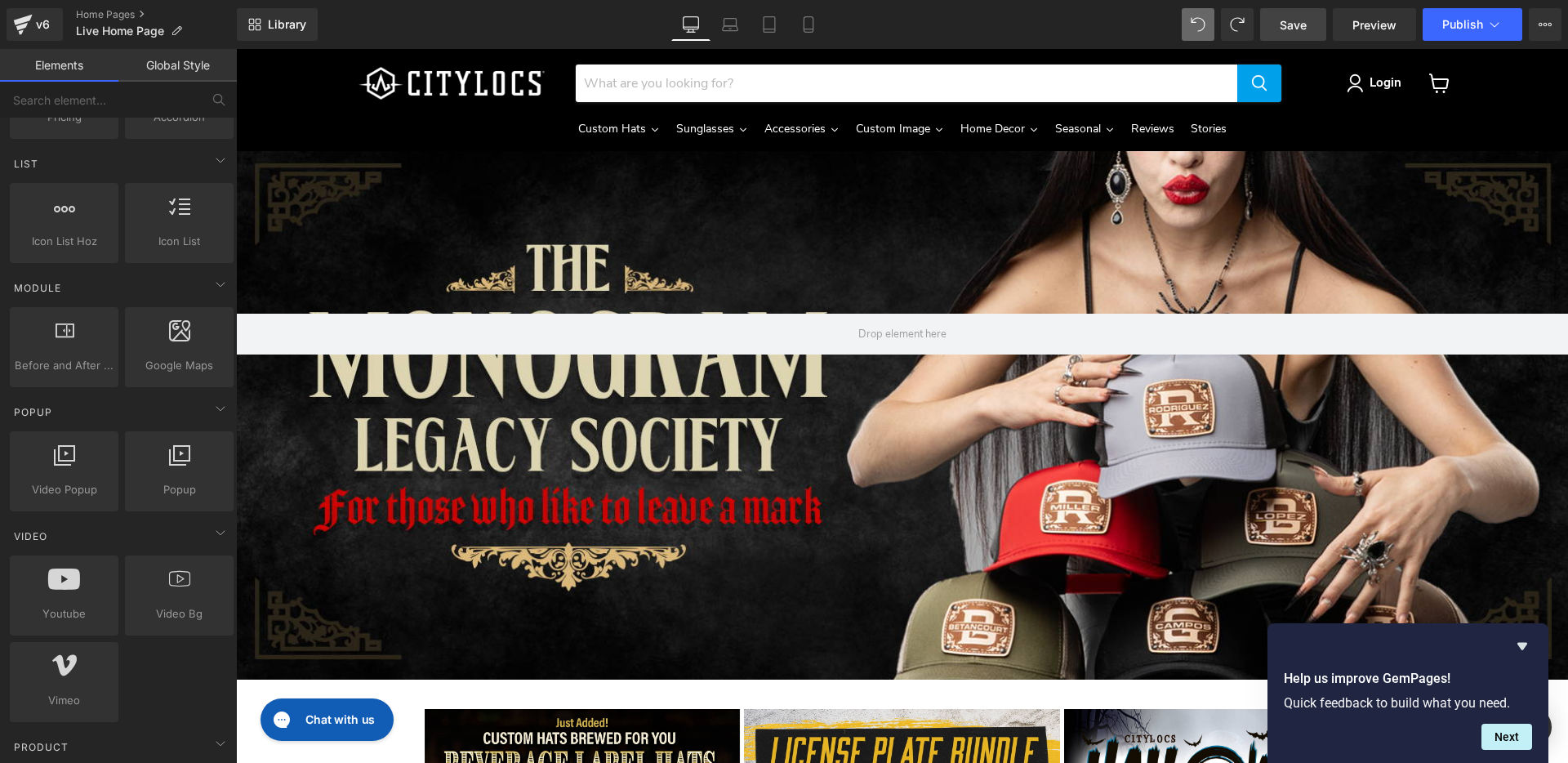
scroll to position [0, 0]
